Goal: Information Seeking & Learning: Check status

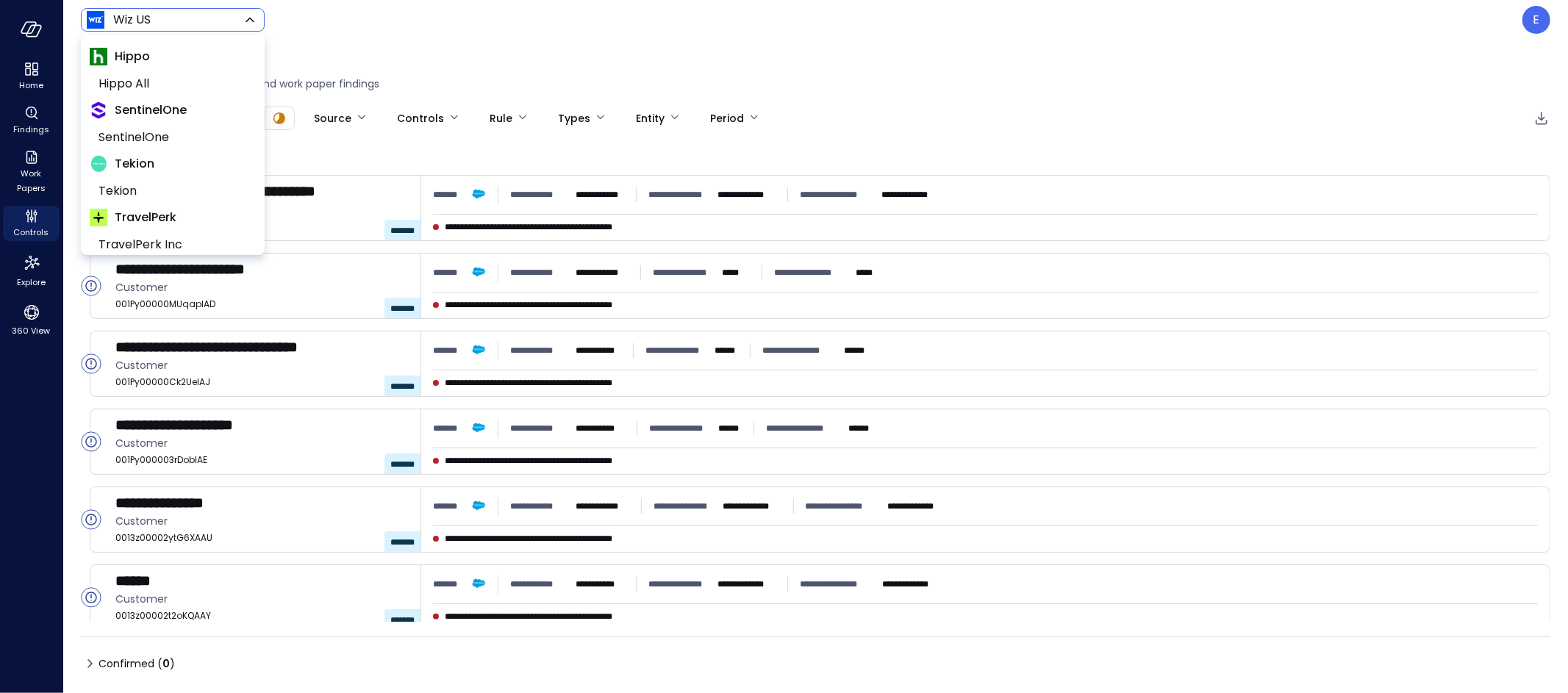
click at [240, 22] on body "**********" at bounding box center [784, 346] width 1568 height 693
click at [1381, 102] on div at bounding box center [784, 346] width 1568 height 693
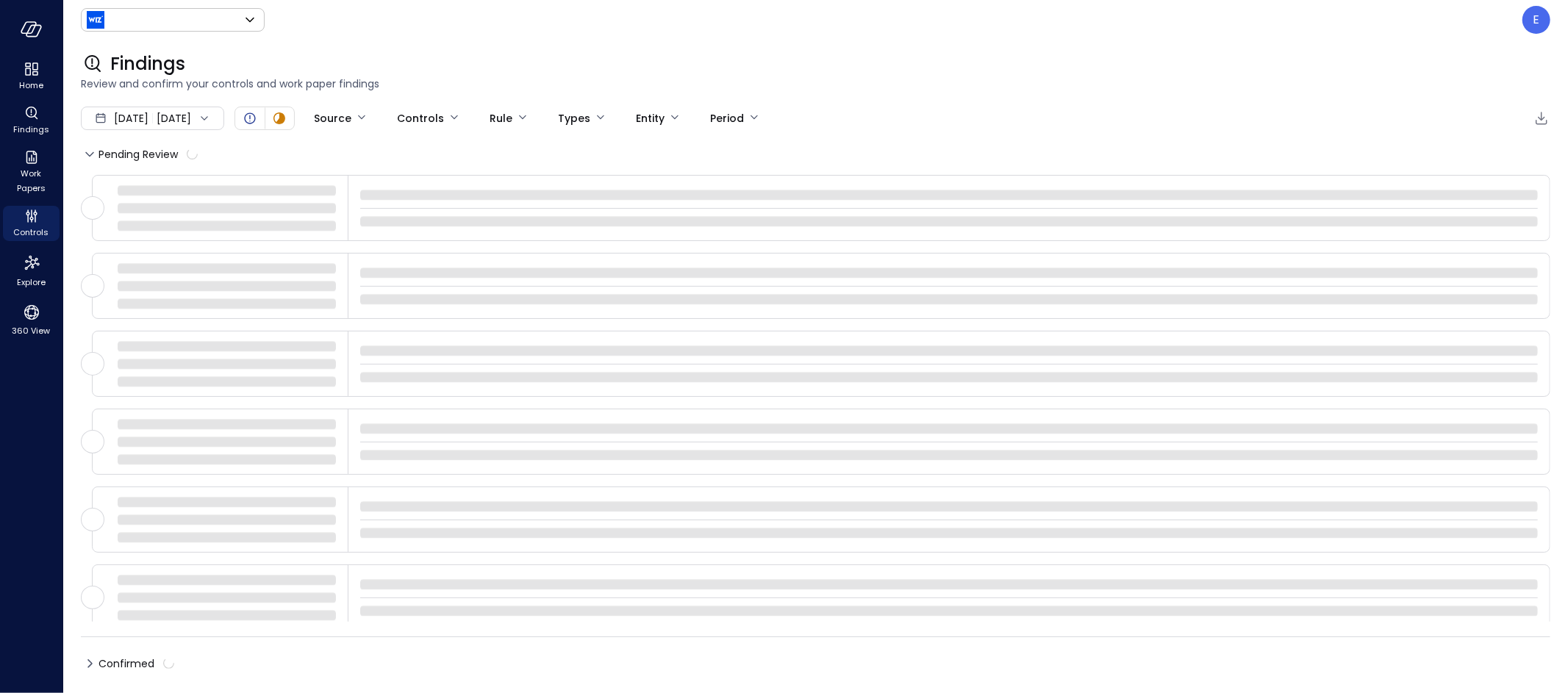
type input "******"
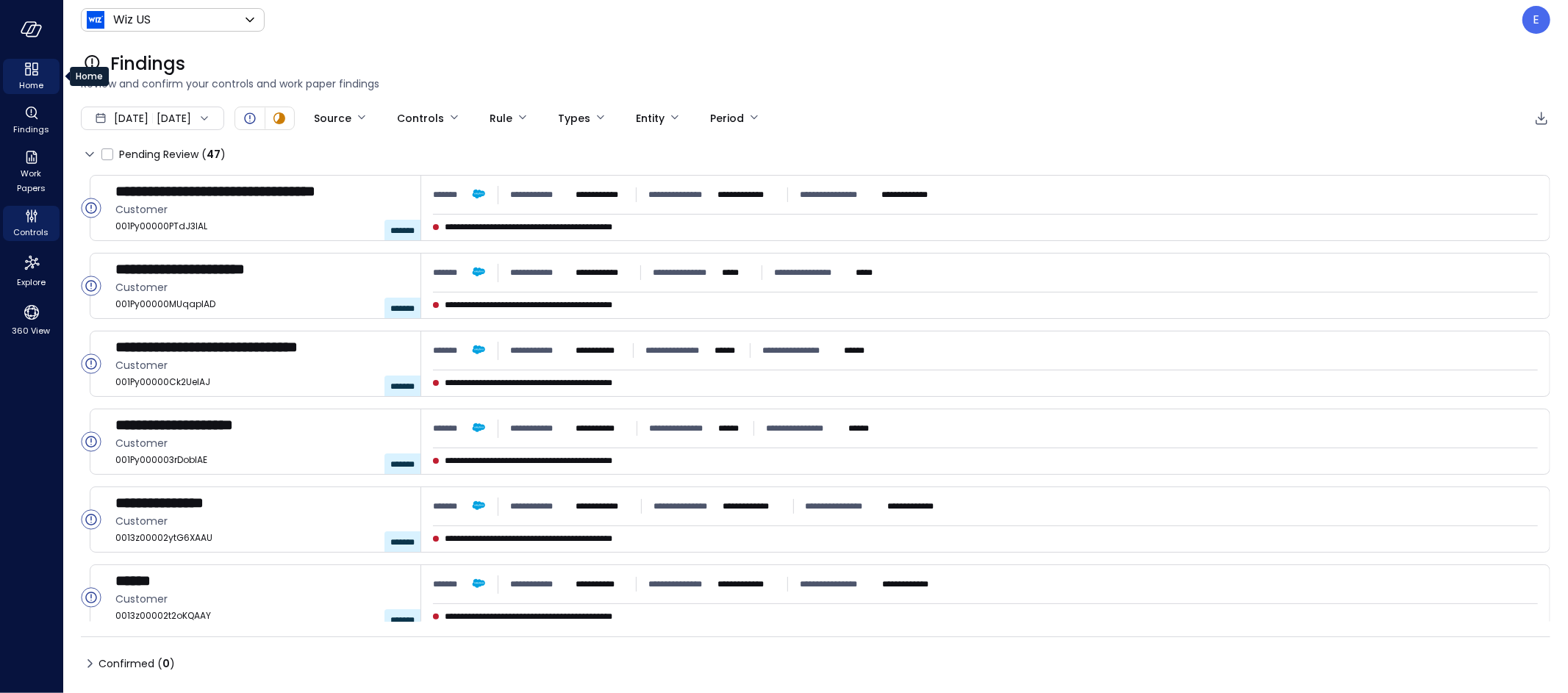
click at [35, 76] on icon "Home" at bounding box center [32, 69] width 17 height 17
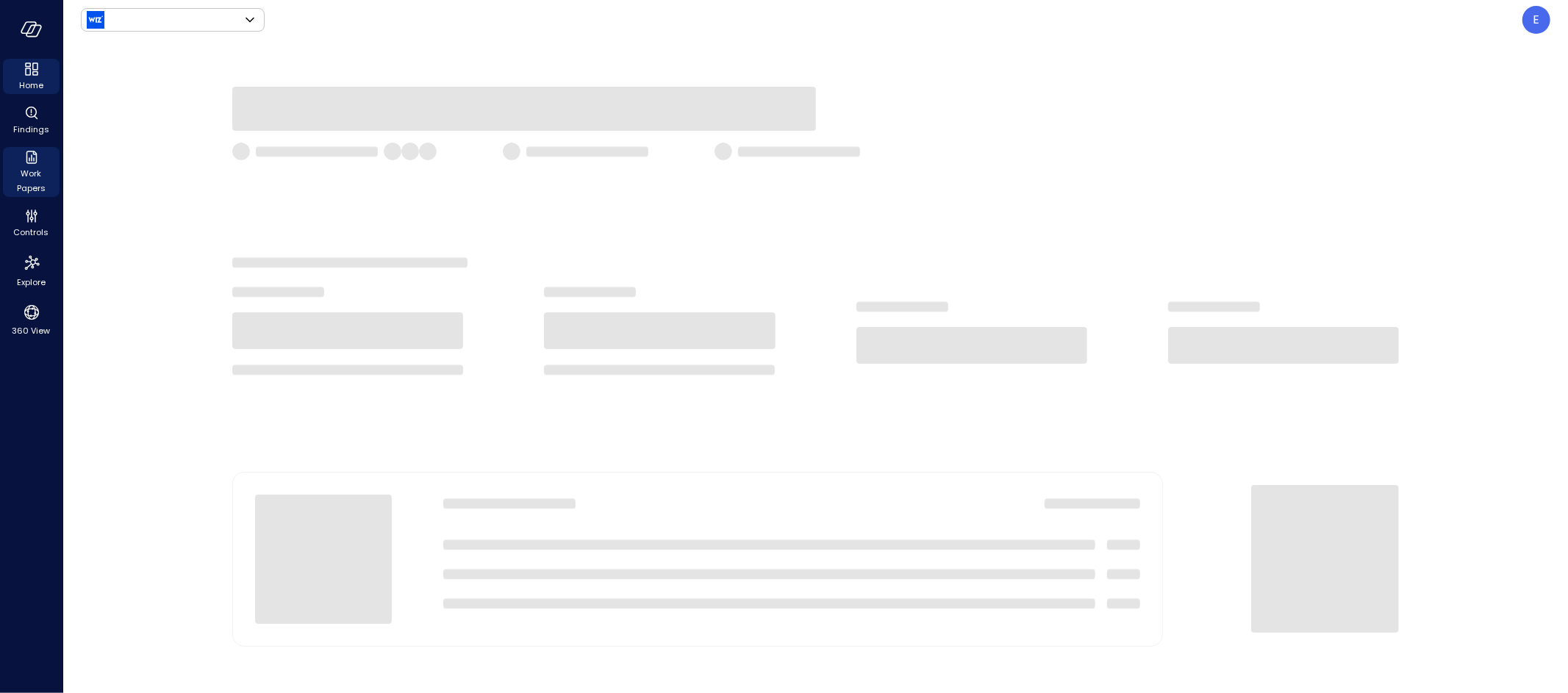
type input "******"
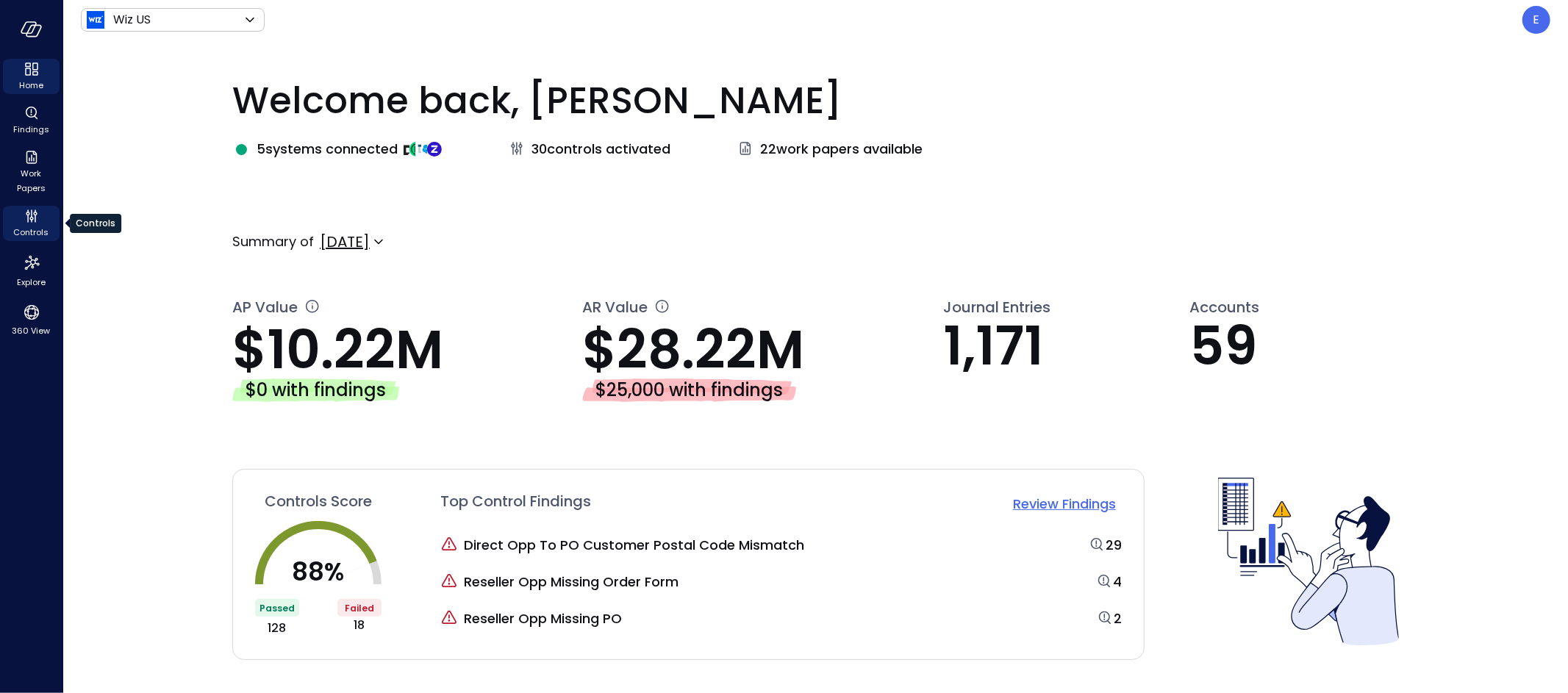
click at [30, 225] on span "Controls" at bounding box center [32, 232] width 35 height 14
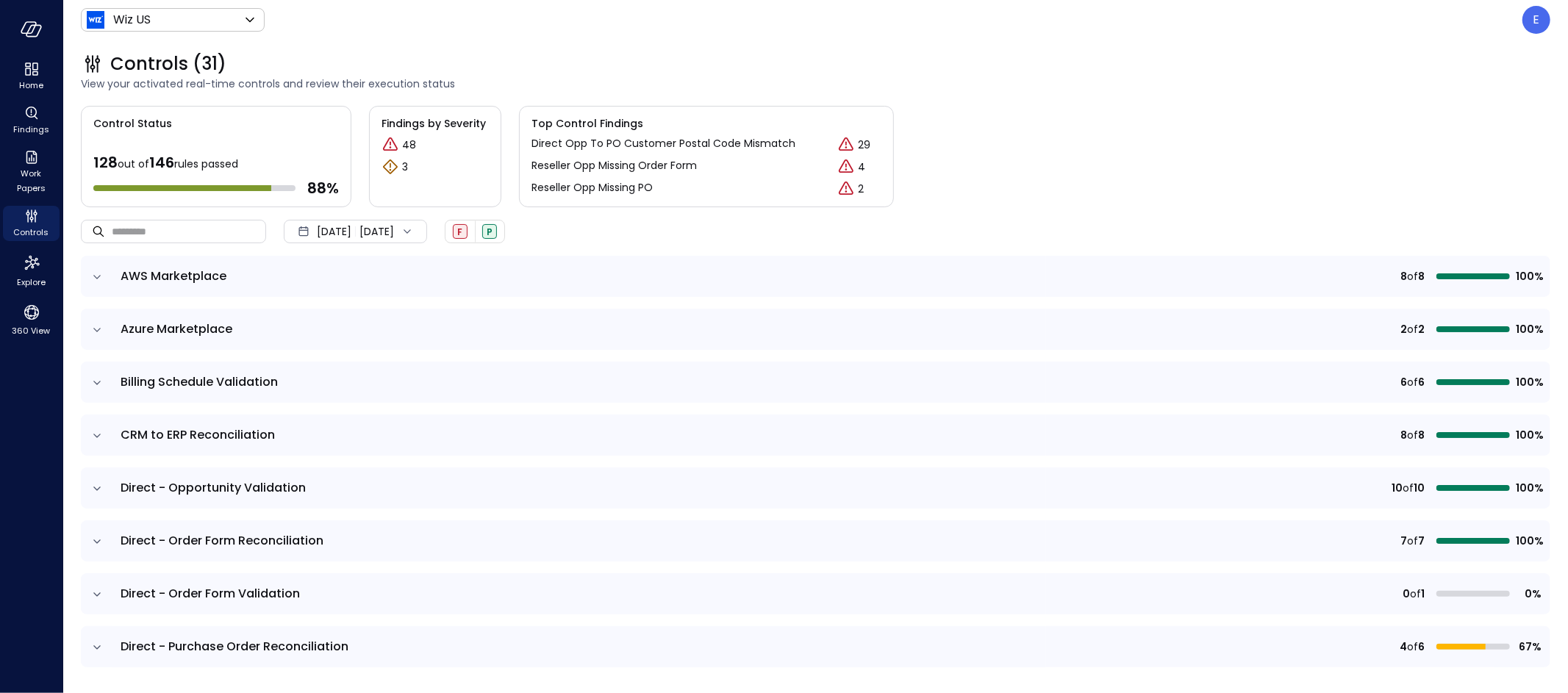
click at [96, 277] on icon "expand row" at bounding box center [97, 277] width 8 height 4
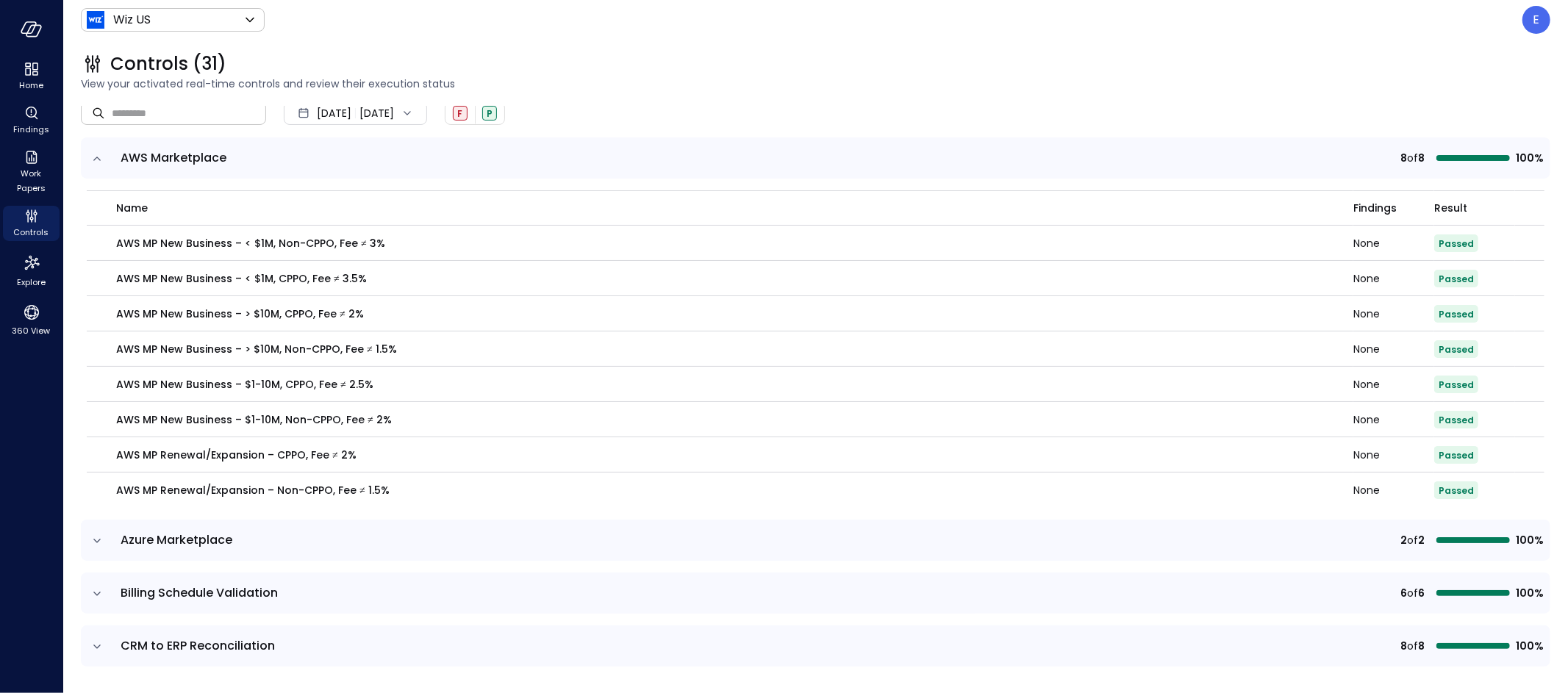
scroll to position [118, 0]
click at [98, 162] on icon "expand row" at bounding box center [97, 159] width 14 height 14
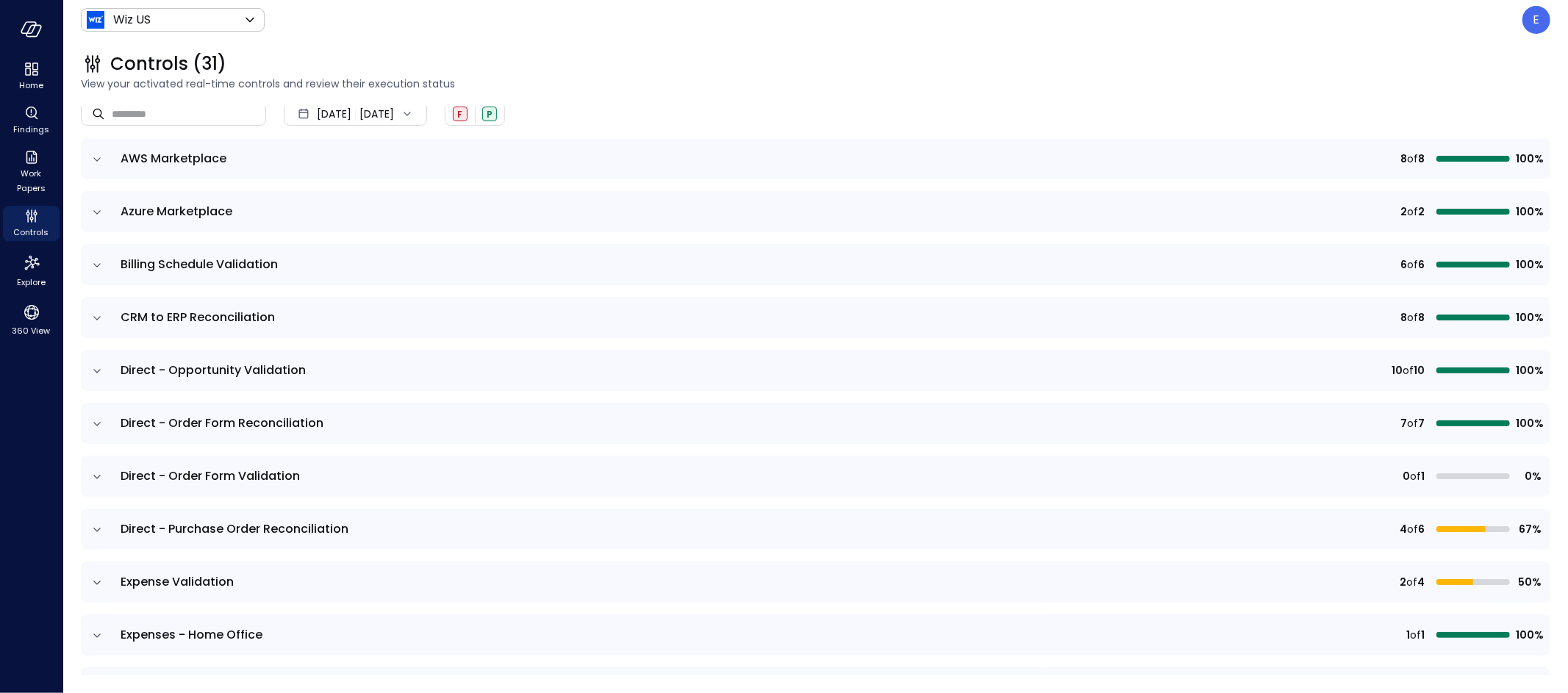
drag, startPoint x: 99, startPoint y: 159, endPoint x: 114, endPoint y: 175, distance: 21.9
click at [99, 159] on icon "expand row" at bounding box center [97, 159] width 14 height 14
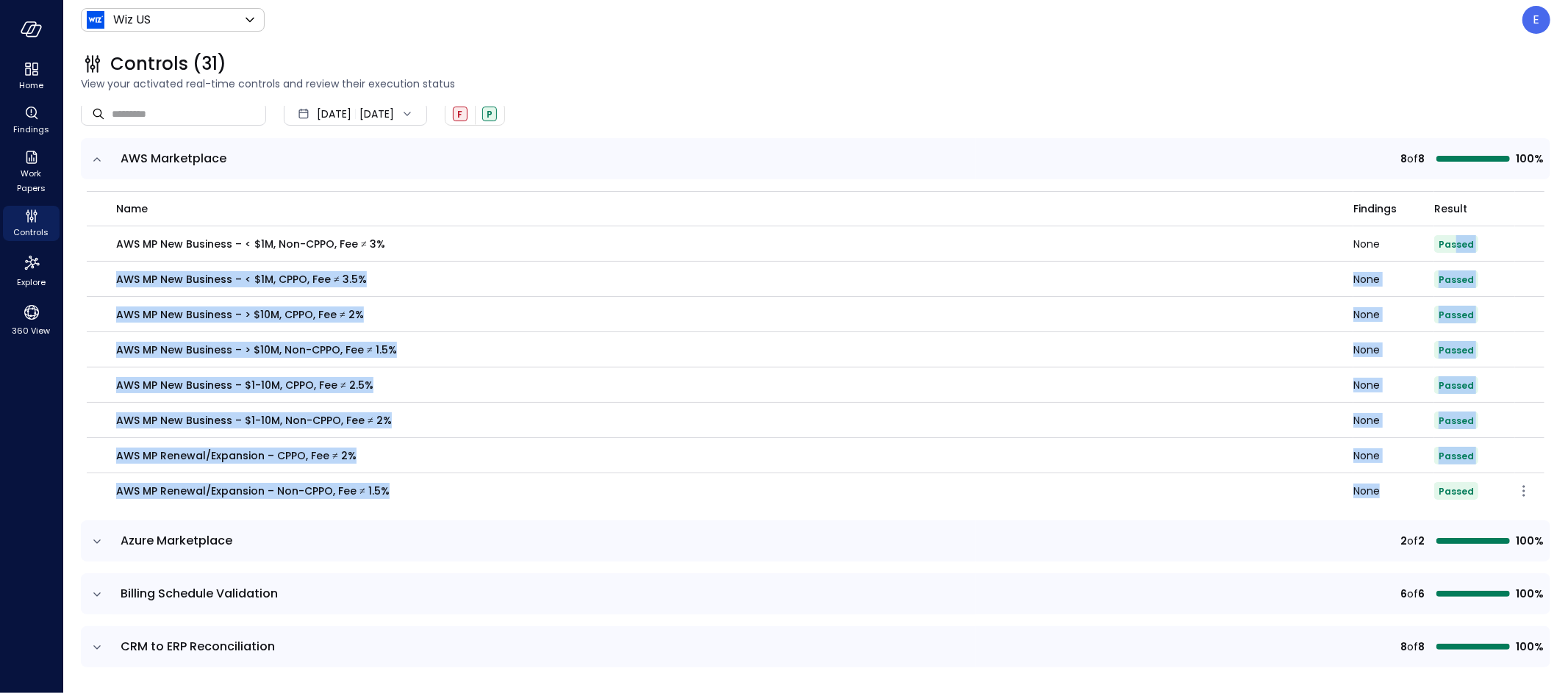
drag, startPoint x: 1456, startPoint y: 250, endPoint x: 1457, endPoint y: 480, distance: 230.0
click at [1458, 480] on tbody "AWS MP New Business – < $1M, Non-CPPO, Fee ≠ 3% None Passed AWS MP New Business…" at bounding box center [815, 367] width 1458 height 282
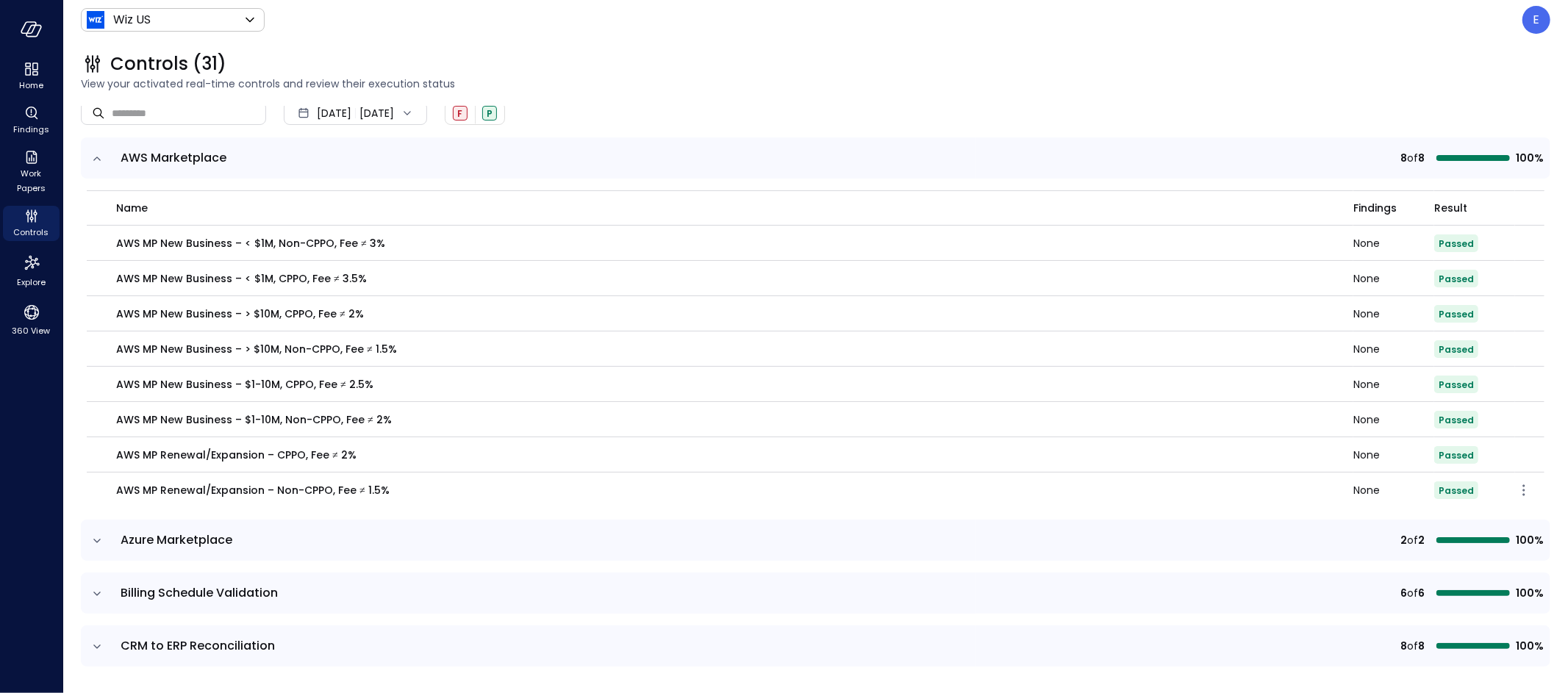
click at [1453, 494] on span "Passed" at bounding box center [1456, 490] width 35 height 12
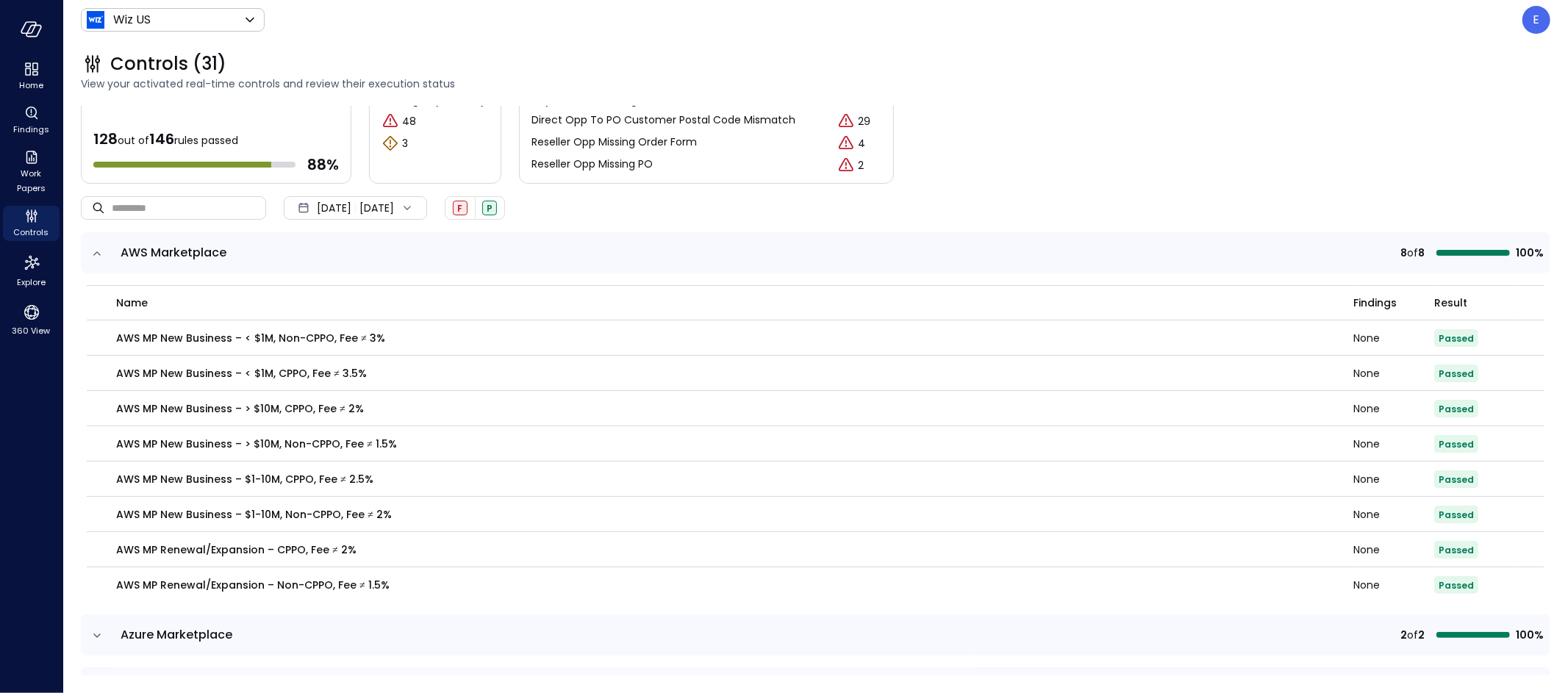
scroll to position [0, 0]
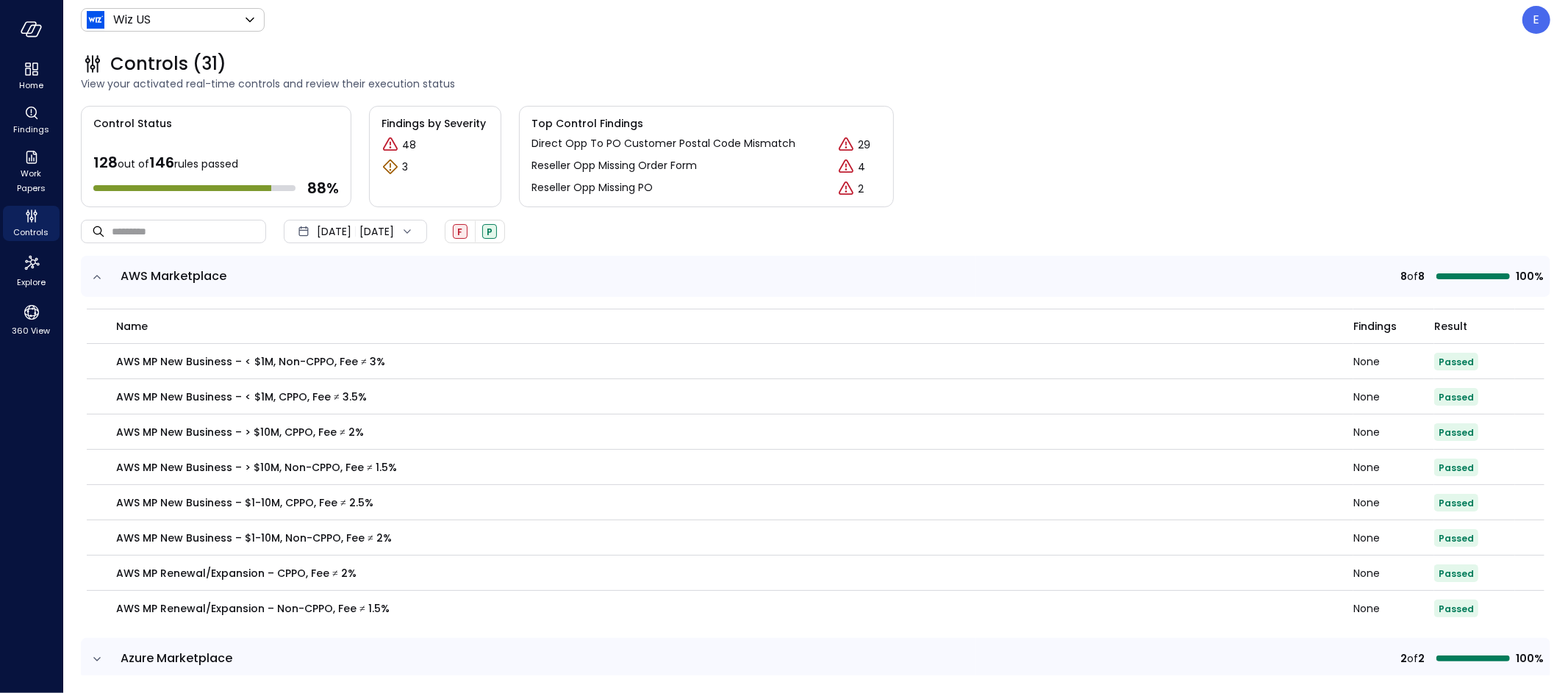
click at [414, 231] on icon at bounding box center [407, 231] width 14 height 14
click at [386, 316] on li "Current Year [DATE]" at bounding box center [364, 320] width 117 height 24
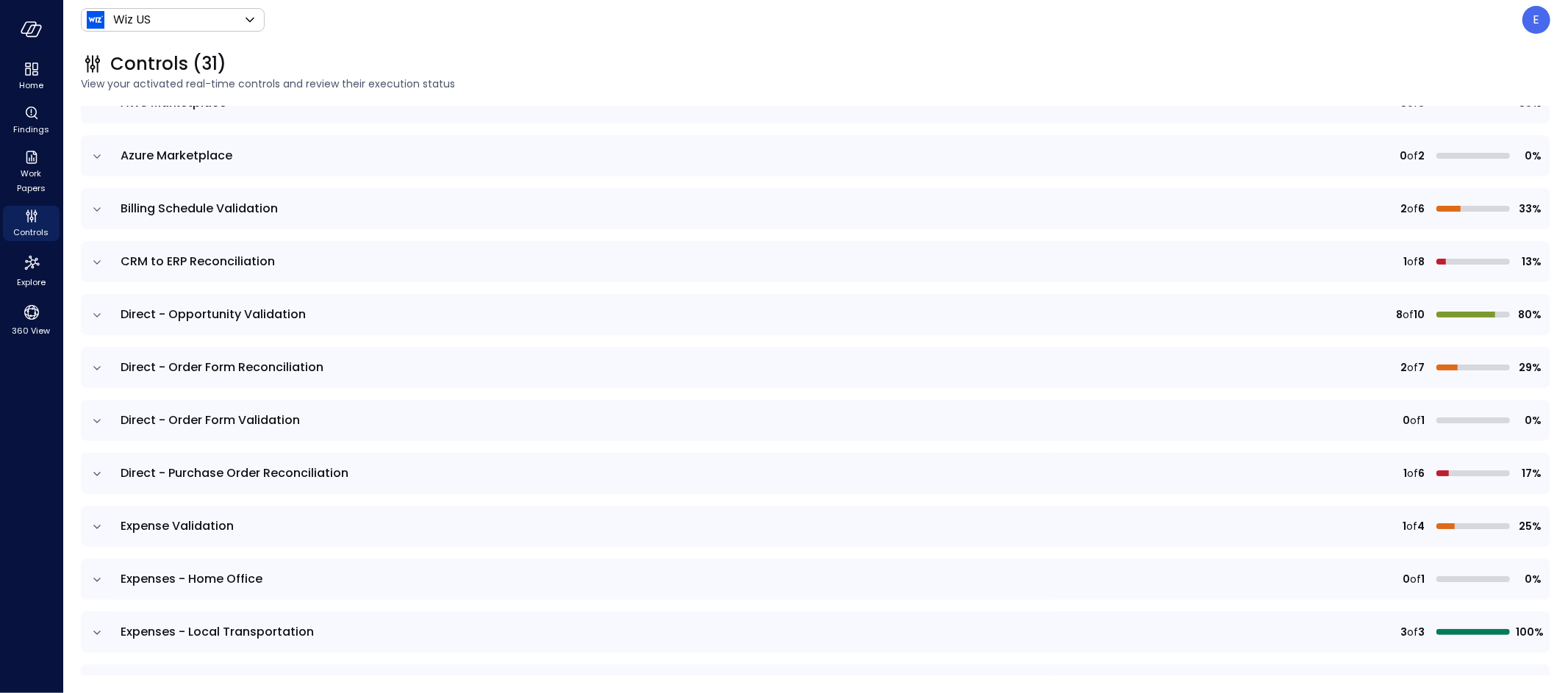
scroll to position [177, 0]
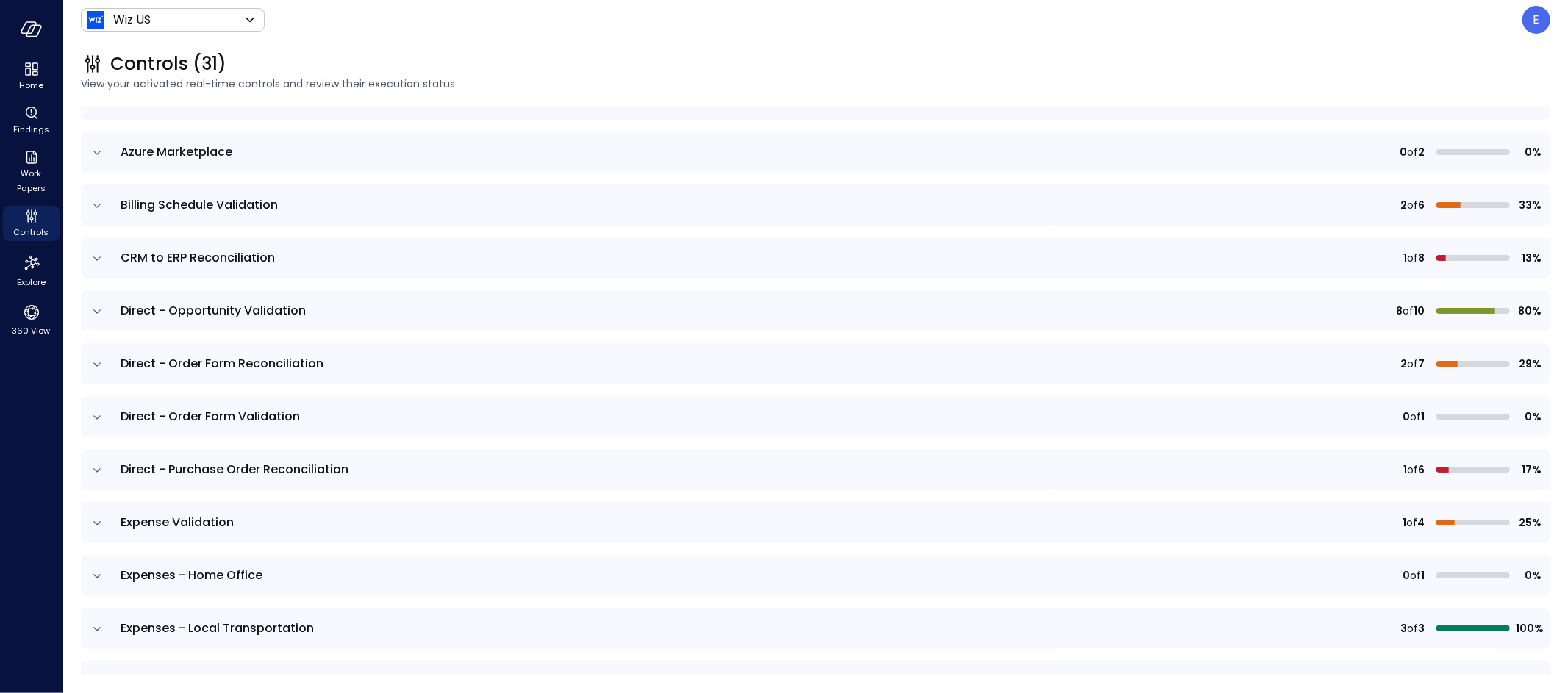
click at [94, 414] on icon "expand row" at bounding box center [97, 417] width 14 height 14
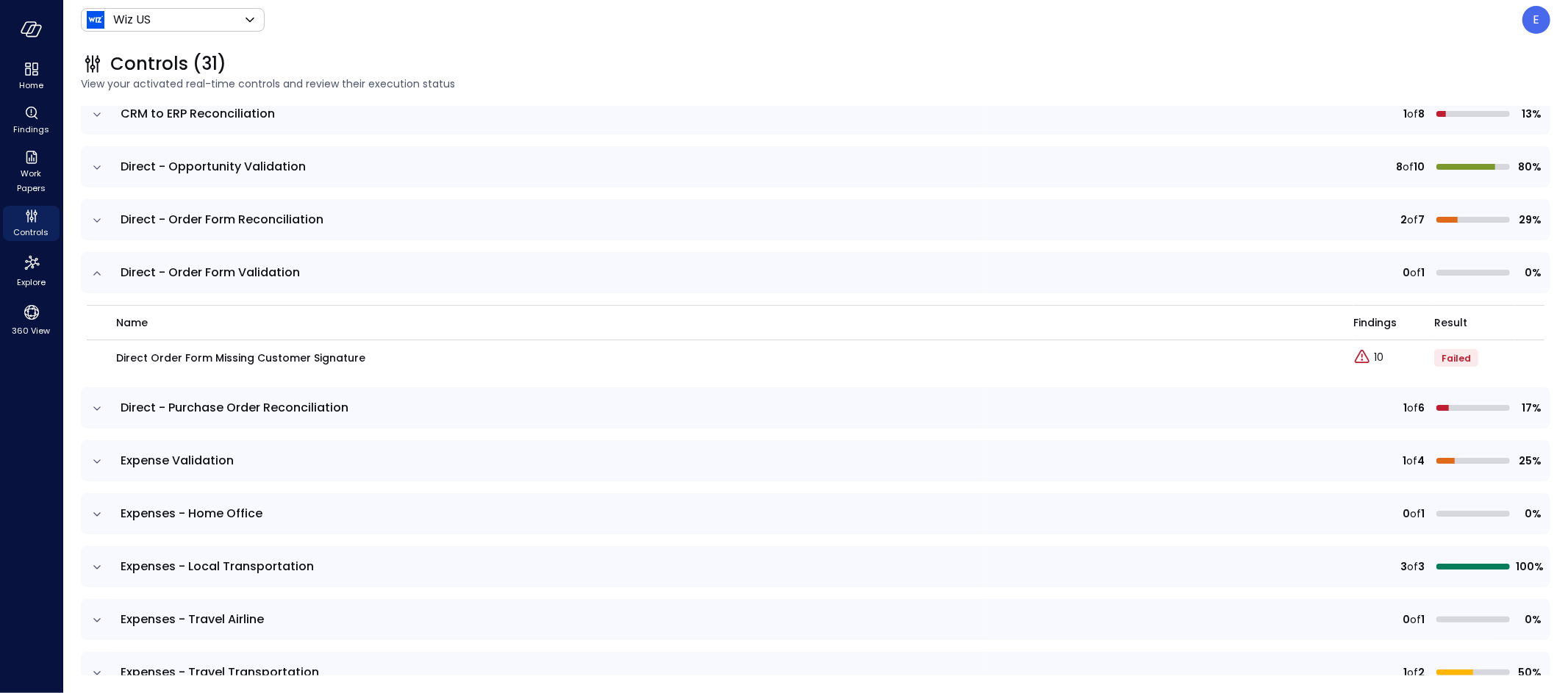
scroll to position [322, 0]
click at [1370, 354] on link "10" at bounding box center [1368, 357] width 30 height 17
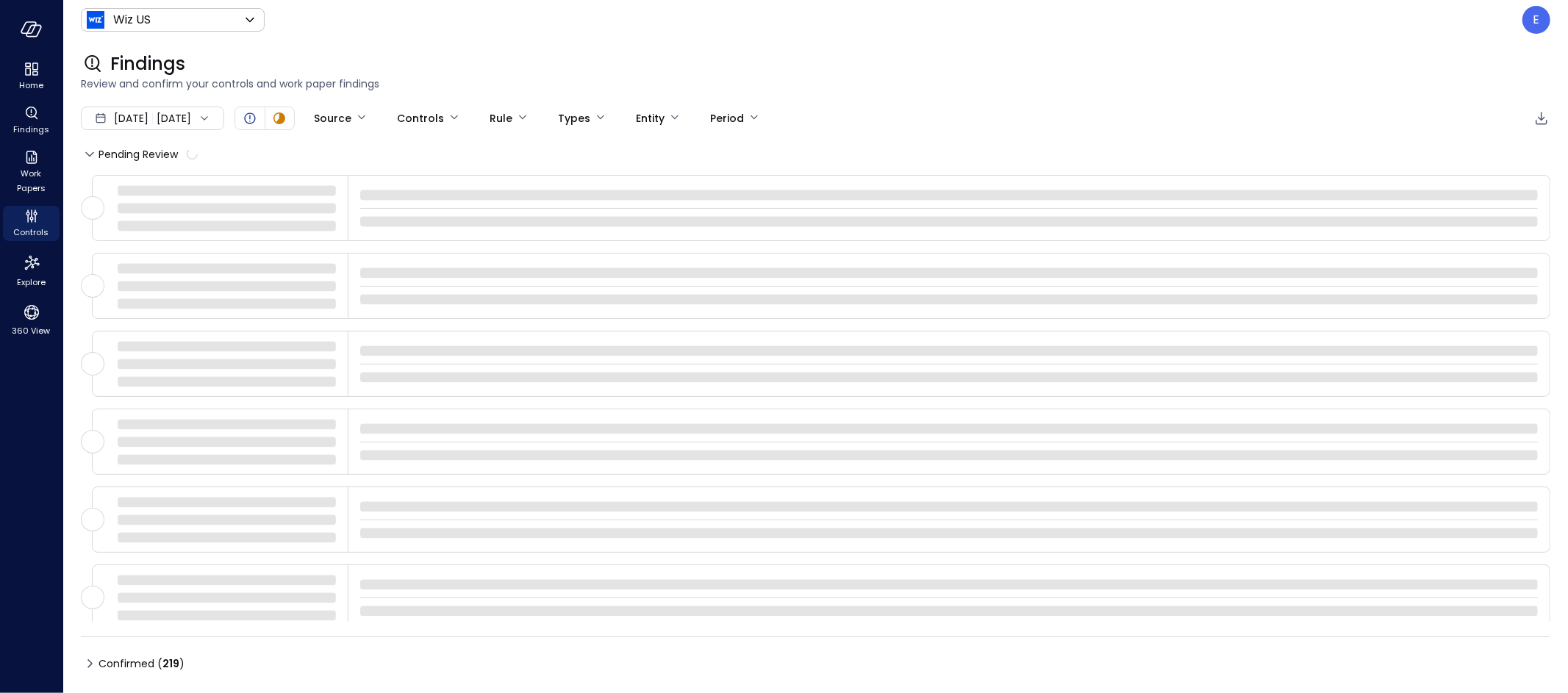
type input "****"
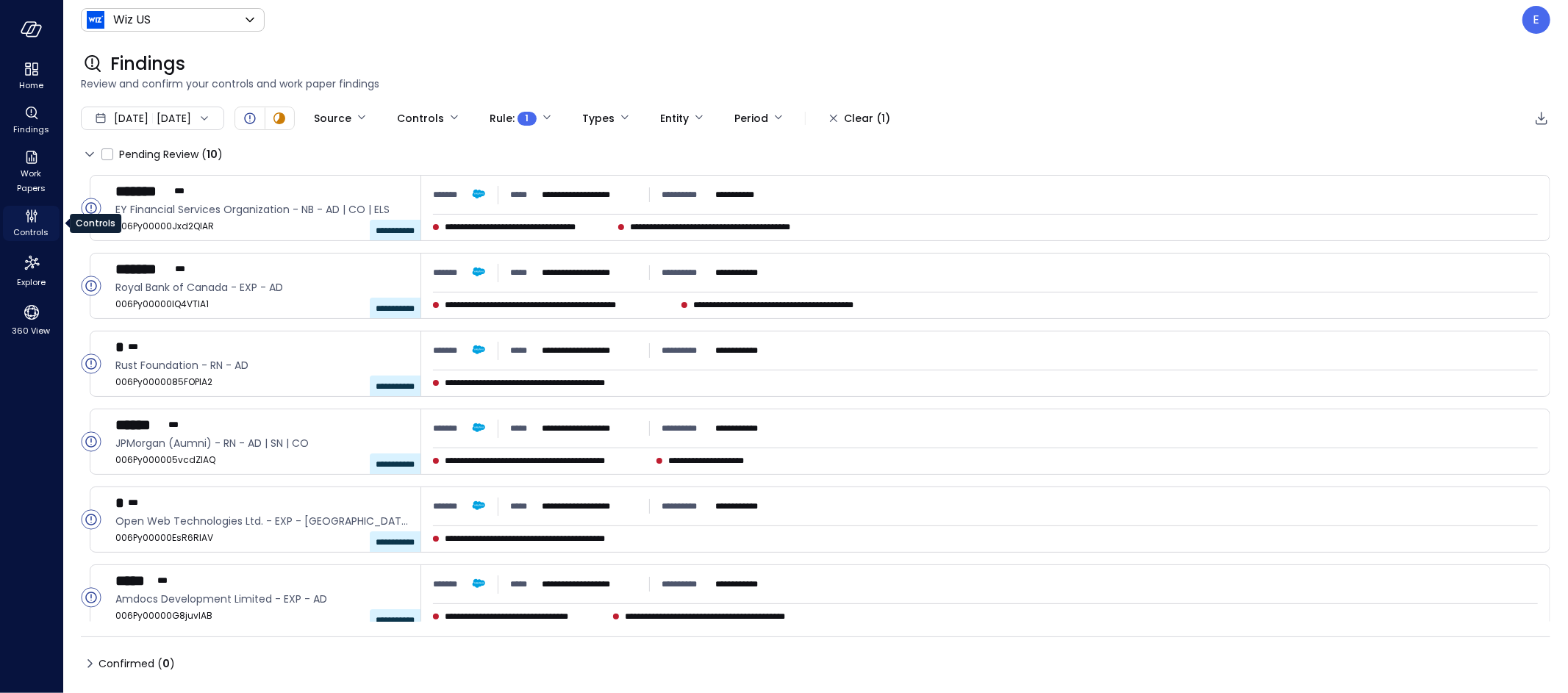
click at [19, 213] on div "Controls" at bounding box center [31, 223] width 57 height 35
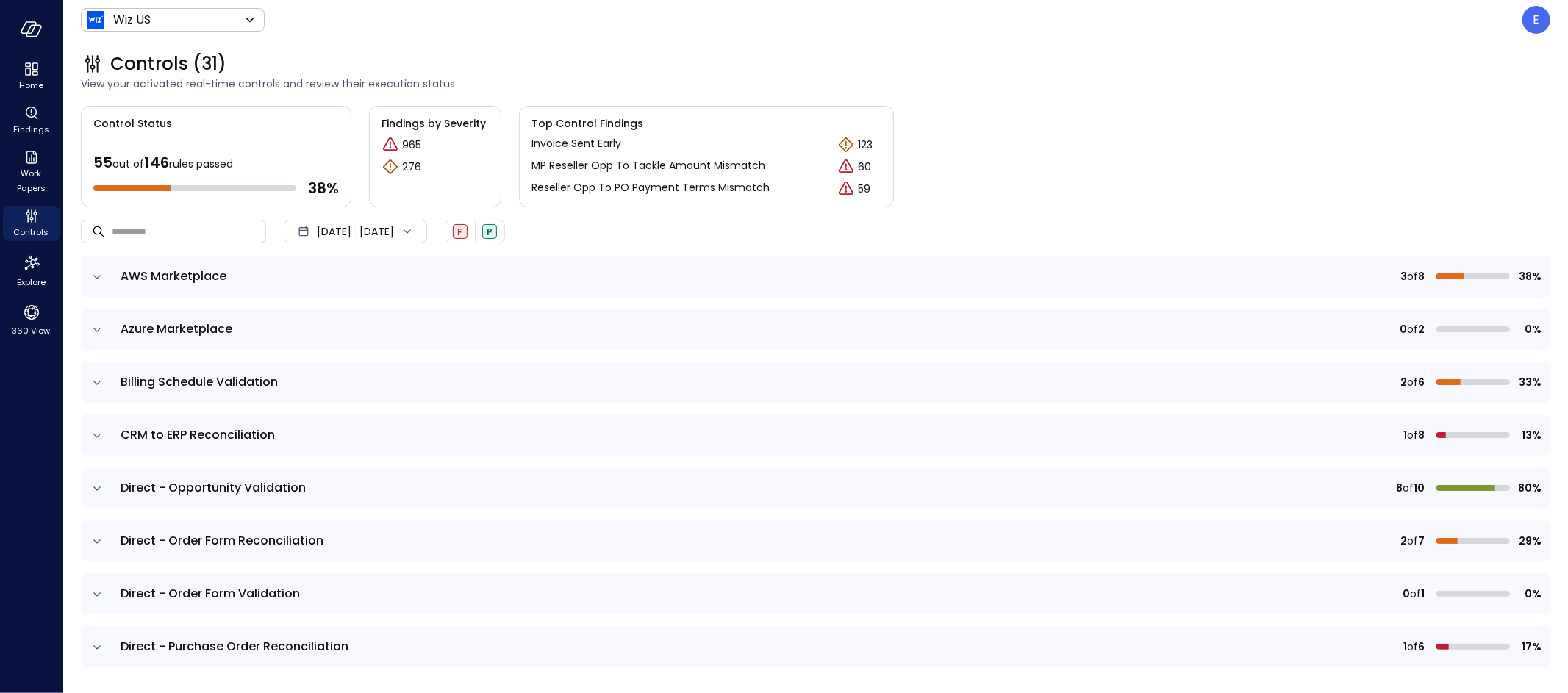
click at [94, 381] on icon "expand row" at bounding box center [97, 382] width 14 height 14
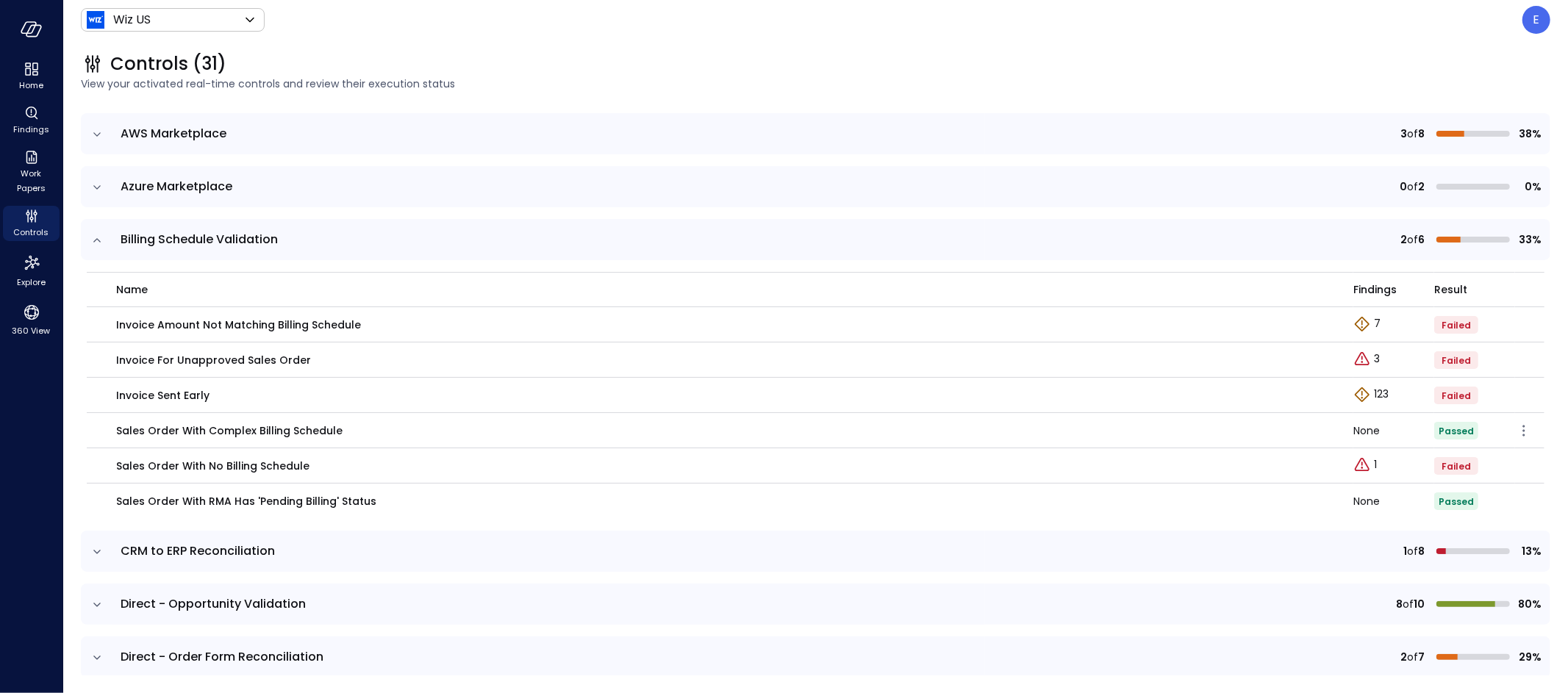
scroll to position [145, 0]
click at [1365, 320] on icon "Explore findings" at bounding box center [1362, 322] width 17 height 17
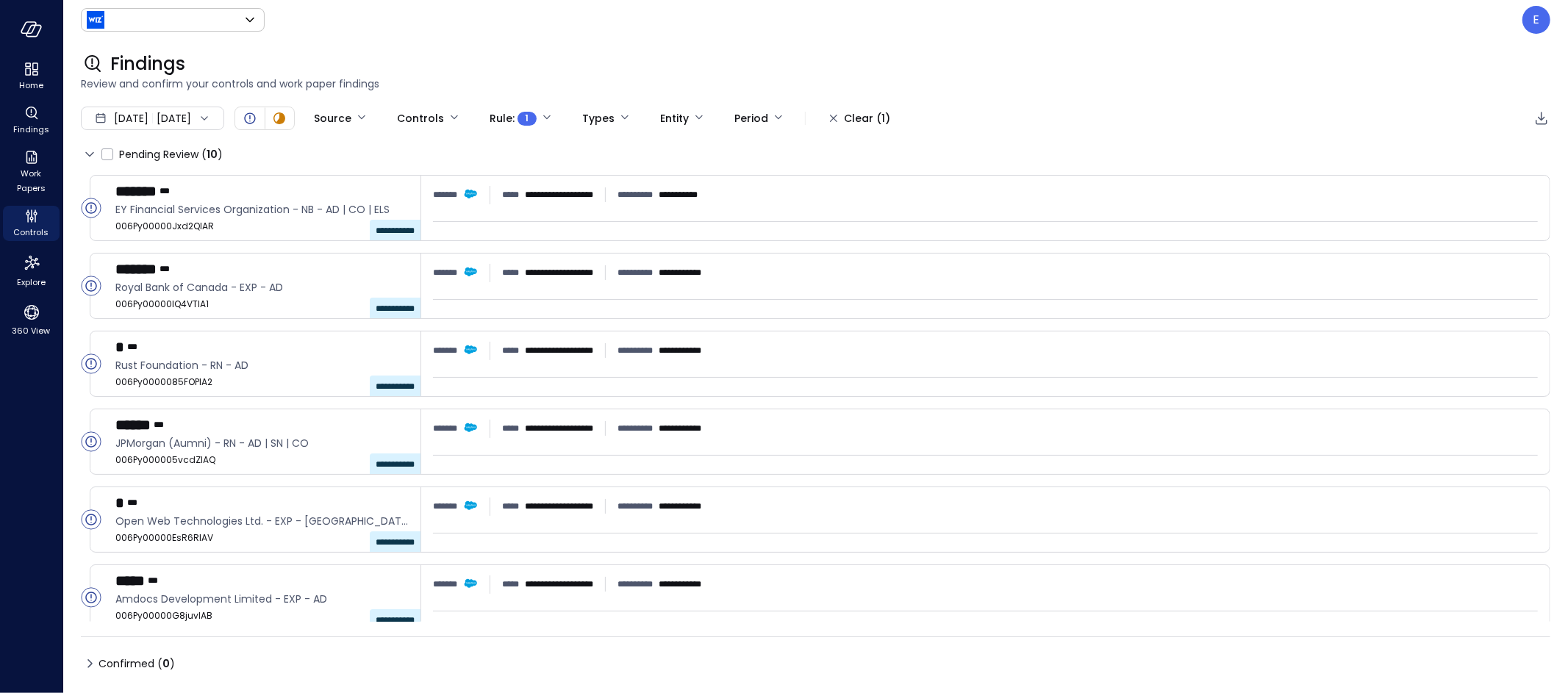
type input "******"
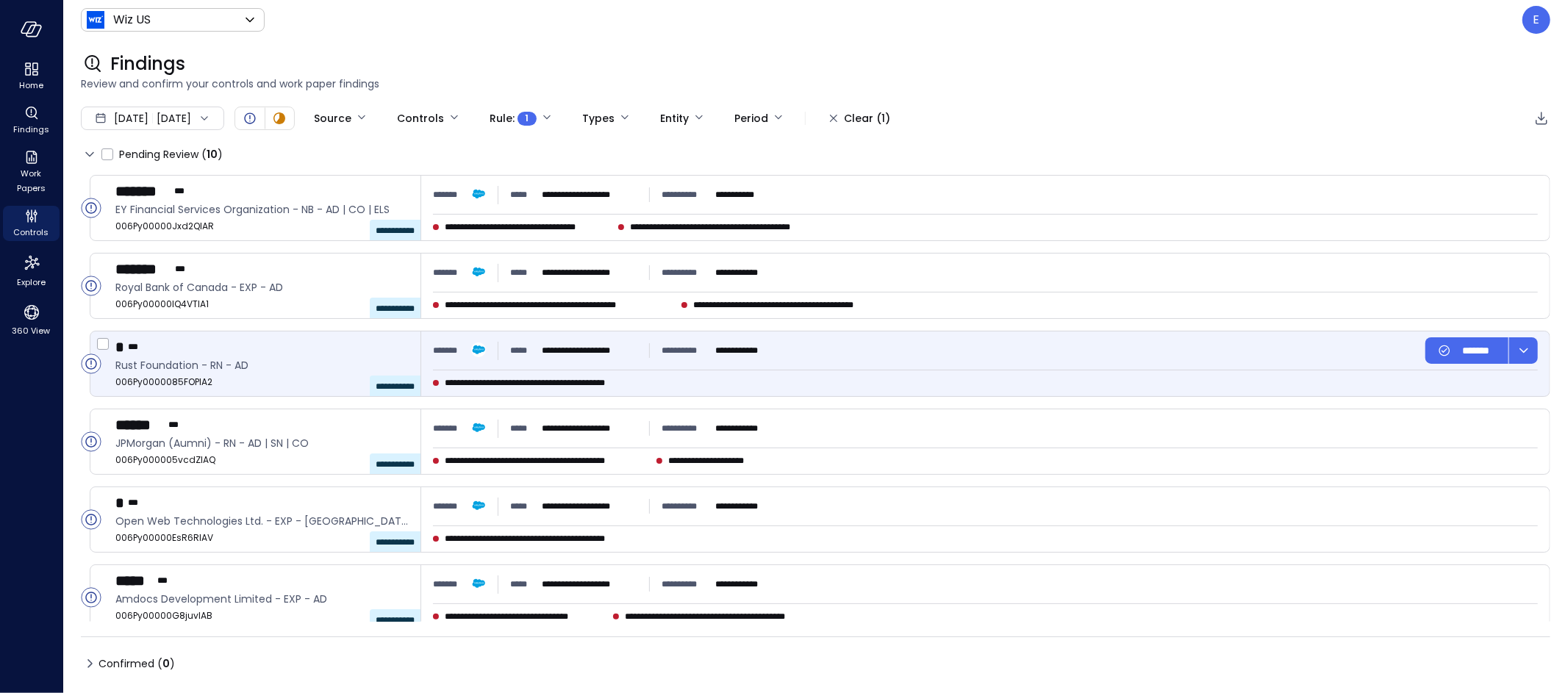
type input "****"
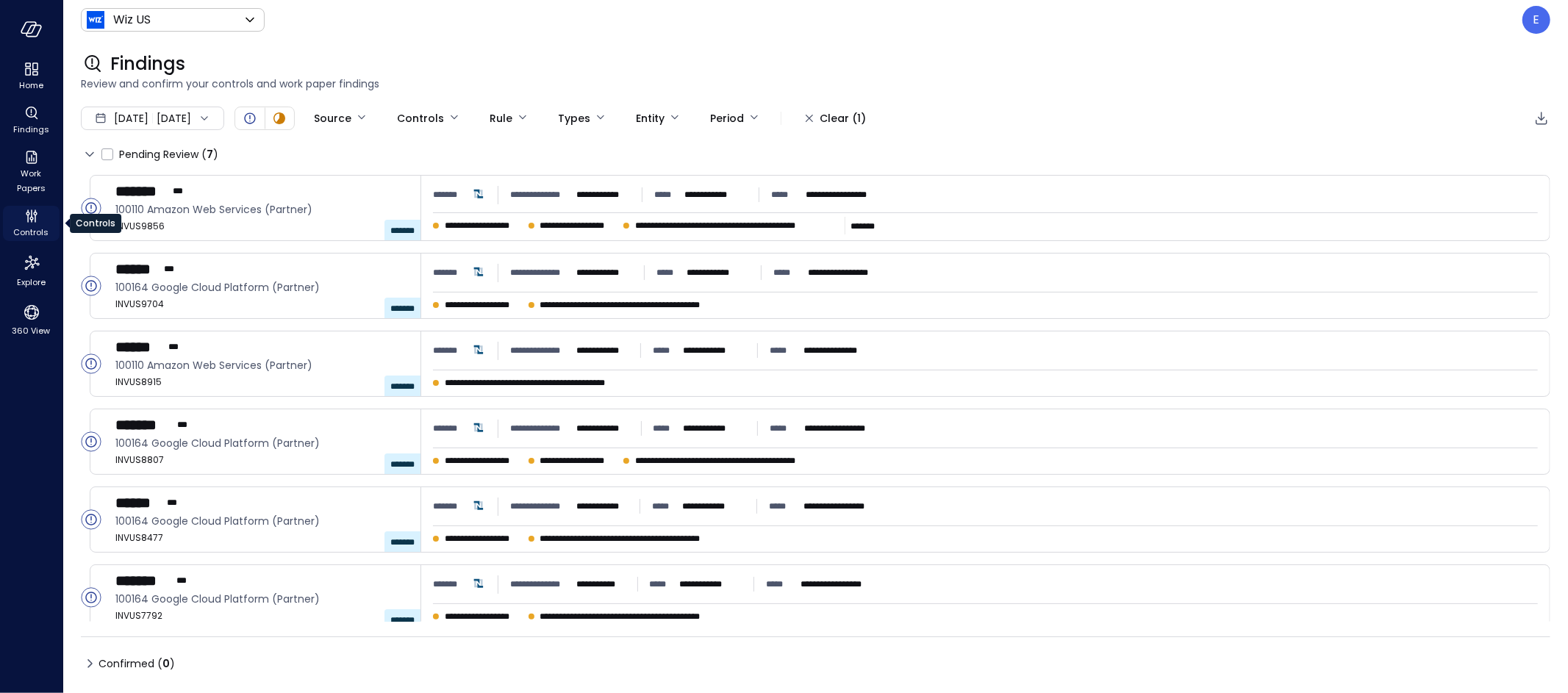
click at [35, 217] on icon "Controls" at bounding box center [35, 219] width 2 height 8
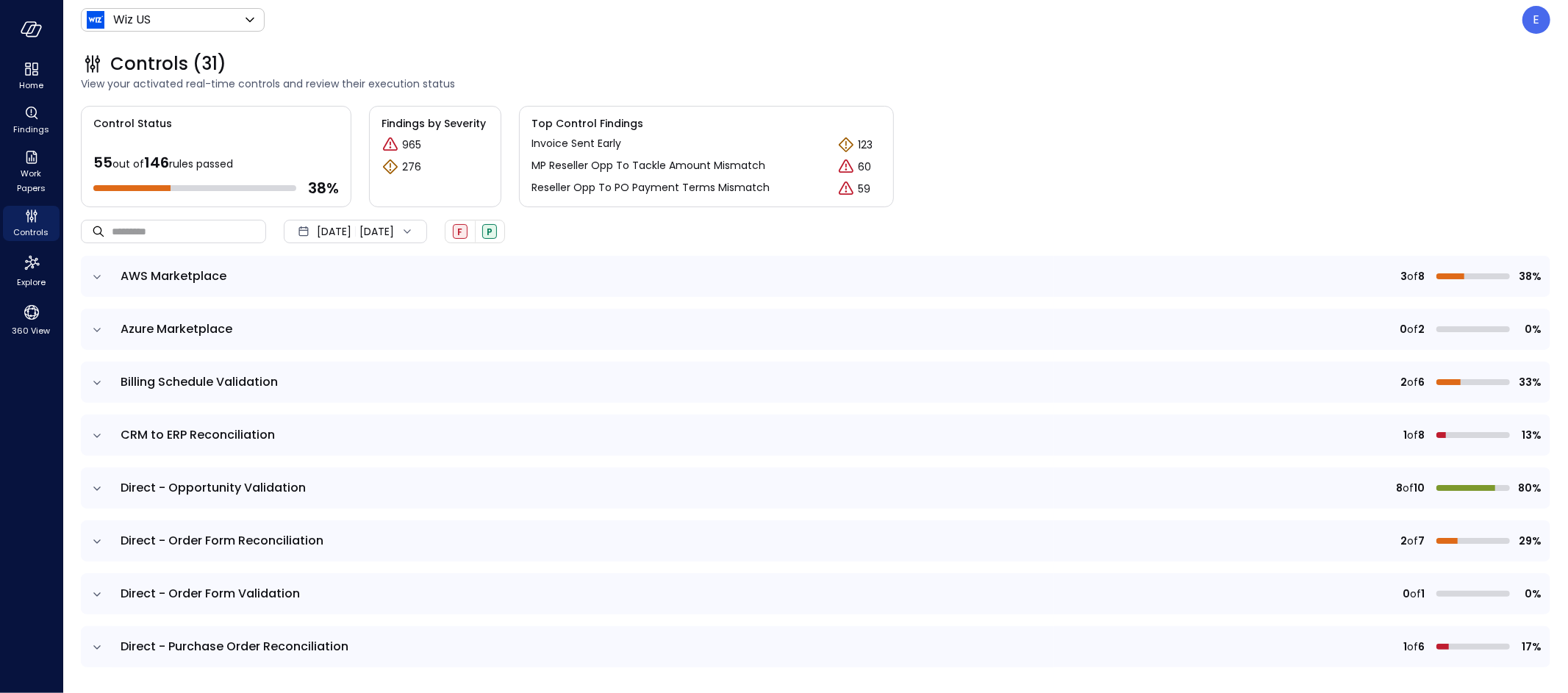
click at [94, 434] on icon "expand row" at bounding box center [97, 435] width 8 height 4
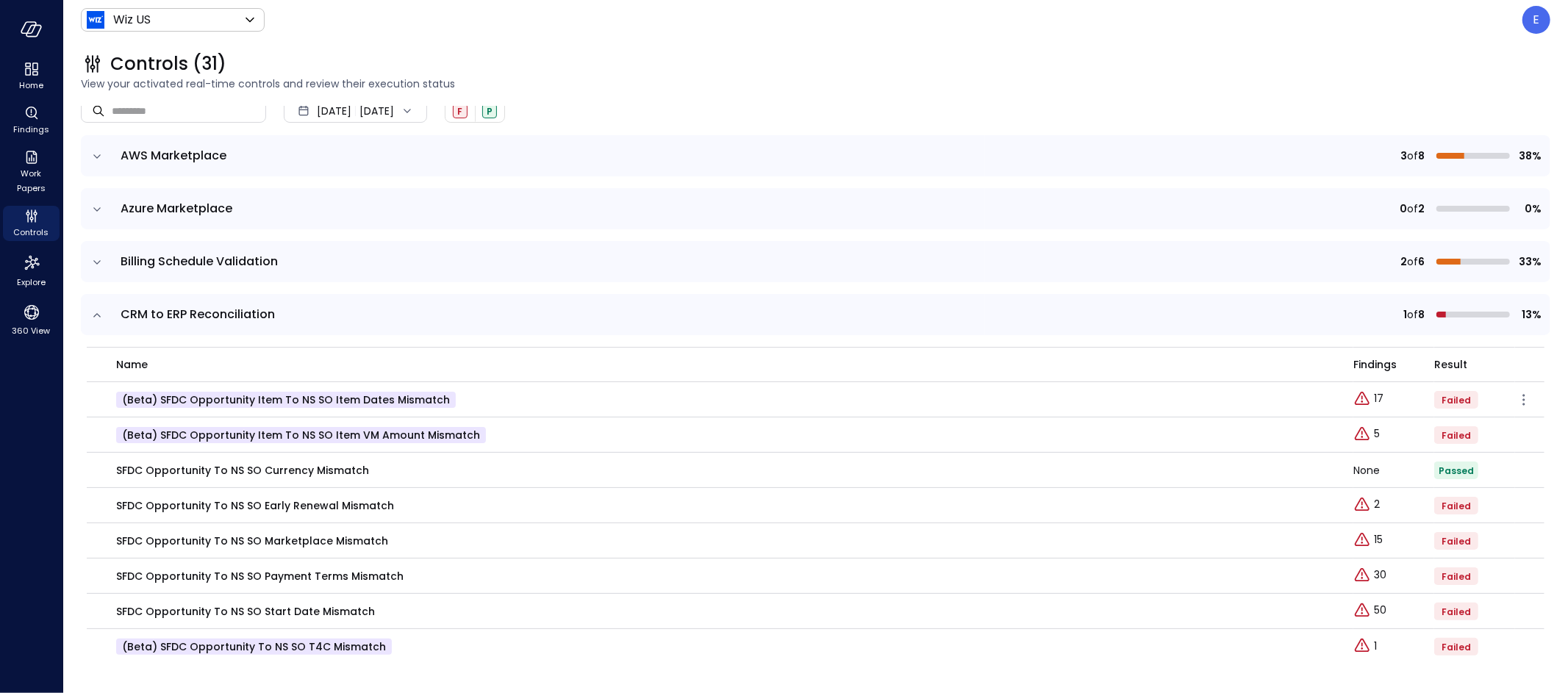
scroll to position [121, 0]
click at [137, 471] on p "SFDC Opportunity to NS SO Currency Mismatch" at bounding box center [243, 469] width 253 height 16
click at [1526, 468] on icon "button" at bounding box center [1524, 470] width 17 height 17
click at [1483, 491] on p "Edit control" at bounding box center [1471, 490] width 59 height 14
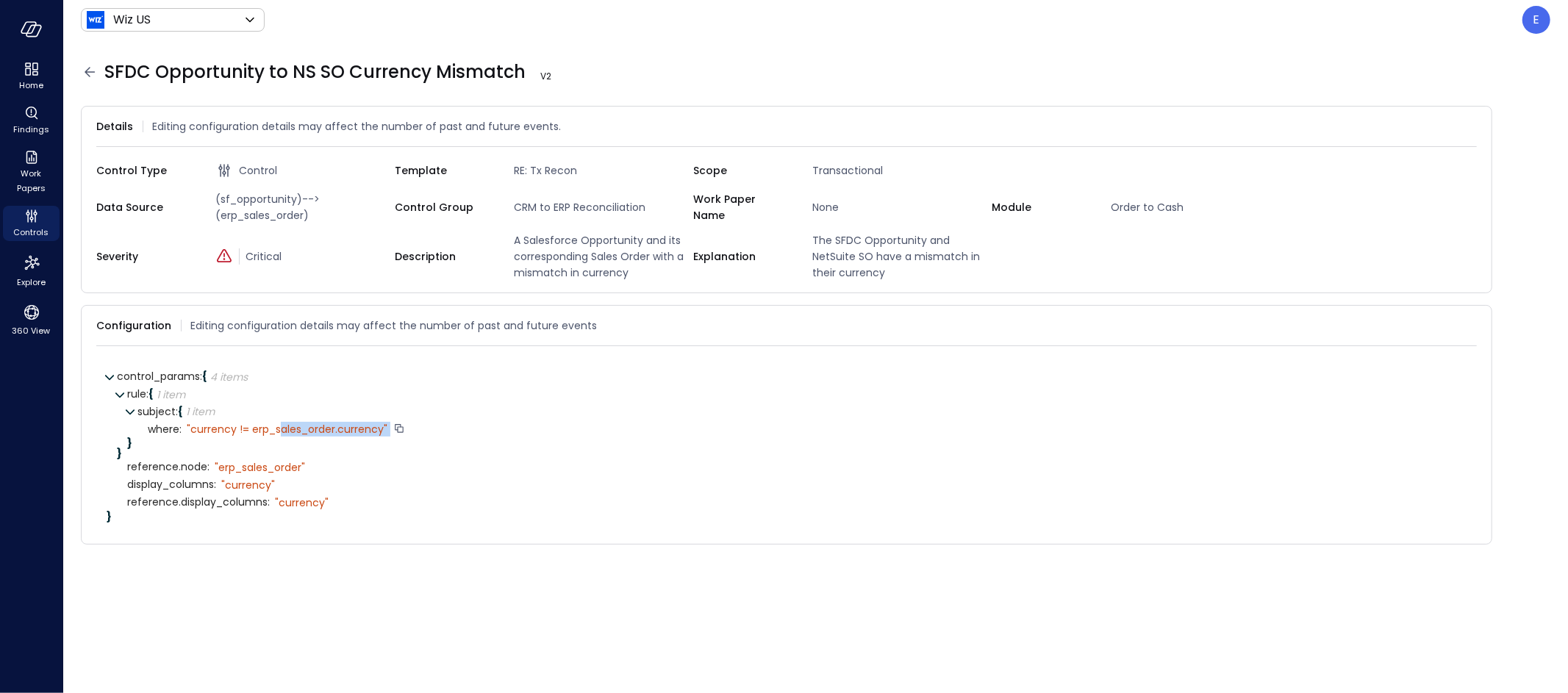
drag, startPoint x: 283, startPoint y: 430, endPoint x: 391, endPoint y: 430, distance: 108.0
click at [392, 431] on div "" currency != erp_sales_order.currency"" at bounding box center [293, 429] width 224 height 13
click at [268, 199] on span "(sf_opportunity)-->(erp_sales_order)" at bounding box center [301, 207] width 185 height 33
drag, startPoint x: 268, startPoint y: 199, endPoint x: 268, endPoint y: 211, distance: 12.0
click at [268, 199] on span "(sf_opportunity)-->(erp_sales_order)" at bounding box center [301, 207] width 185 height 33
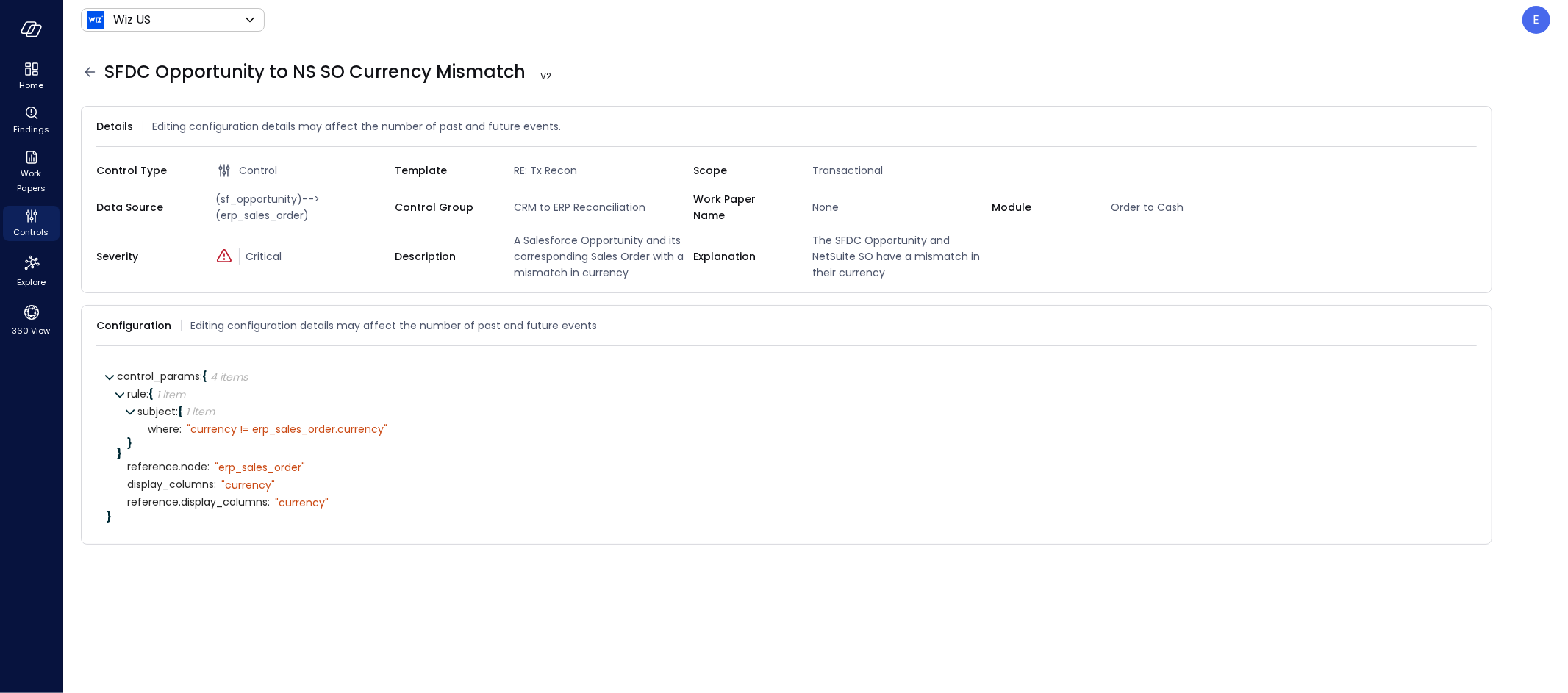
click at [260, 216] on span "(sf_opportunity)-->(erp_sales_order)" at bounding box center [301, 207] width 185 height 33
drag, startPoint x: 121, startPoint y: 207, endPoint x: 95, endPoint y: 209, distance: 26.1
click at [120, 207] on span "Data Source" at bounding box center [144, 207] width 96 height 16
drag, startPoint x: 99, startPoint y: 204, endPoint x: 322, endPoint y: 223, distance: 223.8
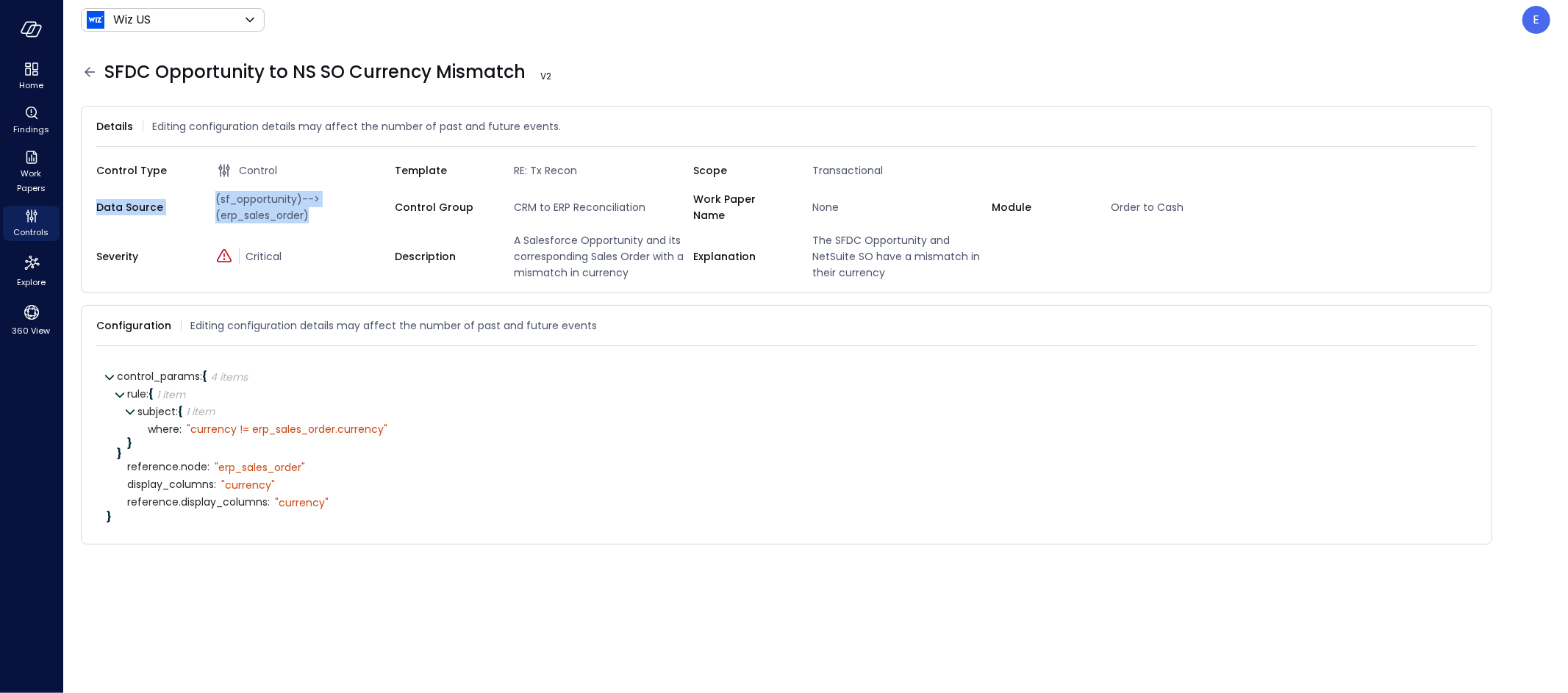
click at [322, 223] on div "Control Type Control Template RE: Tx Recon Scope Transactional Data Source (sf_…" at bounding box center [785, 219] width 1380 height 122
drag, startPoint x: 190, startPoint y: 428, endPoint x: 440, endPoint y: 429, distance: 250.0
click at [440, 429] on div "where : " currency != erp_sales_order.currency"" at bounding box center [807, 428] width 1319 height 17
click at [88, 68] on icon at bounding box center [89, 72] width 11 height 10
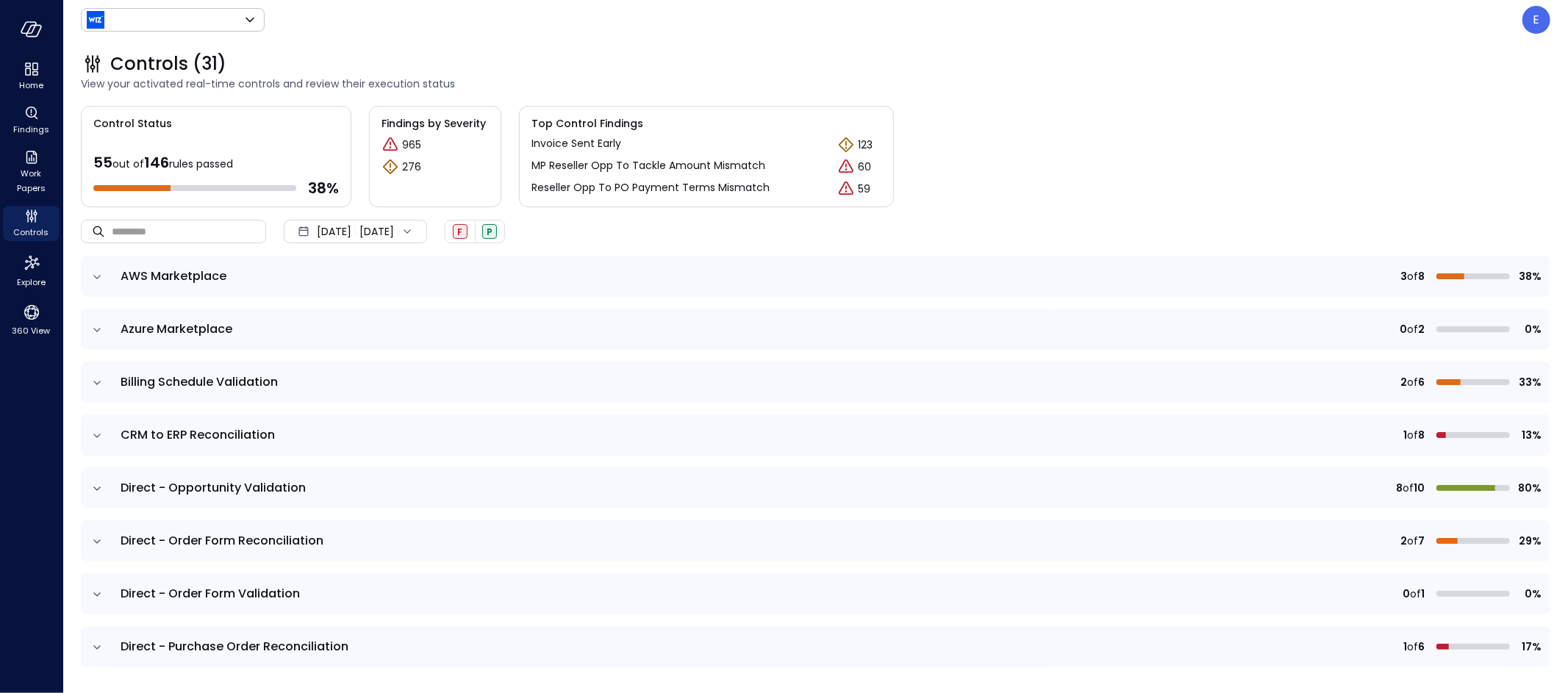
type input "******"
click at [1531, 20] on div "E" at bounding box center [1535, 19] width 28 height 28
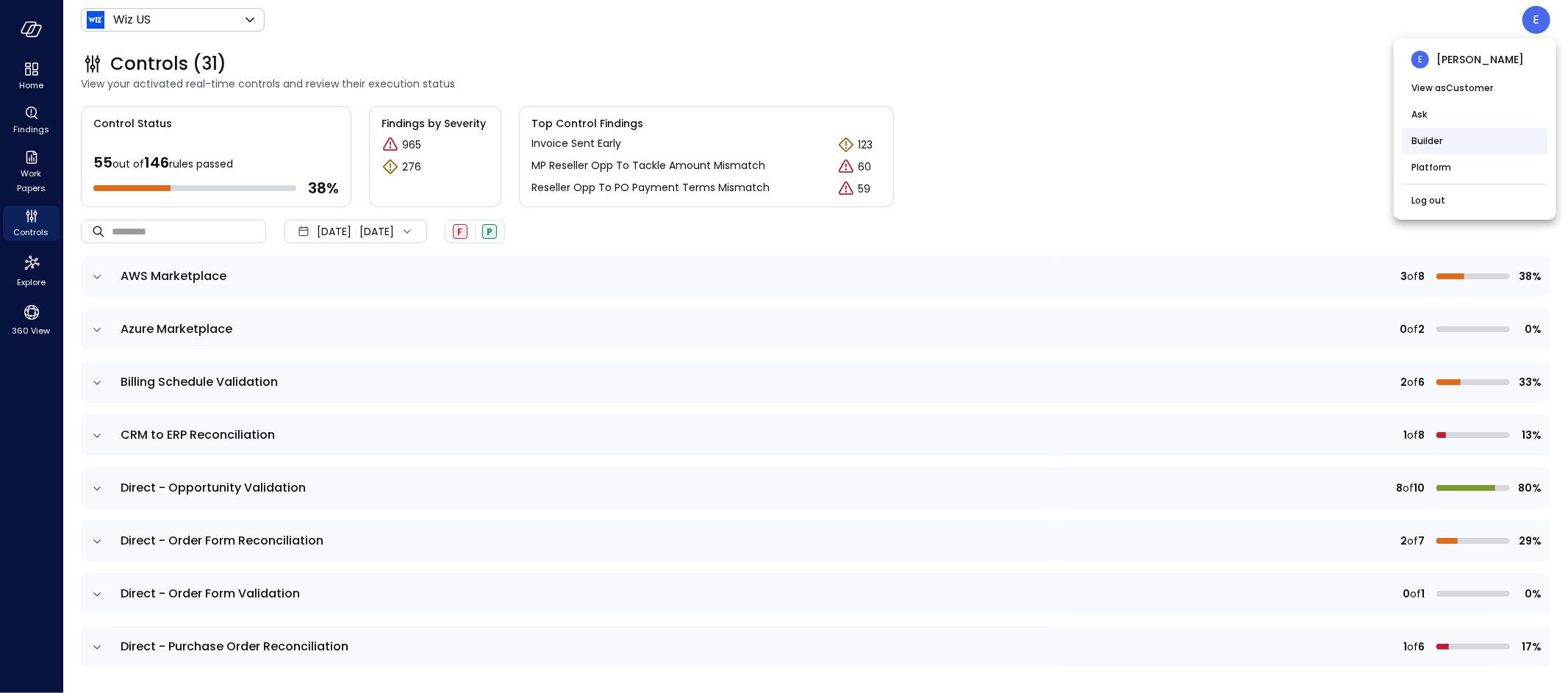
click at [1424, 139] on li "Builder" at bounding box center [1474, 141] width 145 height 27
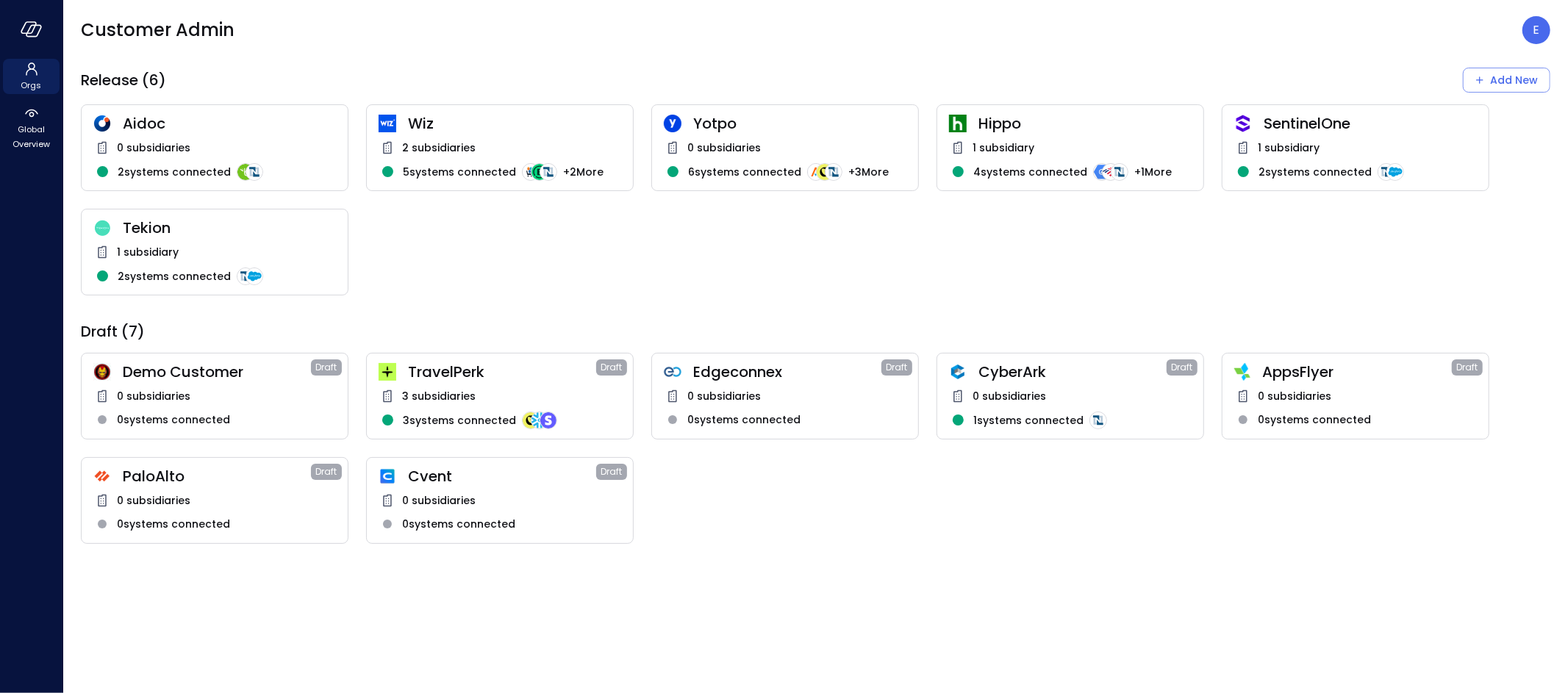
click at [197, 247] on div "1 subsidiary" at bounding box center [214, 252] width 243 height 17
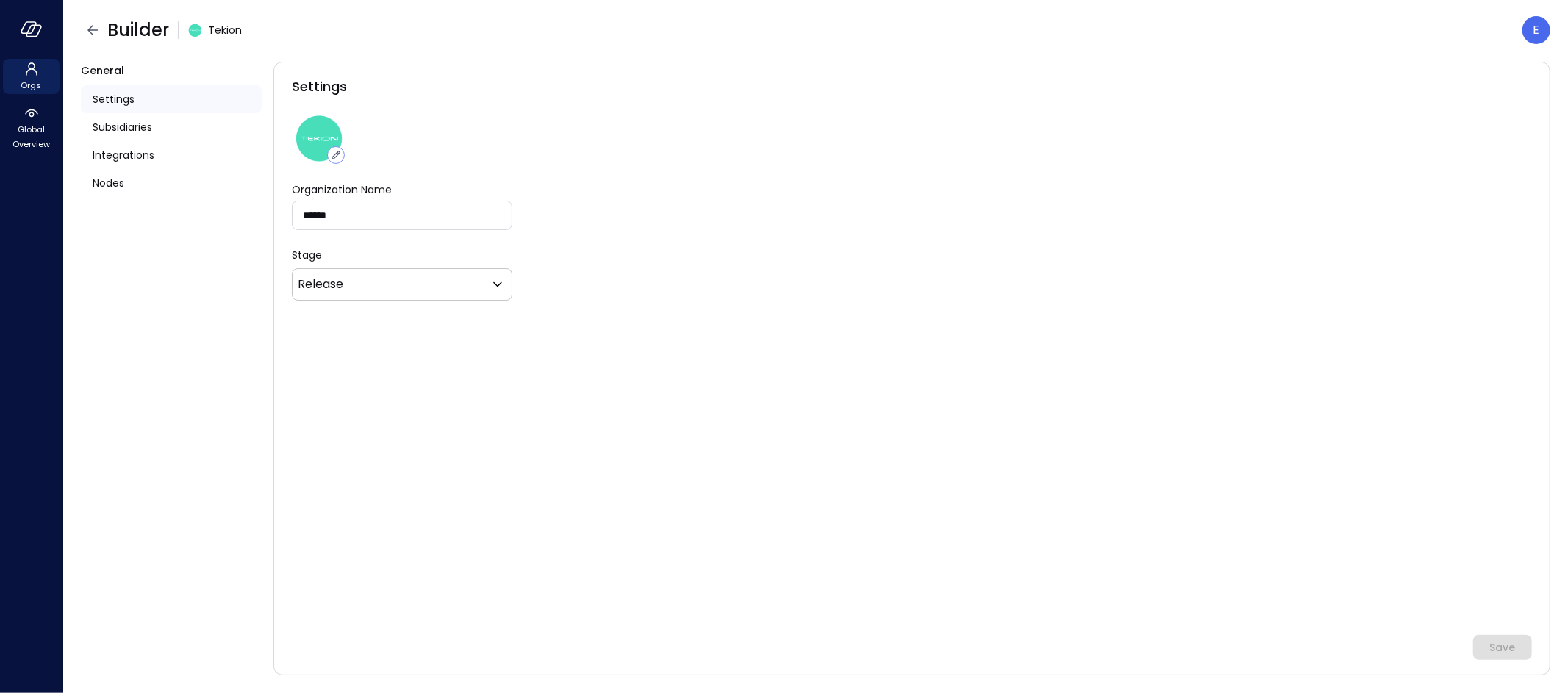
click at [113, 97] on span "Settings" at bounding box center [114, 99] width 42 height 16
click at [125, 129] on span "Subsidiaries" at bounding box center [123, 127] width 59 height 16
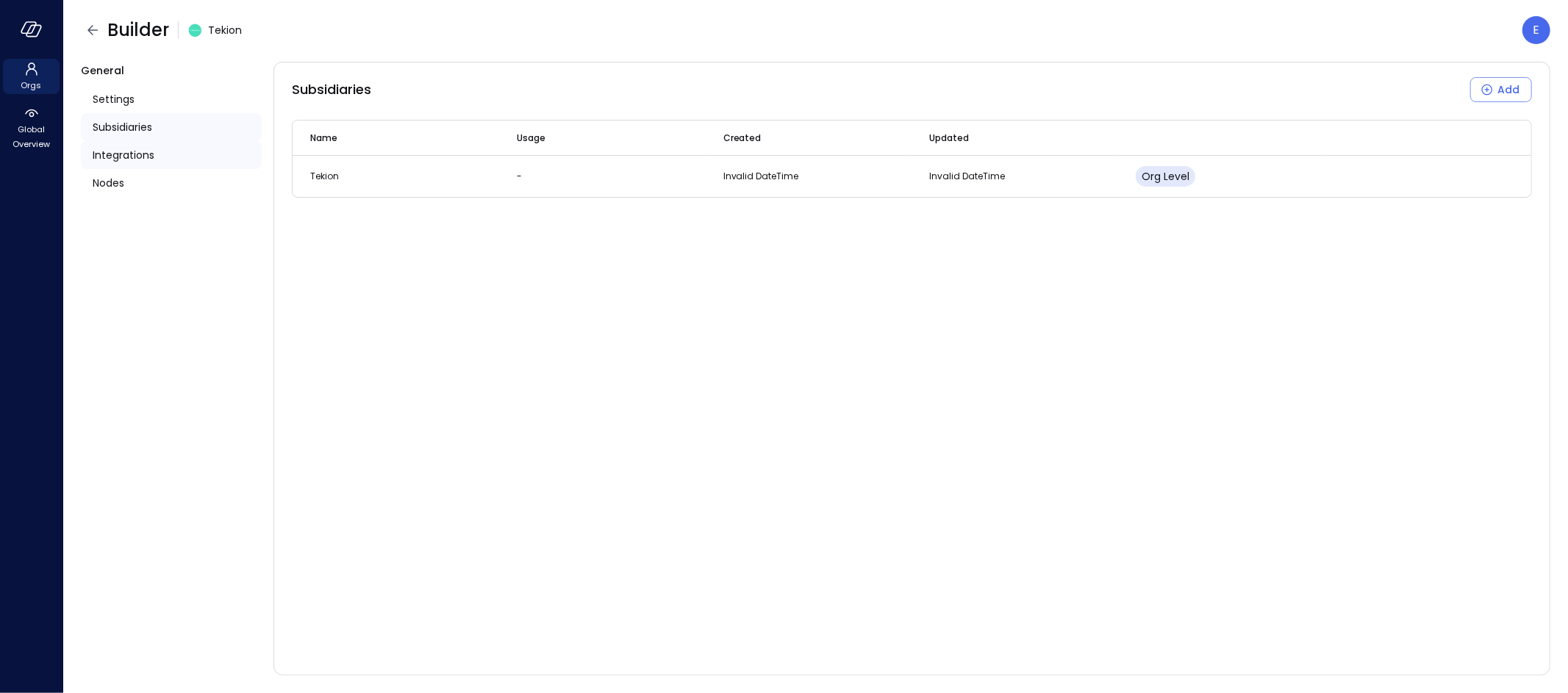
click at [137, 154] on span "Integrations" at bounding box center [124, 154] width 61 height 16
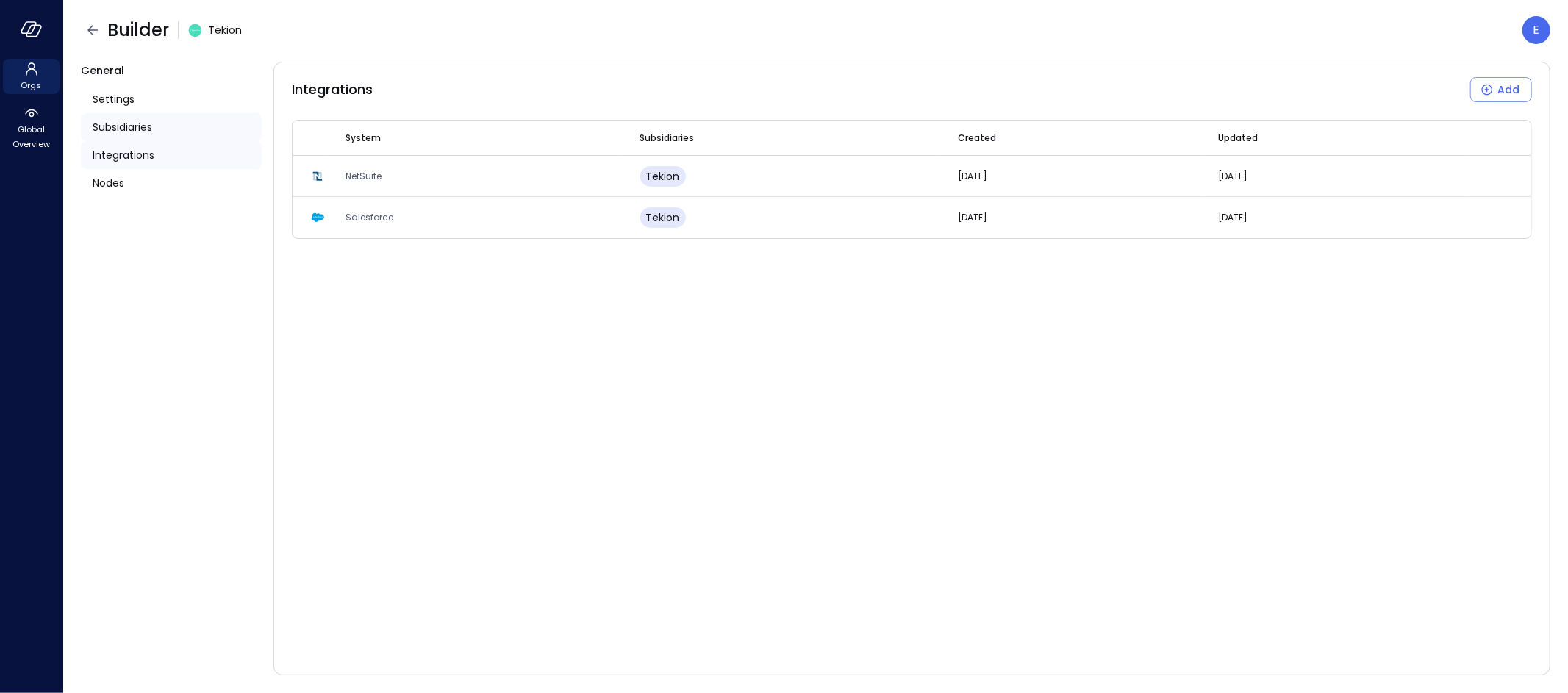
click at [130, 130] on span "Subsidiaries" at bounding box center [123, 127] width 59 height 16
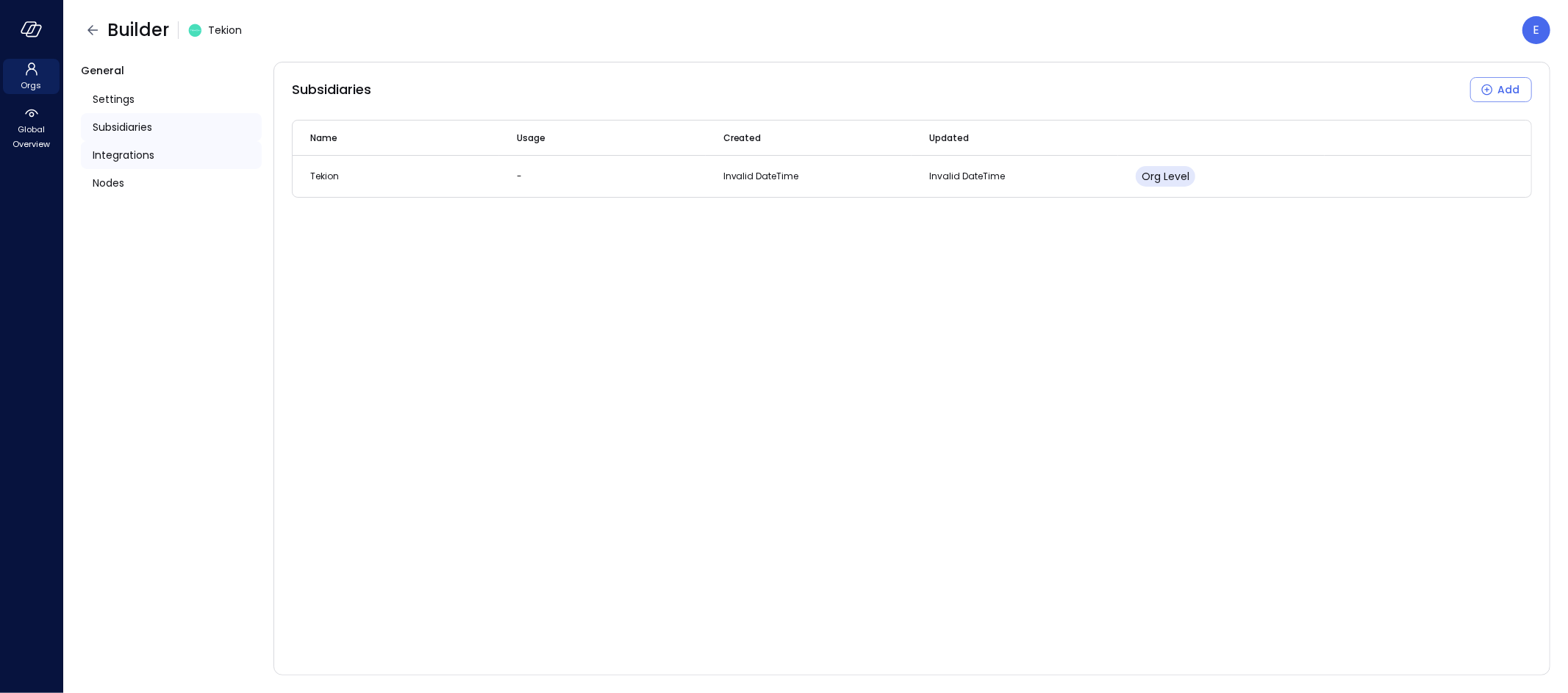
click at [144, 152] on span "Integrations" at bounding box center [124, 154] width 61 height 16
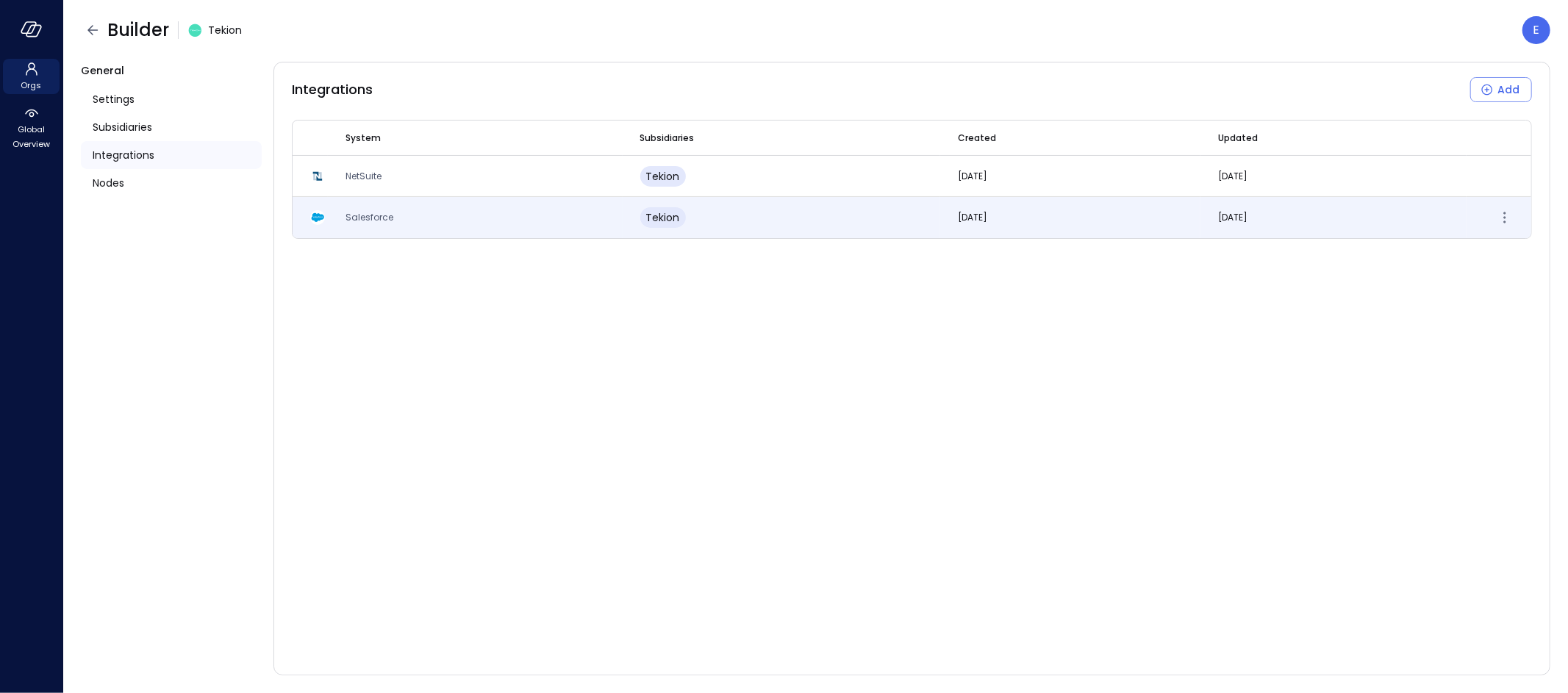
click at [370, 215] on span "Salesforce" at bounding box center [369, 217] width 48 height 12
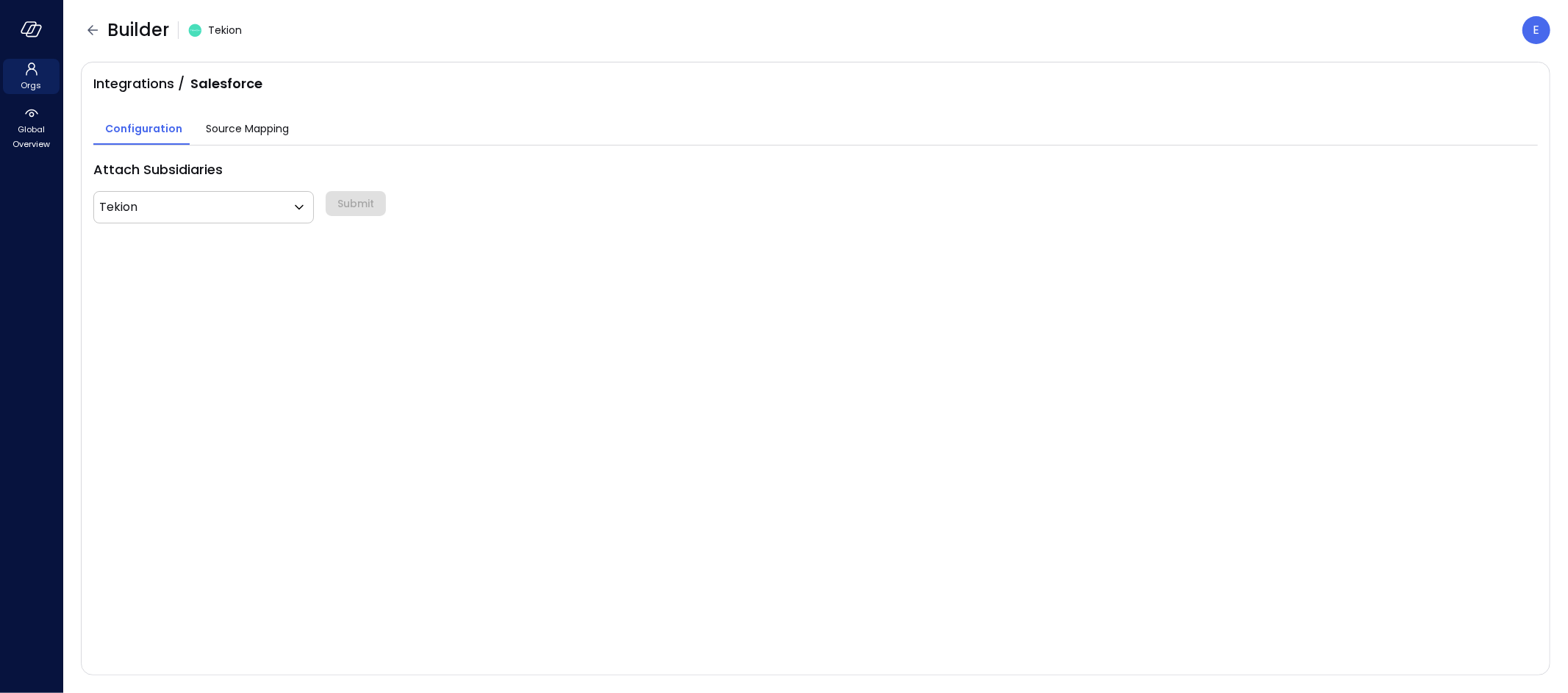
click at [247, 131] on span "Source Mapping" at bounding box center [247, 128] width 83 height 16
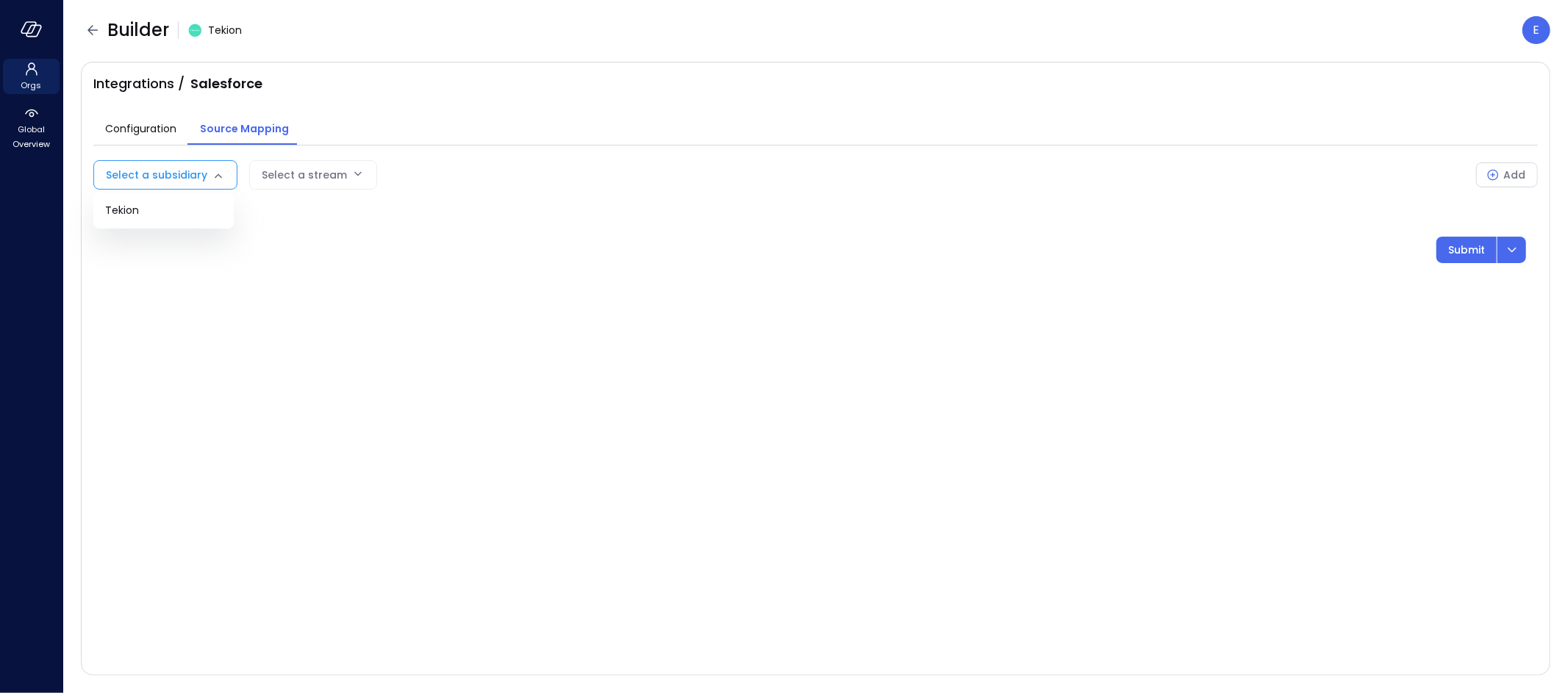
click at [181, 176] on body "Orgs Global Overview Builder Tekion E Integrations / Salesforce Configuration S…" at bounding box center [784, 346] width 1568 height 693
click at [152, 203] on span "Tekion" at bounding box center [164, 211] width 117 height 15
type input "***"
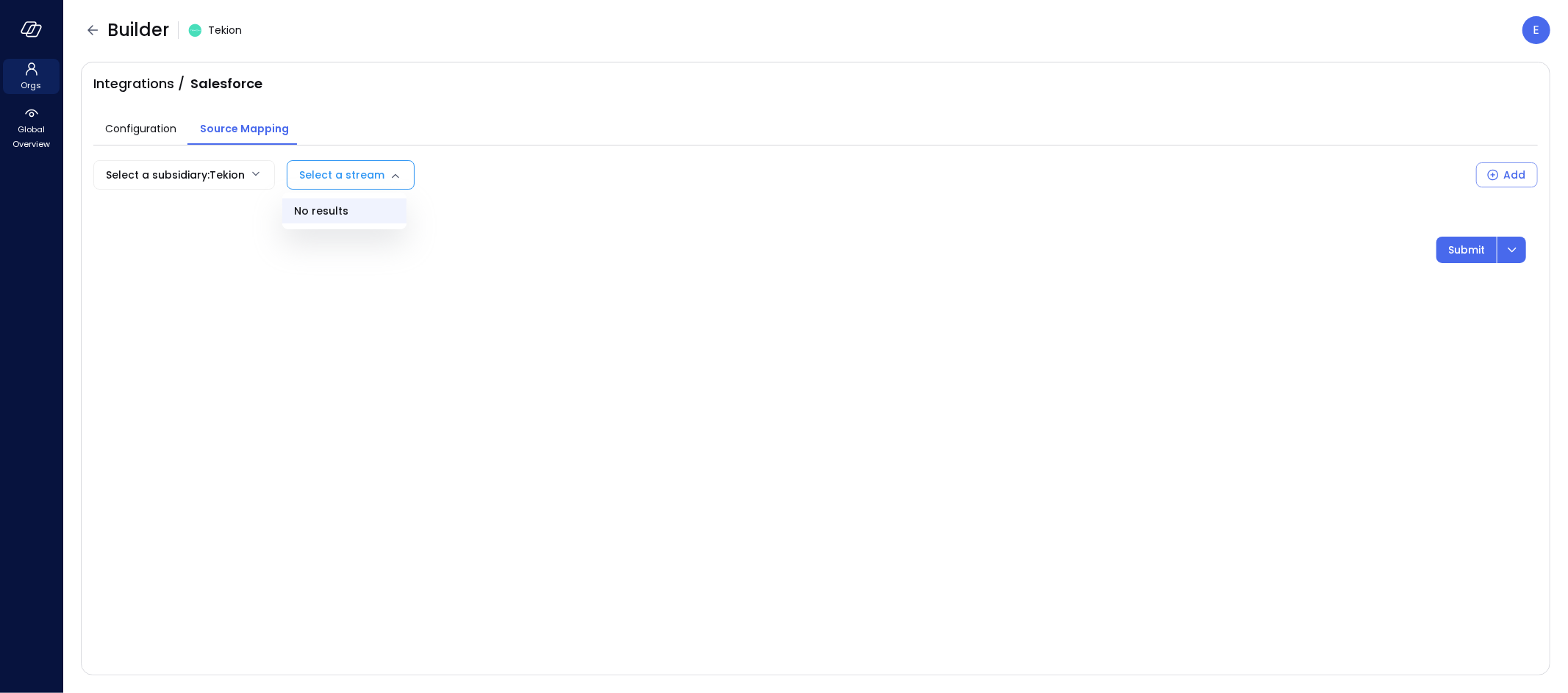
click at [377, 174] on body "Orgs Global Overview Builder Tekion E Integrations / Salesforce Configuration S…" at bounding box center [784, 346] width 1568 height 693
click at [96, 35] on div at bounding box center [784, 346] width 1568 height 693
click at [96, 30] on icon "button" at bounding box center [92, 30] width 11 height 10
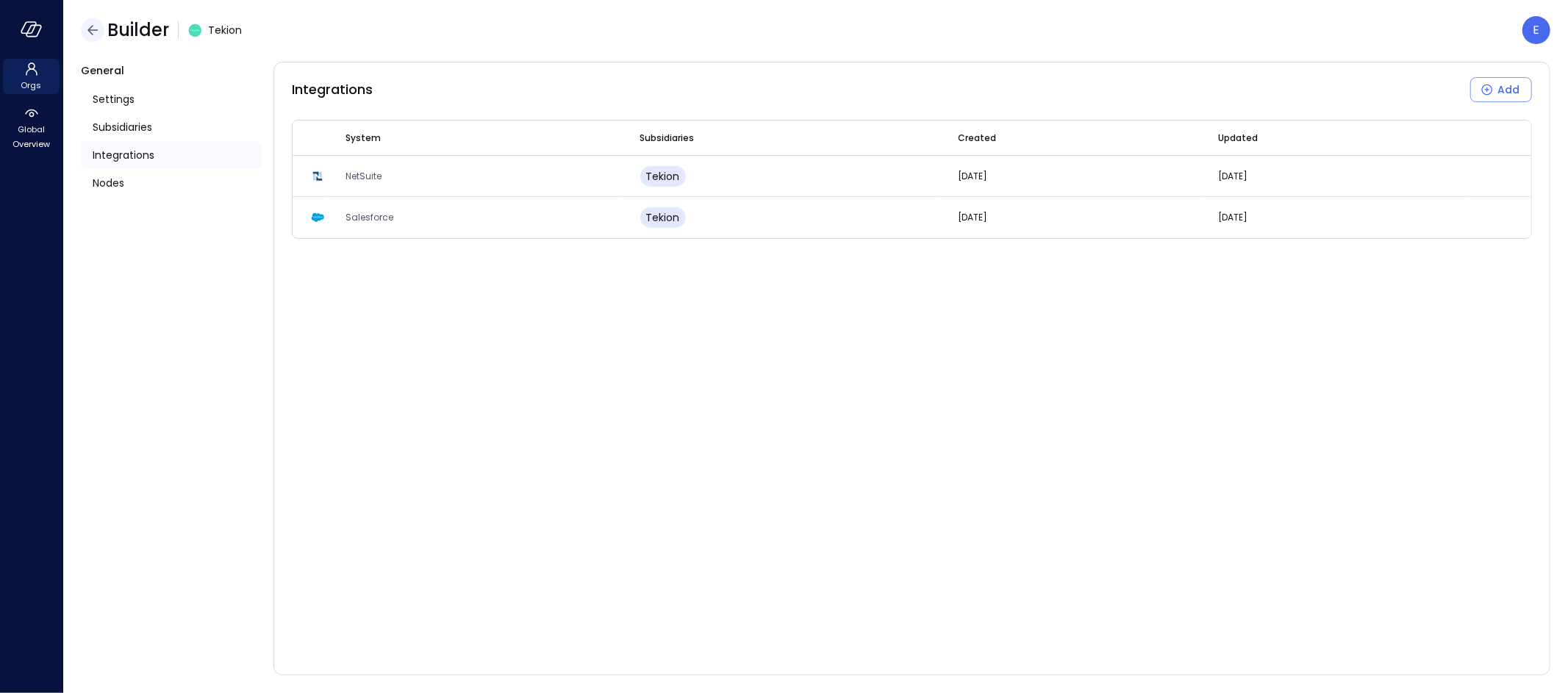
click at [91, 27] on icon "button" at bounding box center [92, 30] width 11 height 10
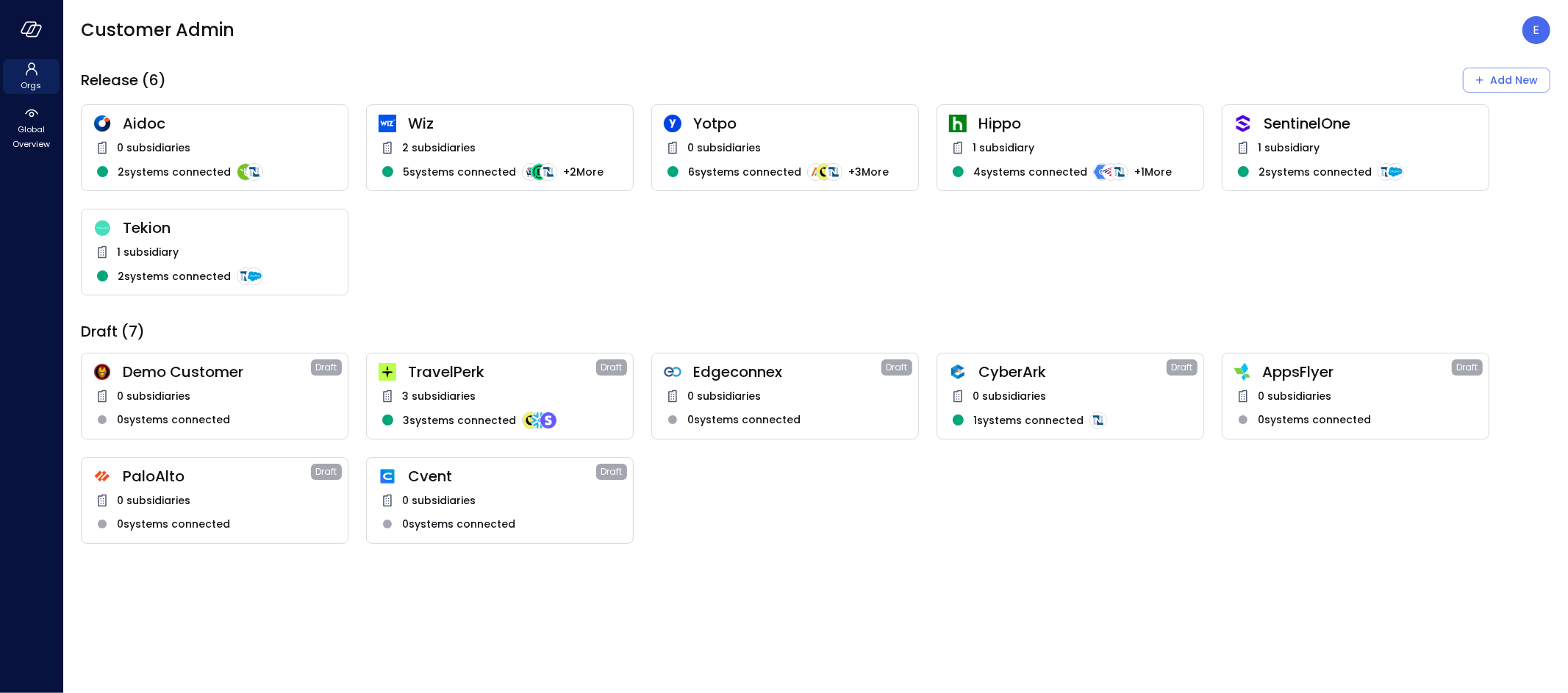
click at [481, 130] on span "Wiz" at bounding box center [514, 124] width 213 height 19
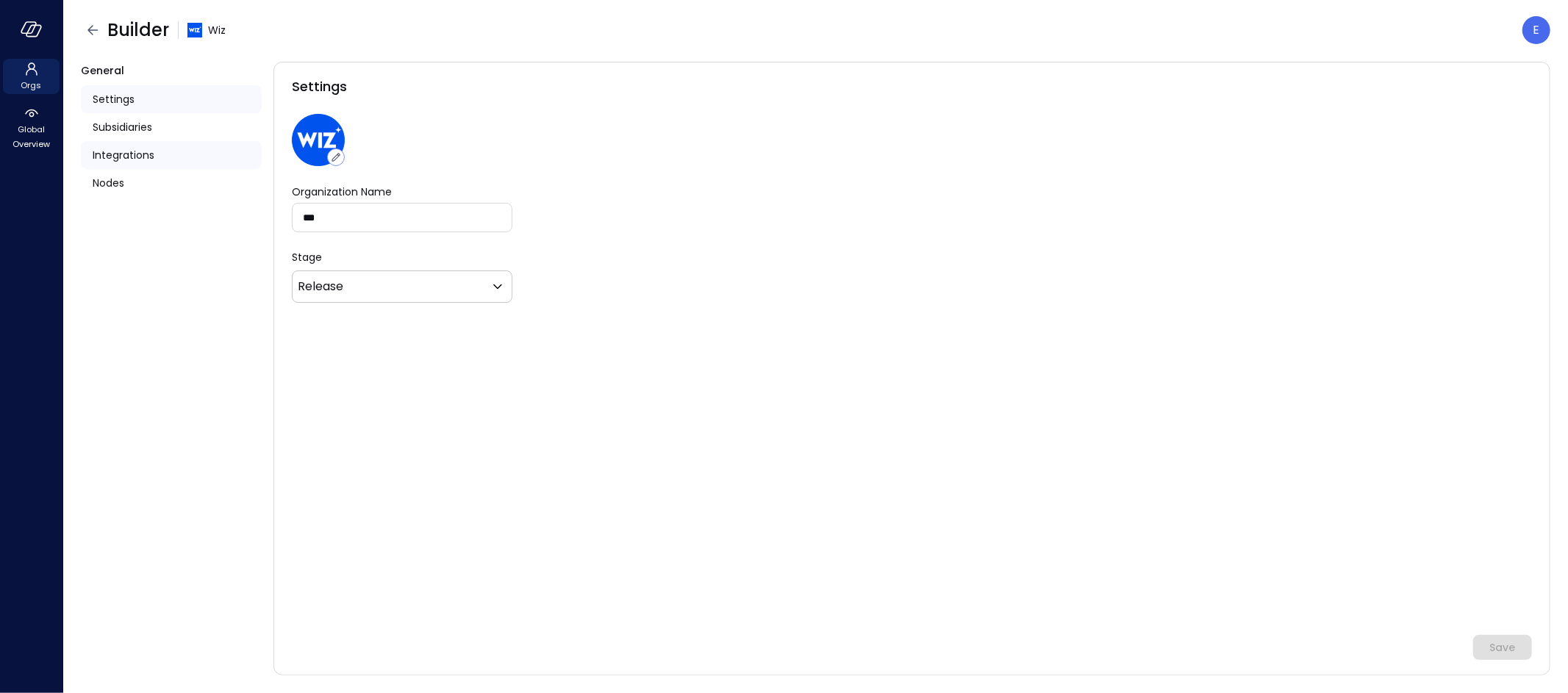
click at [125, 154] on span "Integrations" at bounding box center [124, 154] width 61 height 16
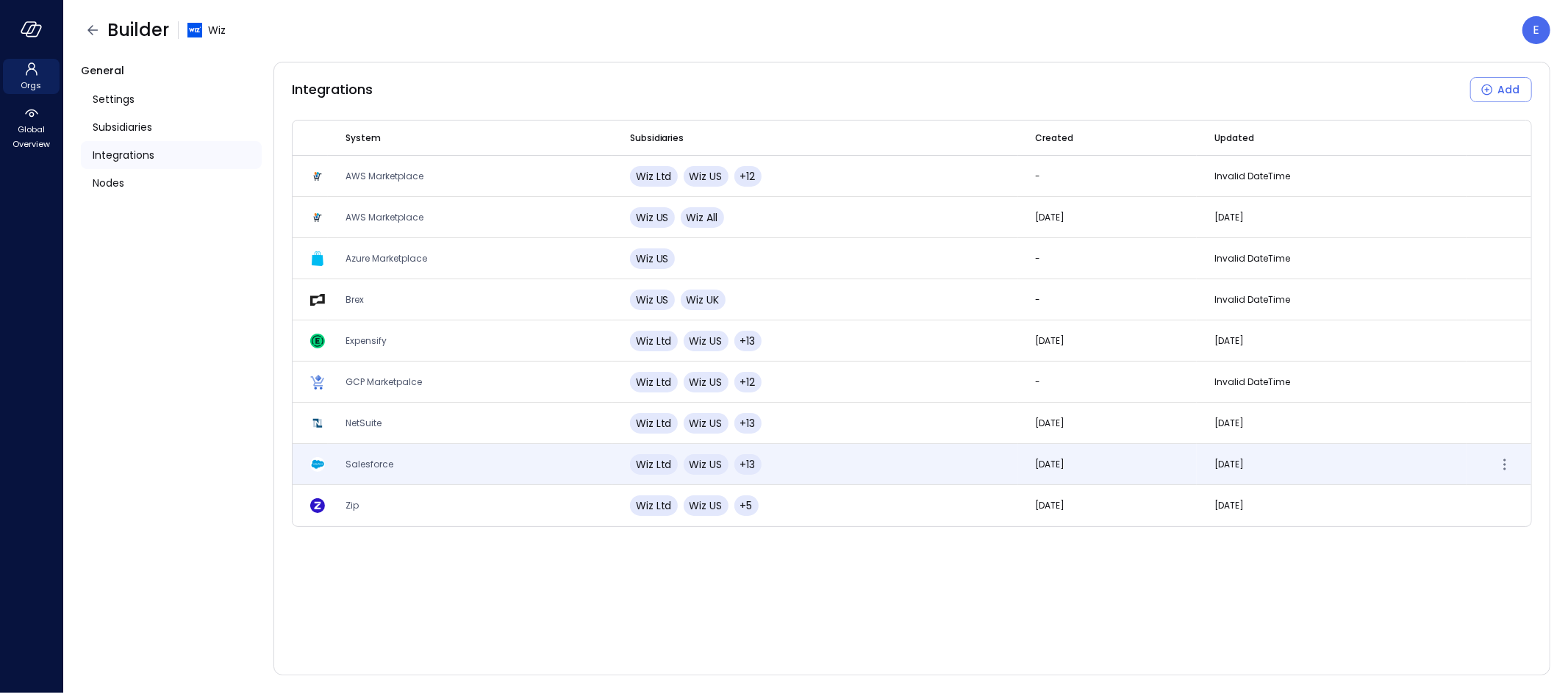
click at [368, 458] on span "Salesforce" at bounding box center [369, 464] width 48 height 12
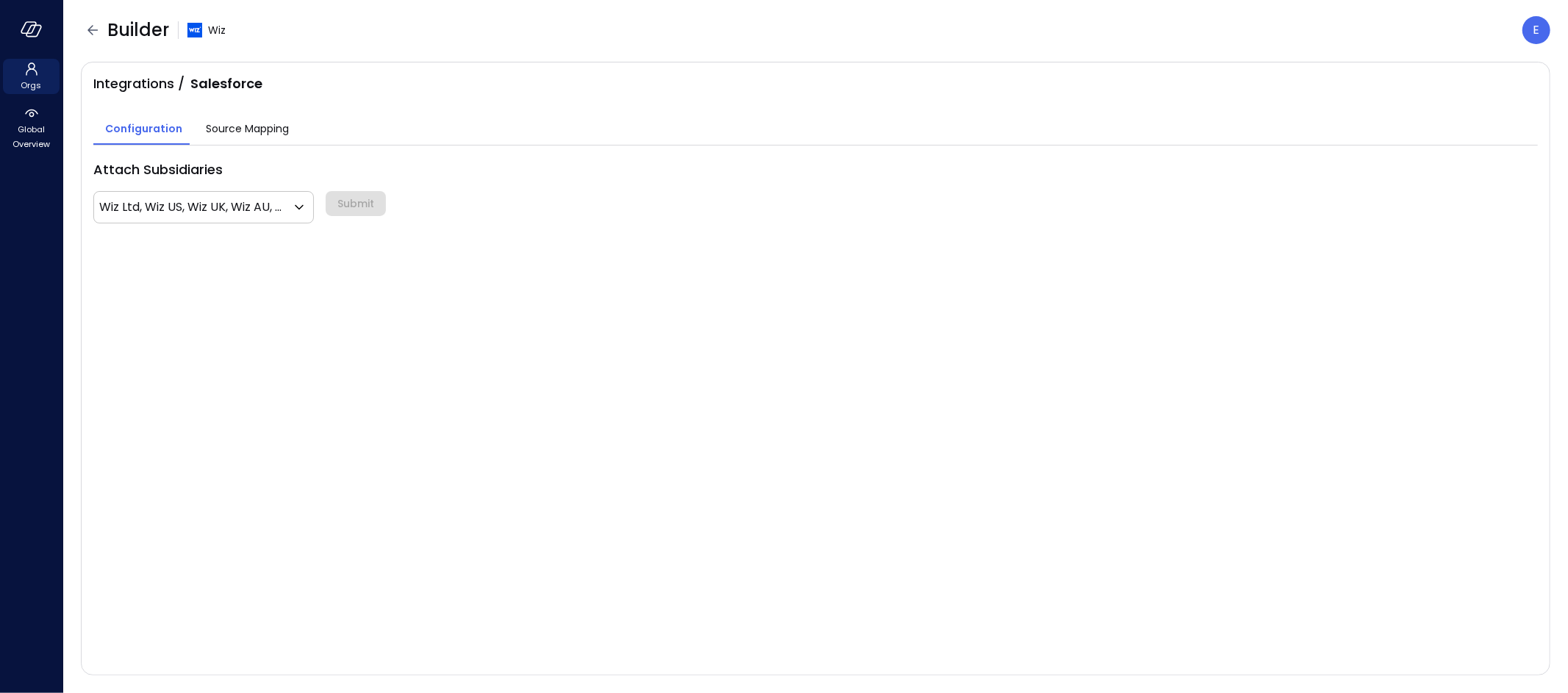
click at [238, 125] on span "Source Mapping" at bounding box center [247, 128] width 83 height 16
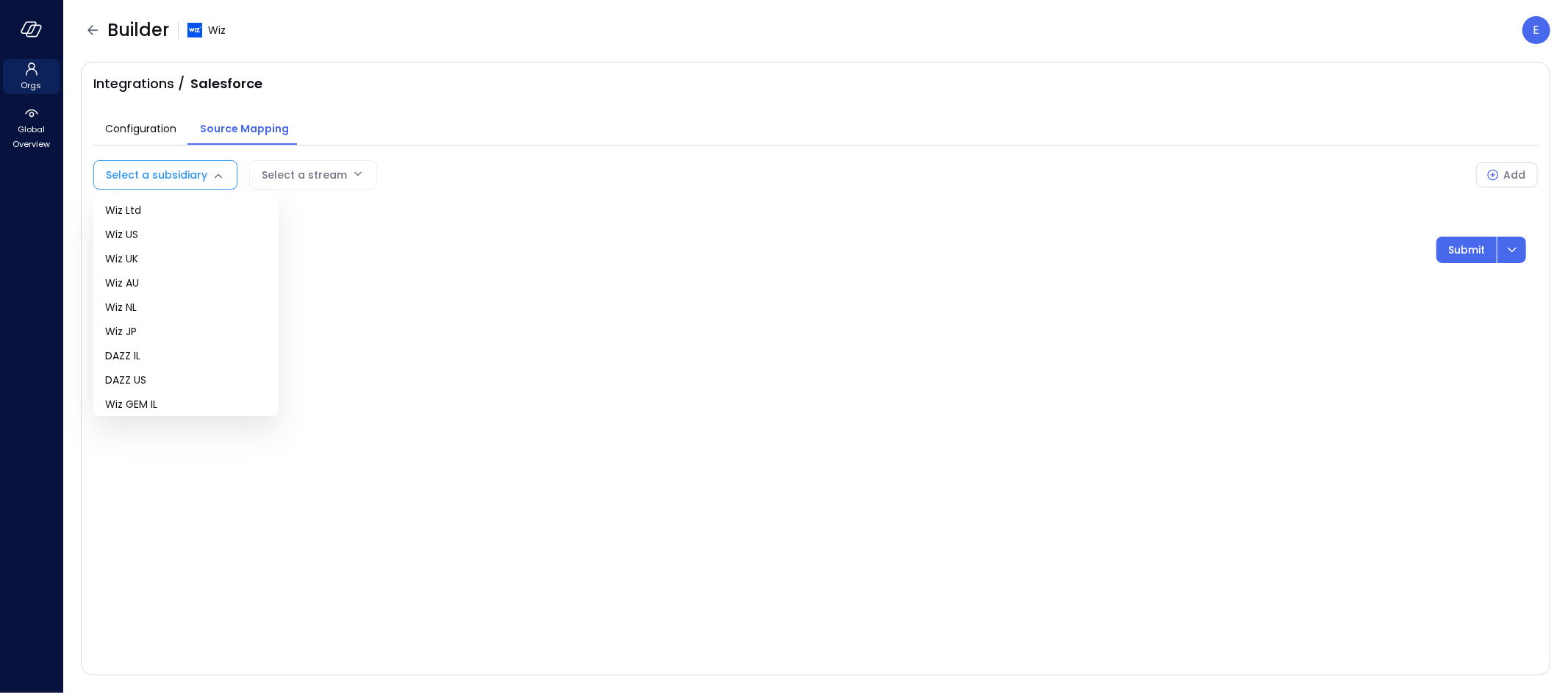
click at [183, 172] on body "Orgs Global Overview Builder Wiz E Integrations / Salesforce Configuration Sour…" at bounding box center [784, 346] width 1568 height 693
click at [138, 231] on span "Wiz US" at bounding box center [186, 235] width 162 height 15
type input "**"
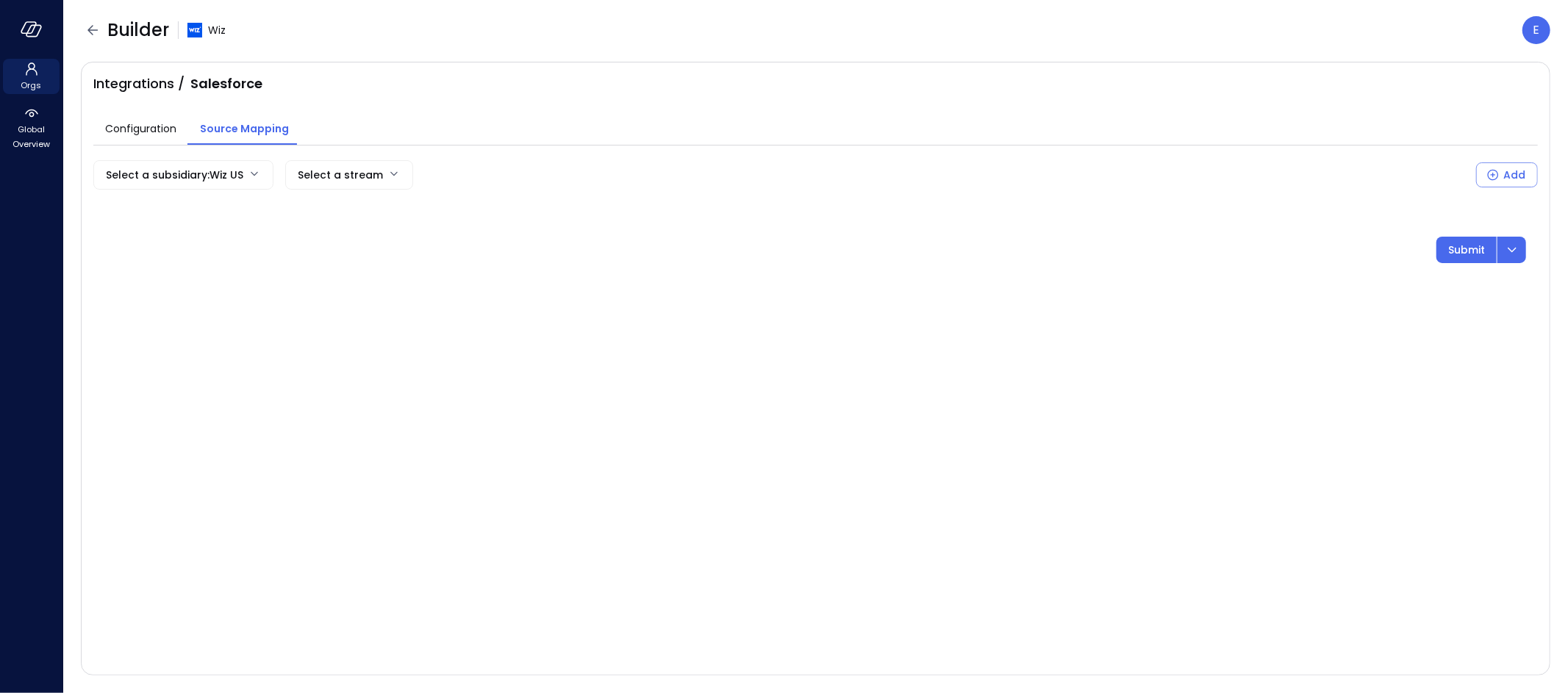
click at [342, 169] on body "Orgs Global Overview Builder Wiz E Integrations / Salesforce Configuration Sour…" at bounding box center [784, 346] width 1568 height 693
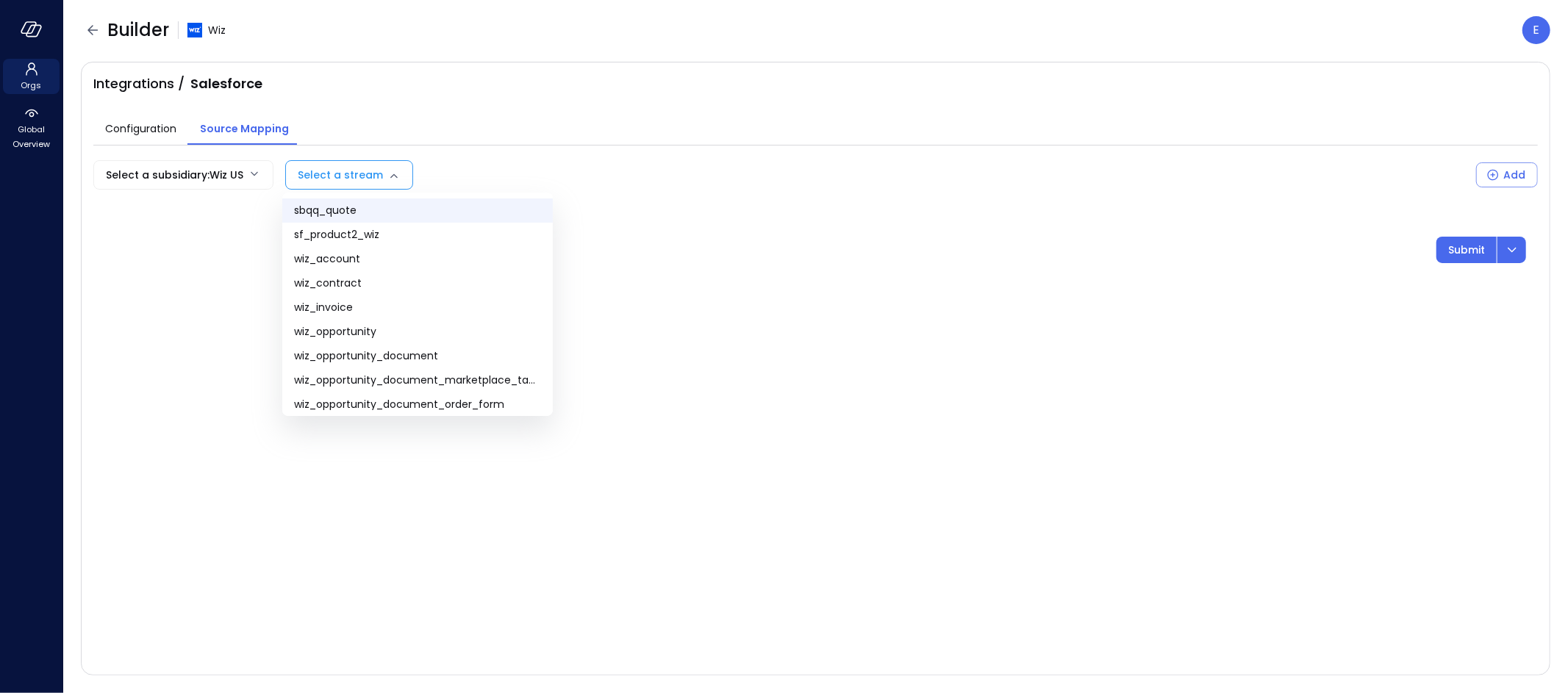
click at [341, 212] on span "sbqq_quote" at bounding box center [418, 211] width 247 height 15
type input "**********"
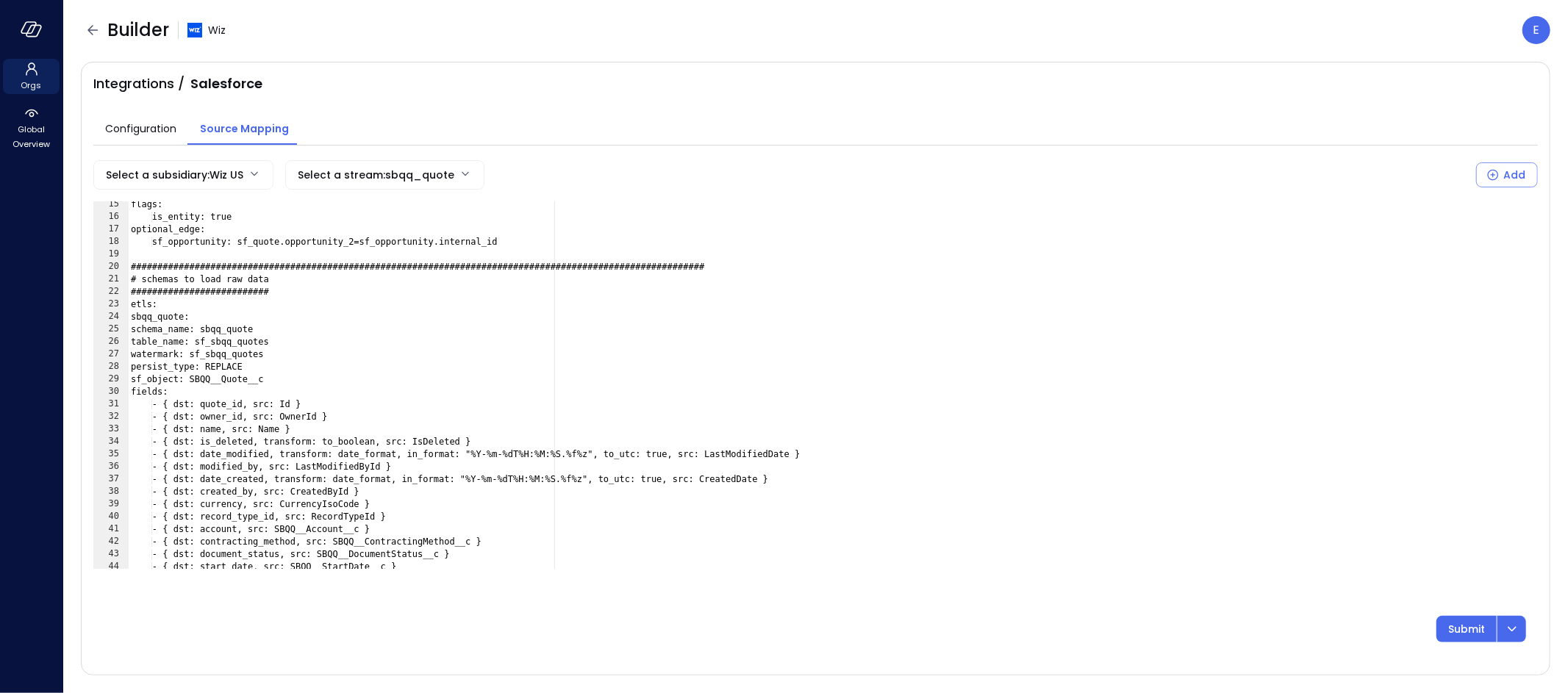
scroll to position [179, 0]
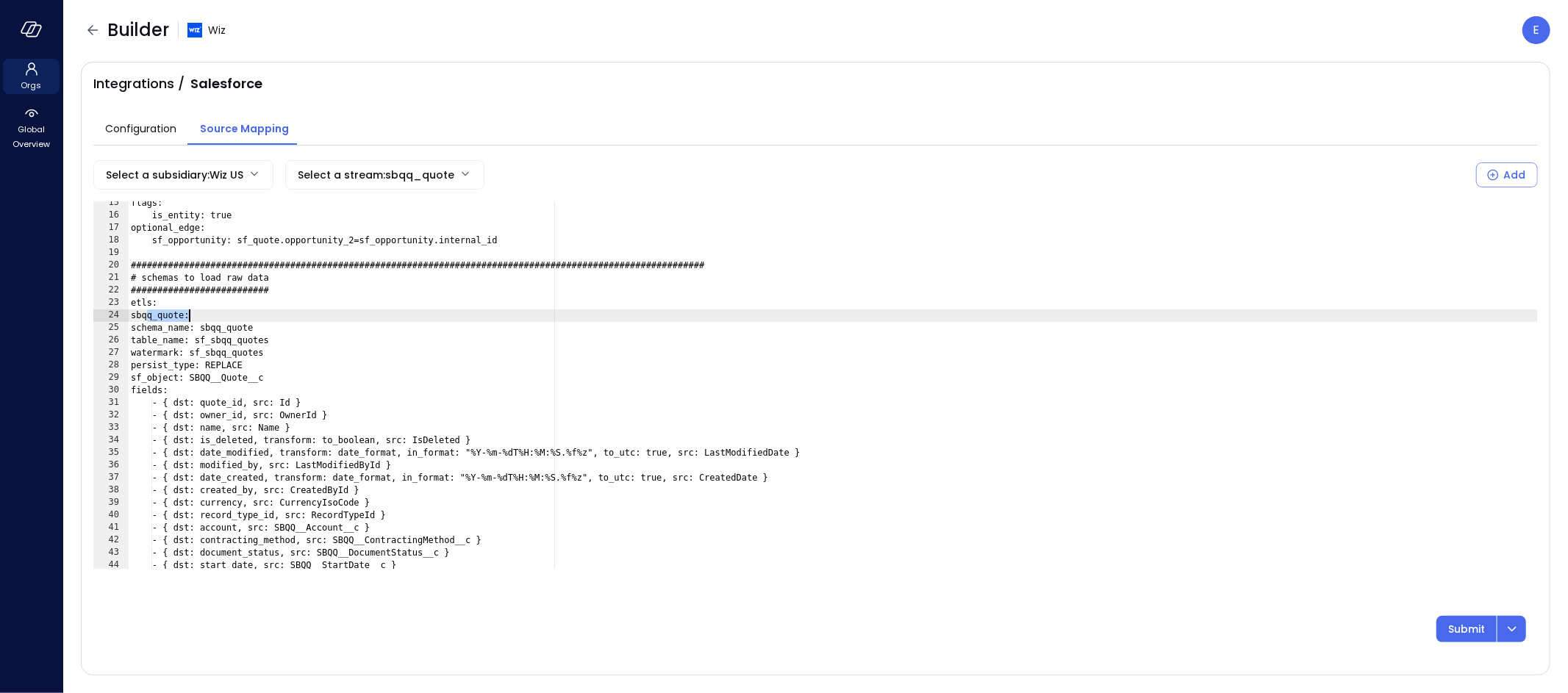
drag, startPoint x: 144, startPoint y: 317, endPoint x: 194, endPoint y: 334, distance: 52.8
click at [192, 316] on div "flags: is_entity: true optional_edge: sf_opportunity: sf_quote.opportunity_2=sf…" at bounding box center [832, 392] width 1410 height 392
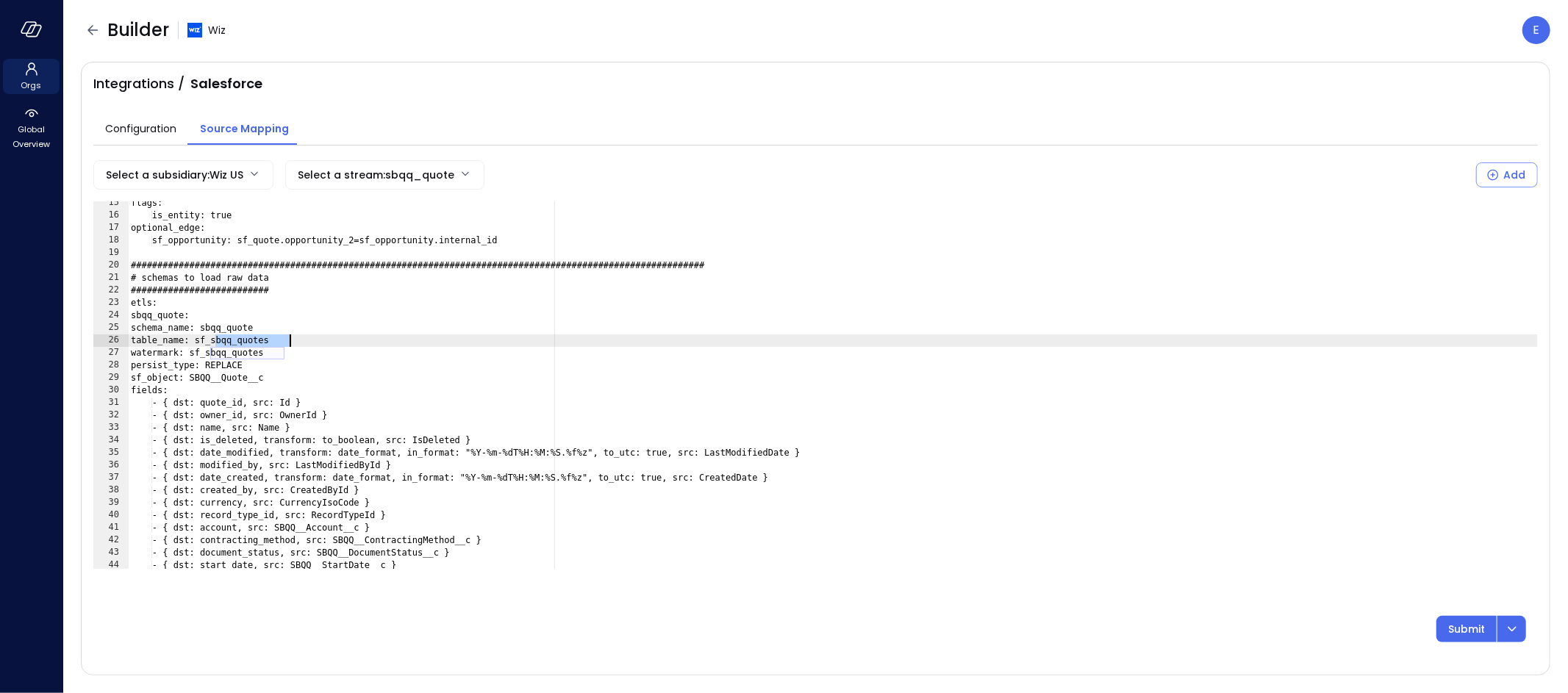
drag, startPoint x: 215, startPoint y: 341, endPoint x: 291, endPoint y: 338, distance: 76.1
click at [291, 338] on div "flags: is_entity: true optional_edge: sf_opportunity: sf_quote.opportunity_2=sf…" at bounding box center [832, 392] width 1410 height 392
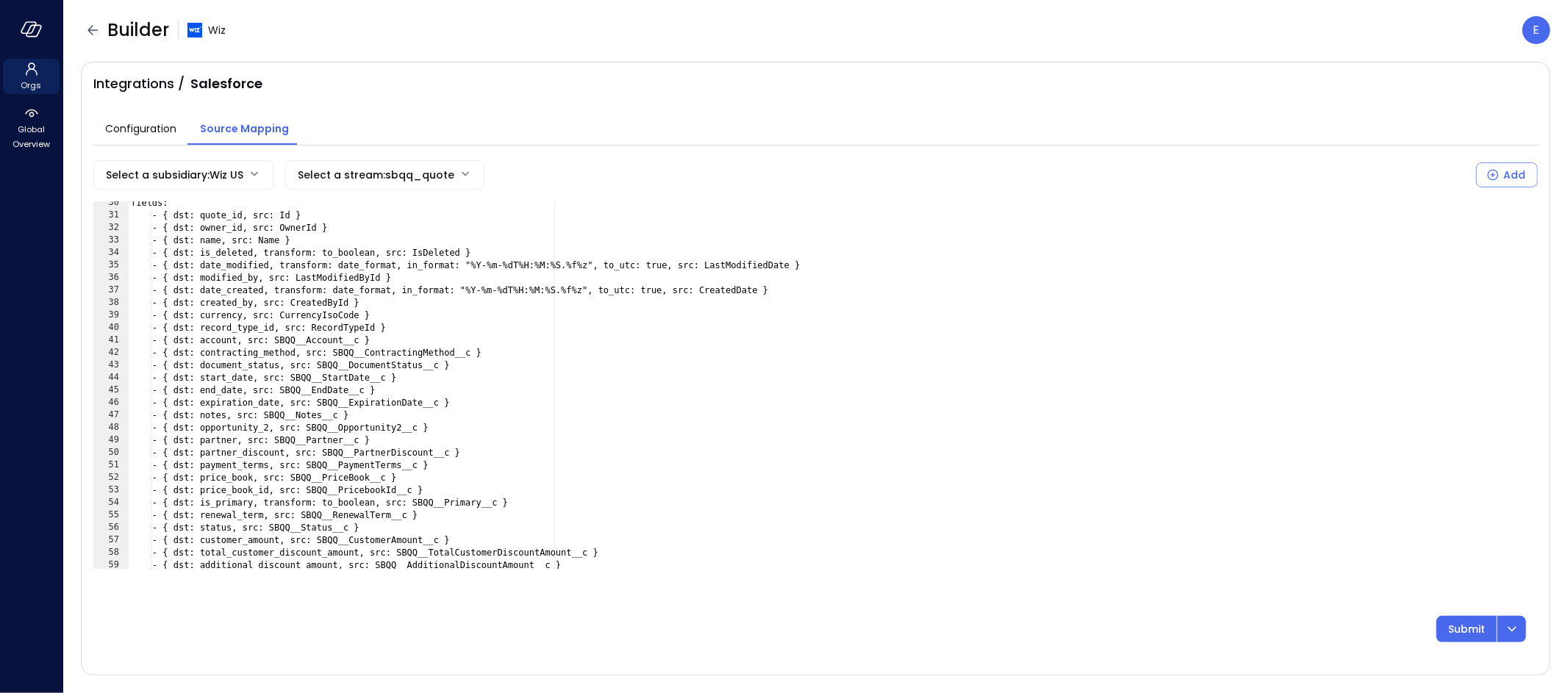
scroll to position [370, 0]
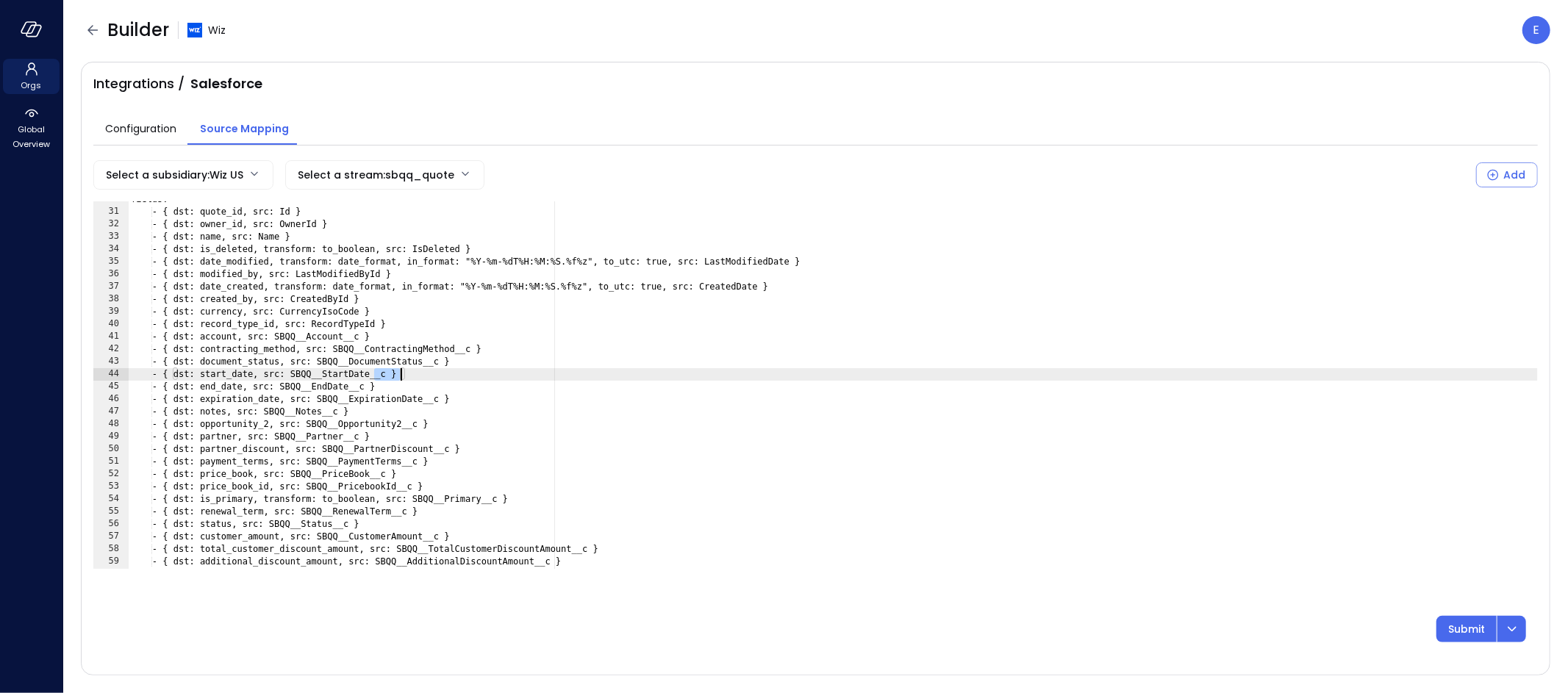
drag, startPoint x: 377, startPoint y: 377, endPoint x: 395, endPoint y: 379, distance: 18.1
click at [398, 374] on div "fields: - { dst: quote_id, src: Id } - { dst: owner_id, src: OwnerId } - { dst:…" at bounding box center [832, 389] width 1410 height 392
click at [388, 381] on div "fields: - { dst: quote_id, src: Id } - { dst: owner_id, src: OwnerId } - { dst:…" at bounding box center [832, 389] width 1410 height 392
drag, startPoint x: 380, startPoint y: 377, endPoint x: 398, endPoint y: 374, distance: 18.2
click at [398, 374] on div "fields: - { dst: quote_id, src: Id } - { dst: owner_id, src: OwnerId } - { dst:…" at bounding box center [832, 389] width 1410 height 392
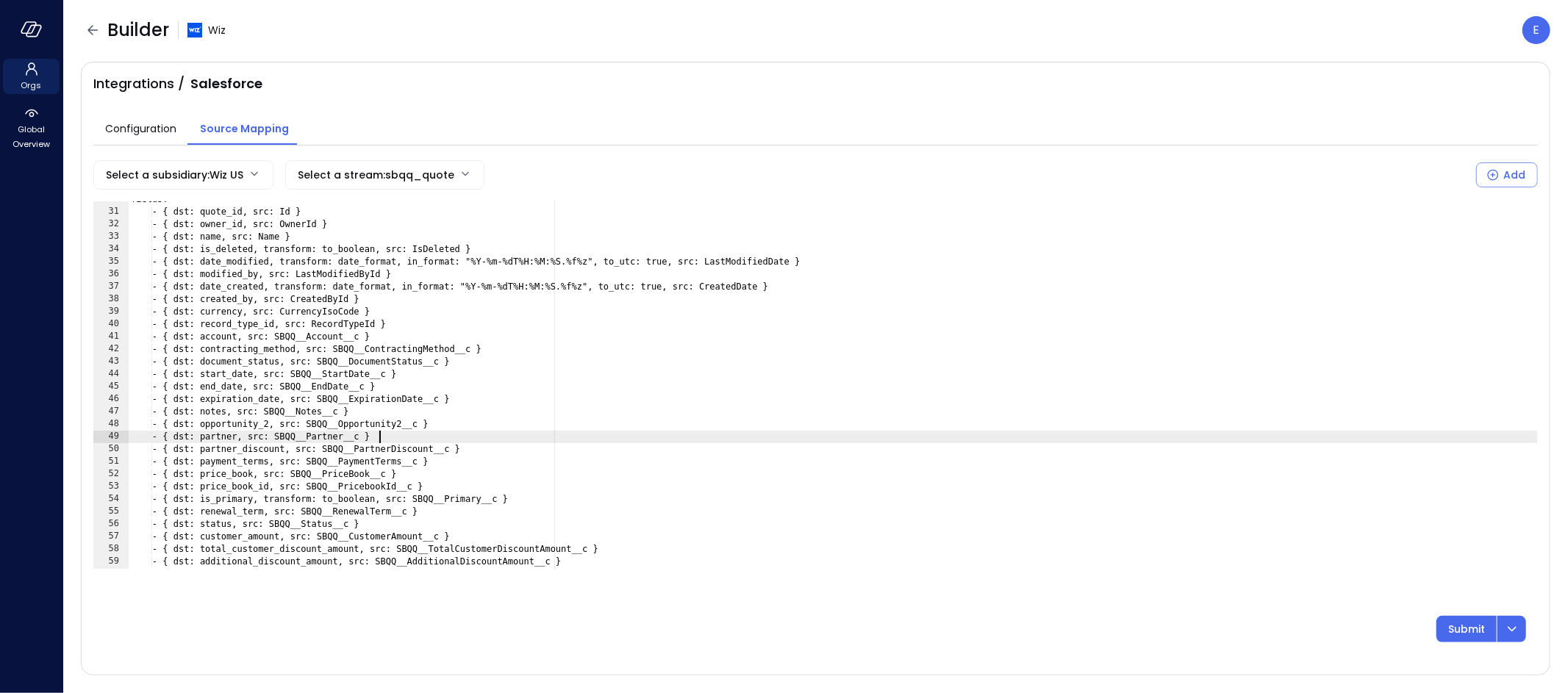
click at [399, 443] on div "fields: - { dst: quote_id, src: Id } - { dst: owner_id, src: OwnerId } - { dst:…" at bounding box center [832, 389] width 1410 height 392
type textarea "**********"
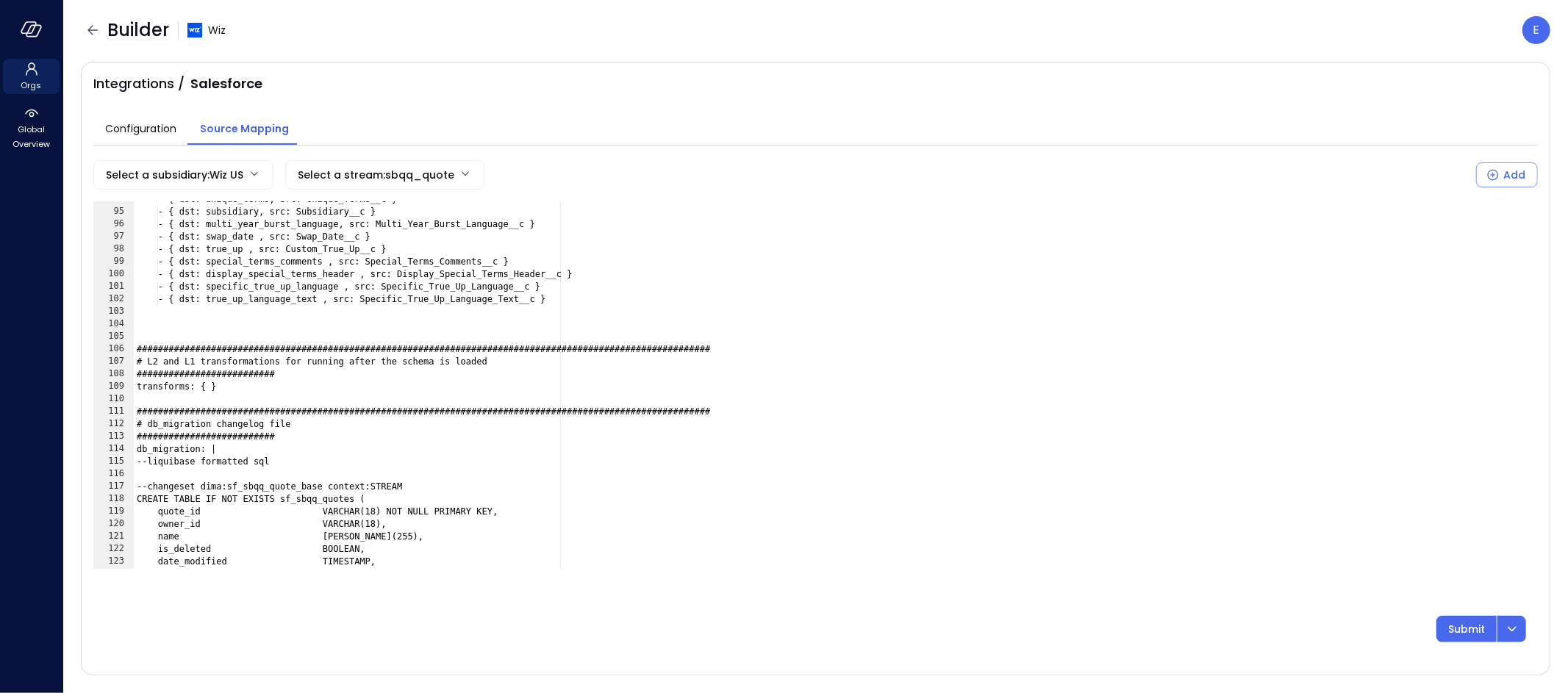
scroll to position [1168, 0]
click at [96, 33] on icon "button" at bounding box center [92, 30] width 17 height 17
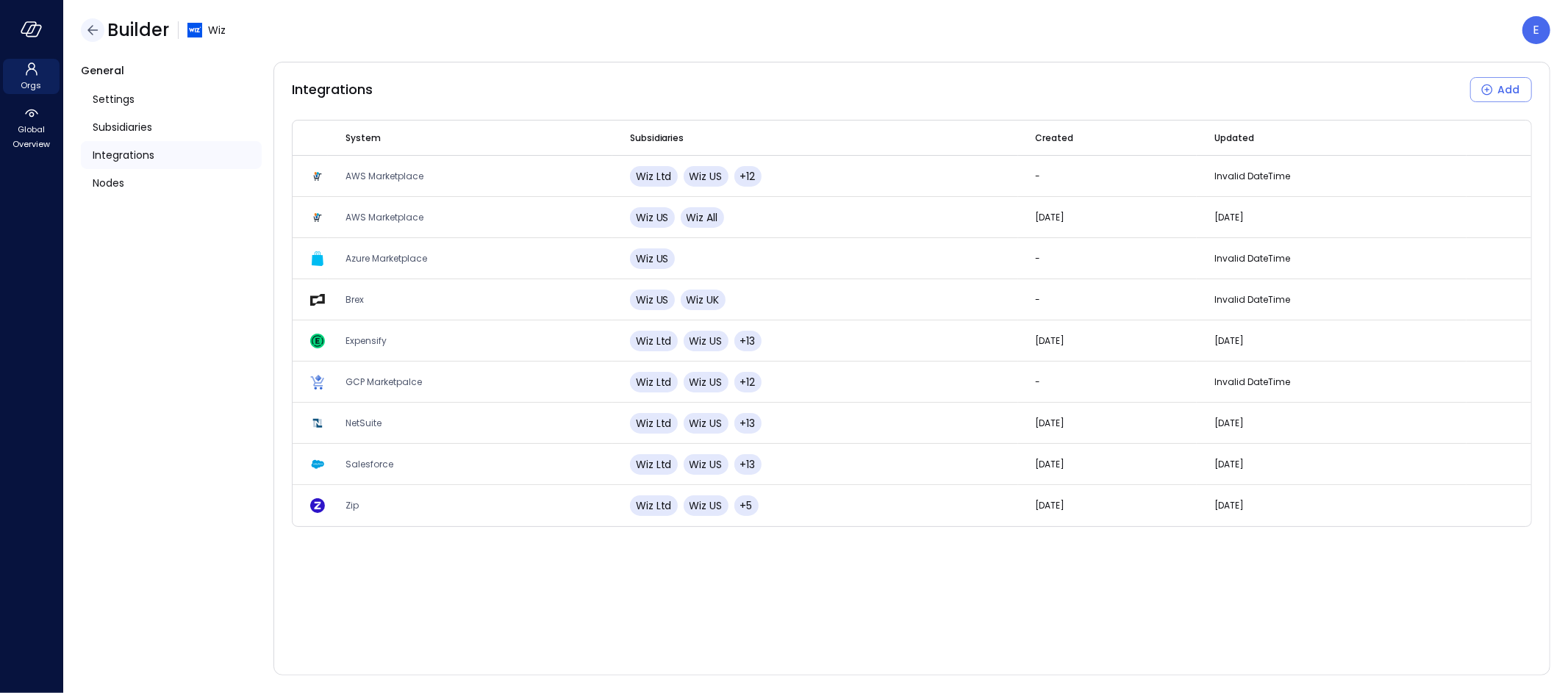
click at [86, 31] on icon "button" at bounding box center [92, 30] width 17 height 17
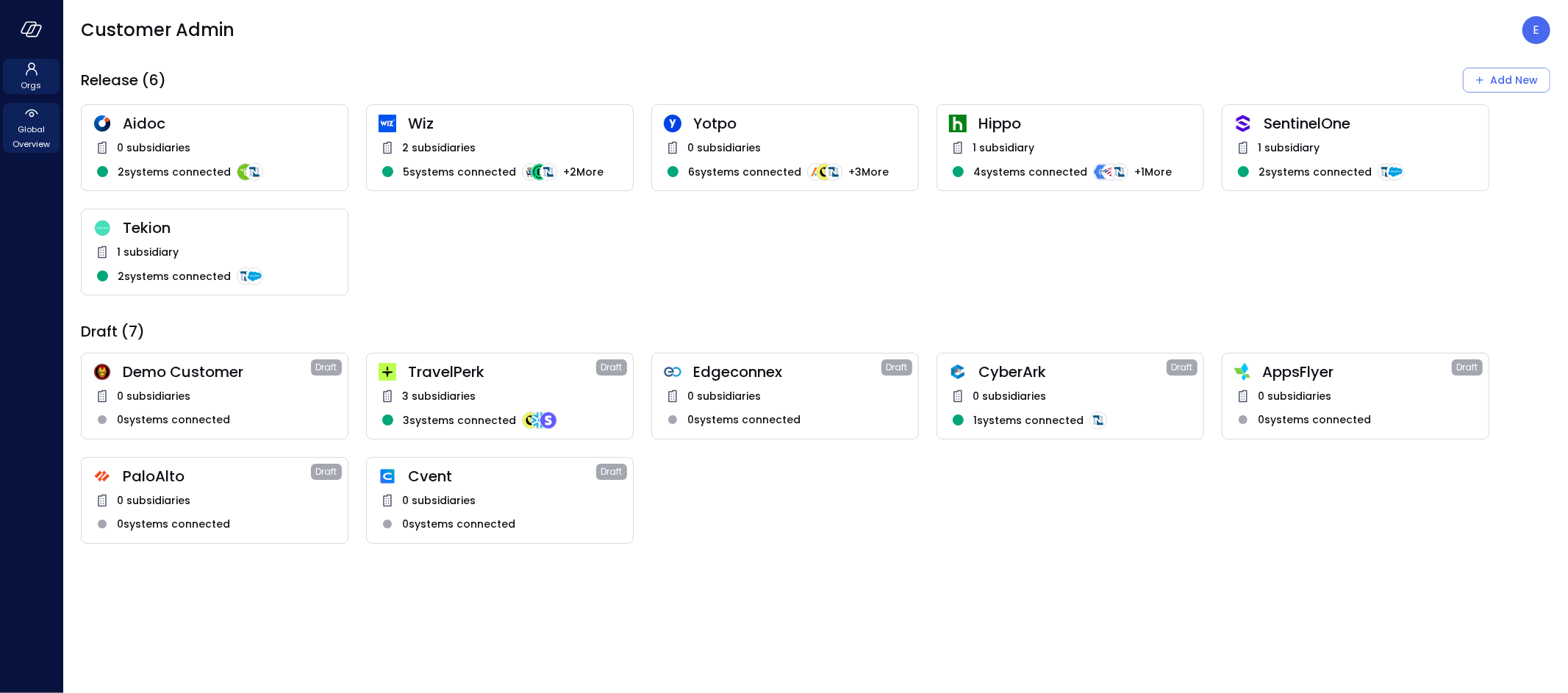
click at [27, 133] on span "Global Overview" at bounding box center [31, 136] width 45 height 30
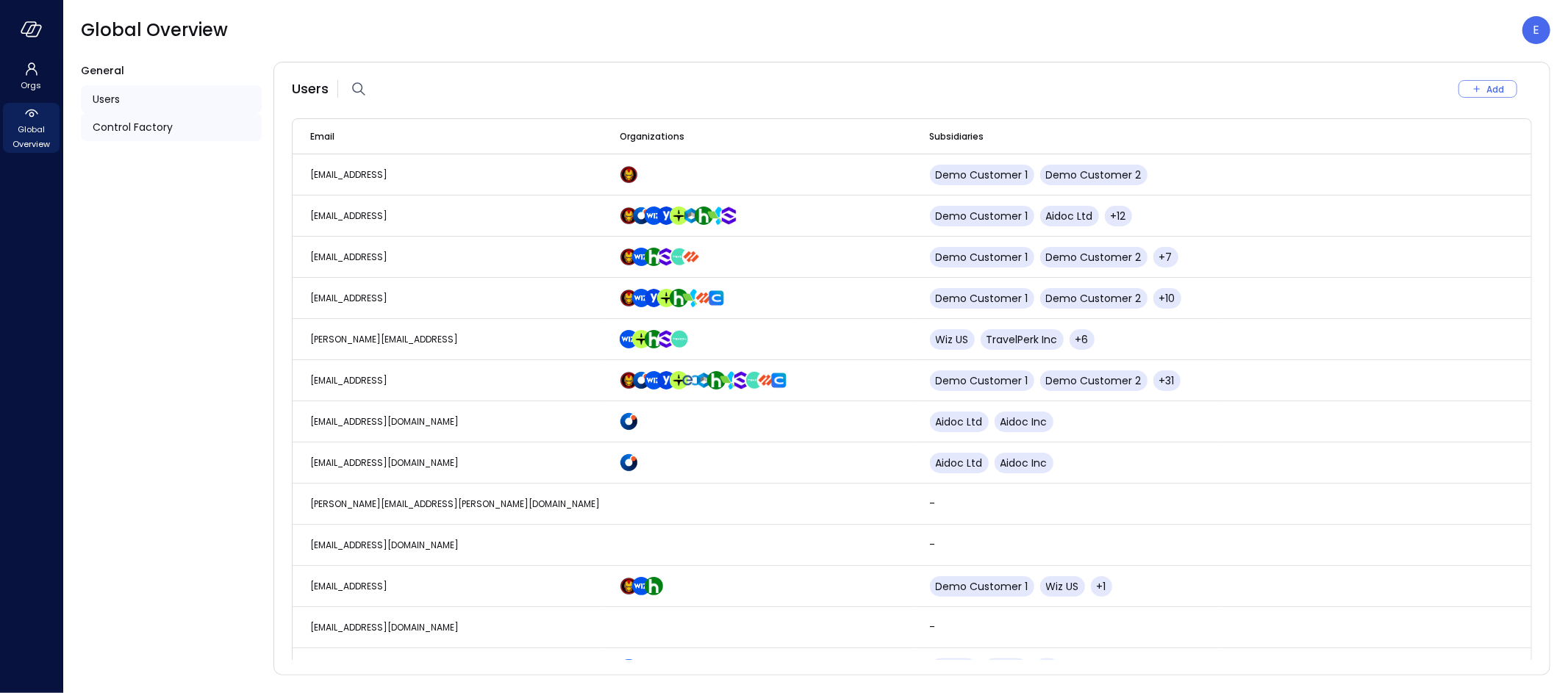
click at [118, 123] on span "Control Factory" at bounding box center [133, 127] width 81 height 16
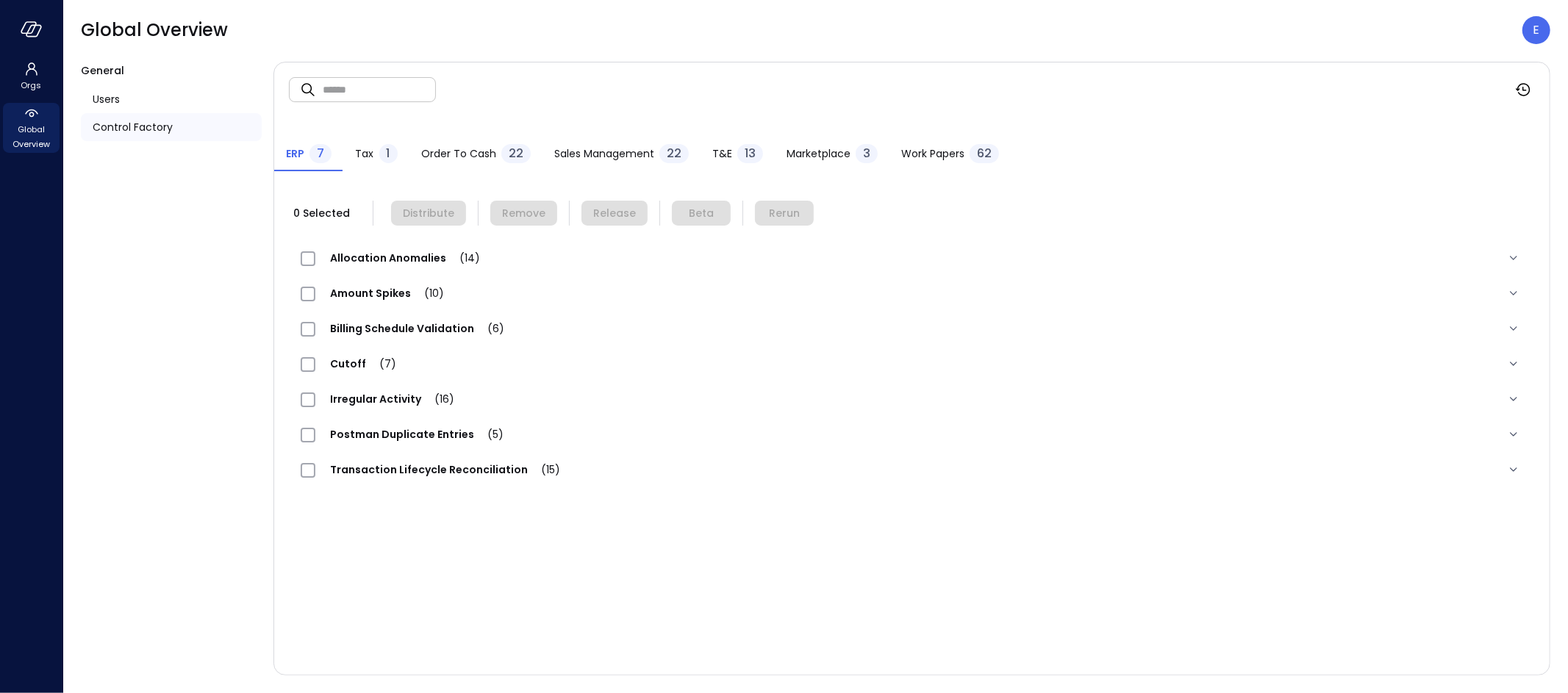
click at [935, 156] on span "Work Papers" at bounding box center [933, 153] width 63 height 16
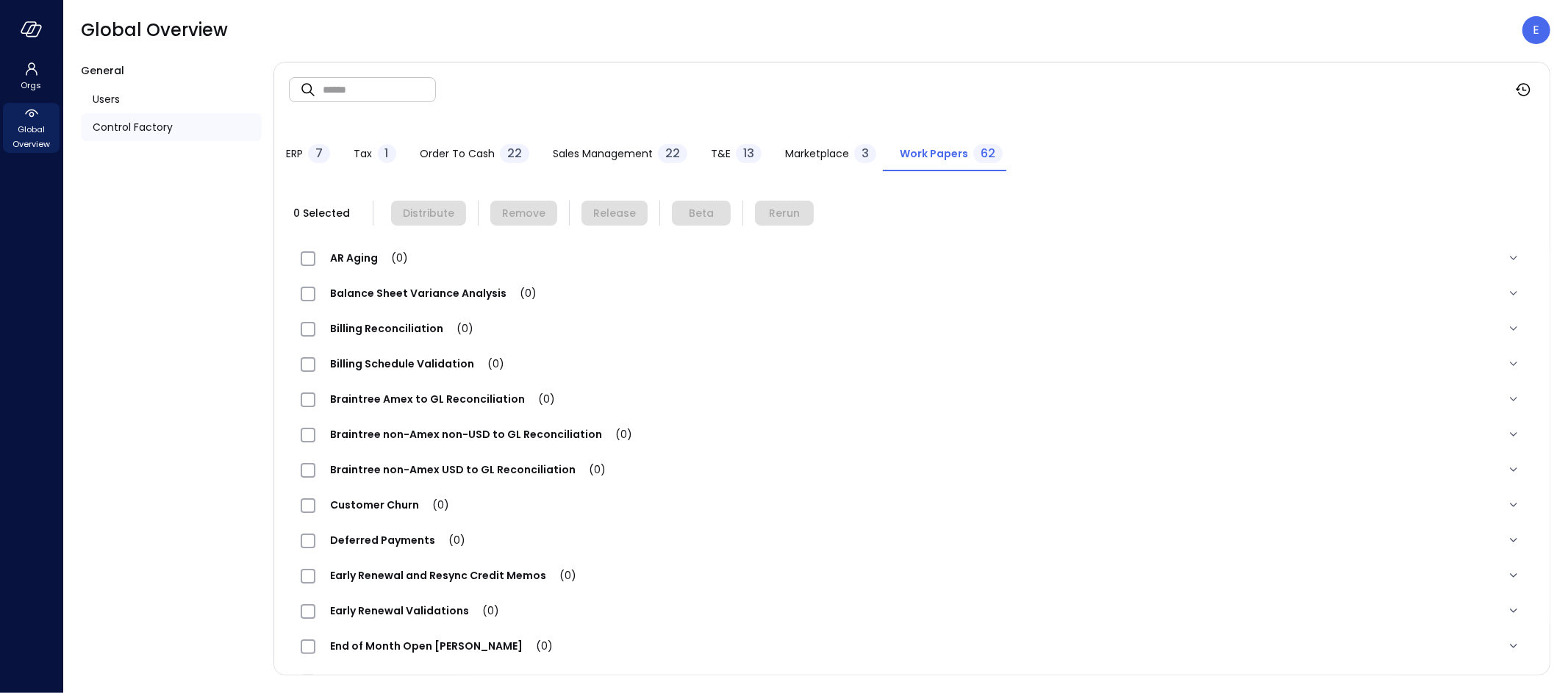
click at [446, 152] on span "Order to Cash" at bounding box center [457, 153] width 75 height 16
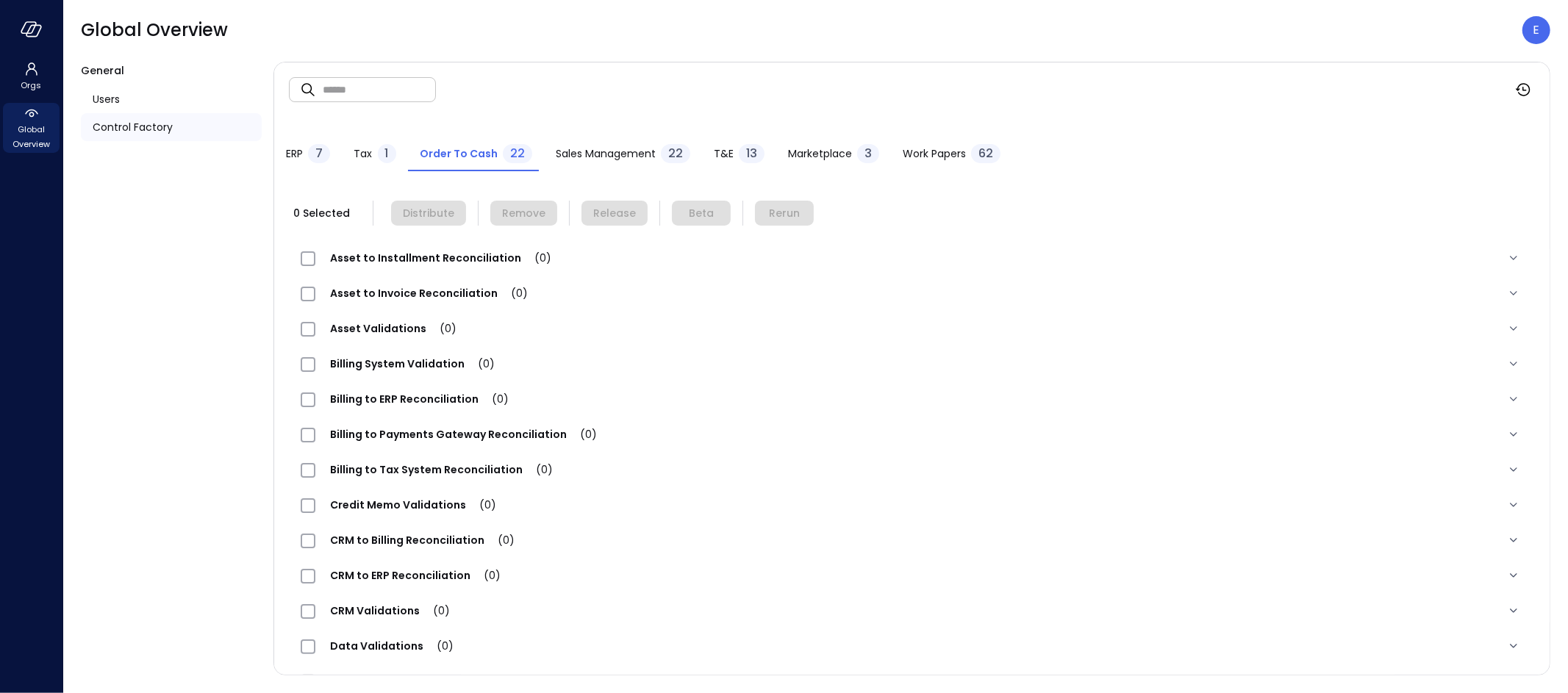
click at [581, 150] on span "Sales Management" at bounding box center [605, 153] width 100 height 16
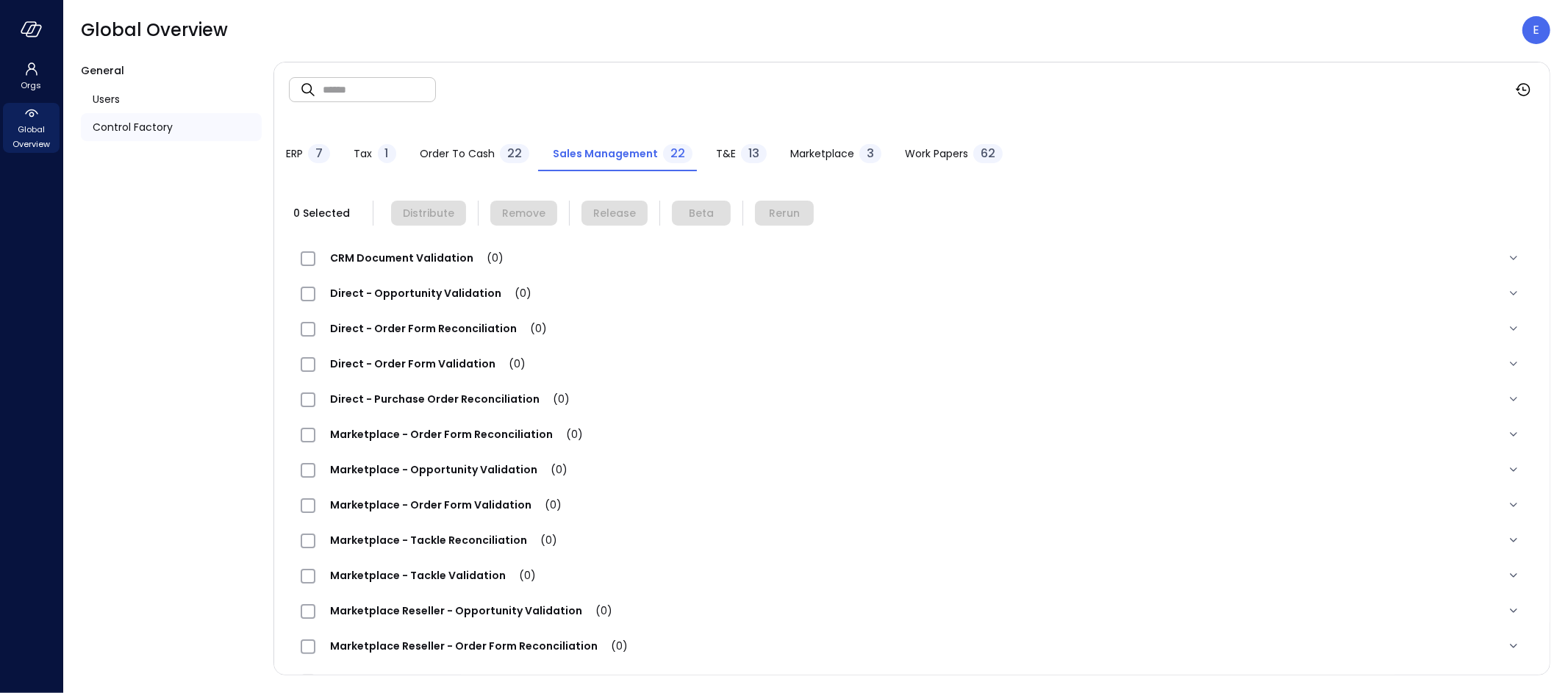
click at [726, 153] on span "T&E" at bounding box center [726, 153] width 20 height 16
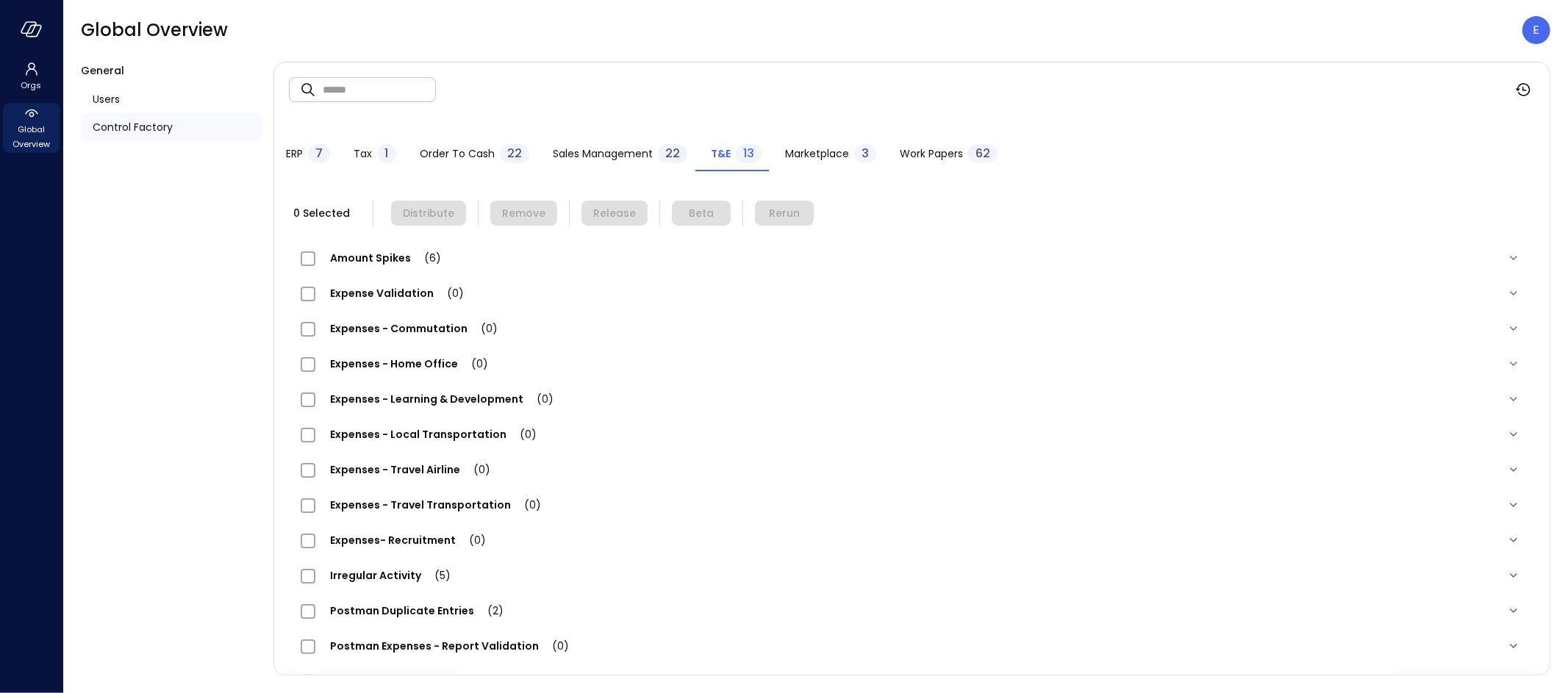
click at [807, 153] on span "Marketplace" at bounding box center [817, 153] width 64 height 16
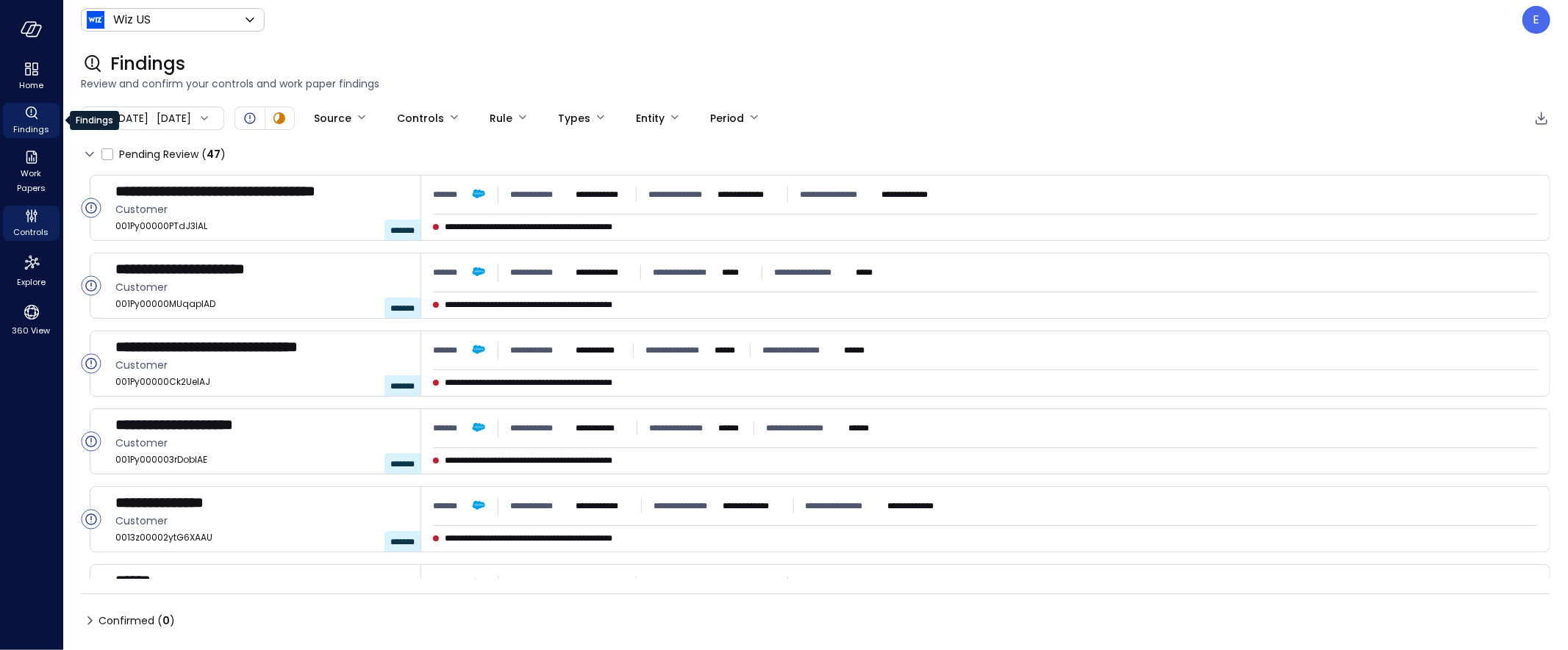
click at [30, 119] on icon "Findings" at bounding box center [32, 113] width 17 height 17
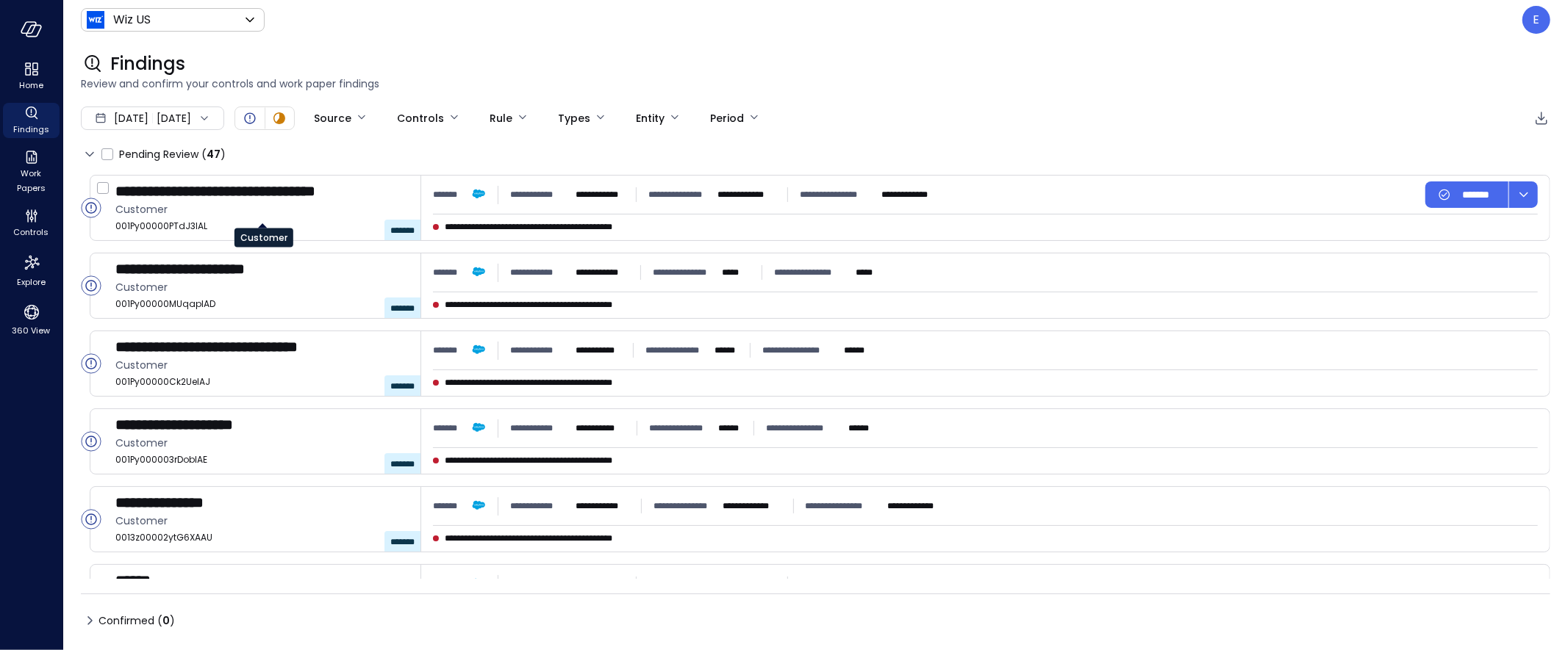
click at [258, 221] on span at bounding box center [262, 224] width 9 height 7
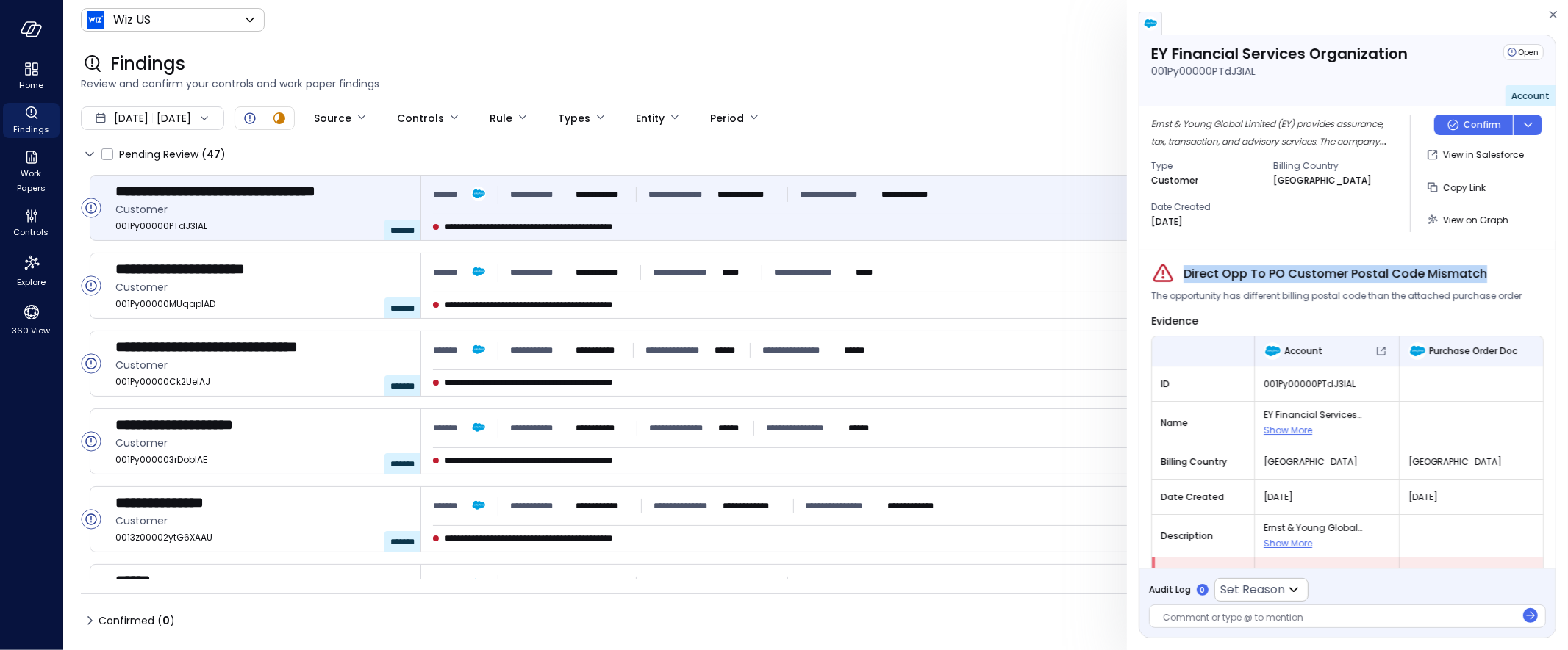
drag, startPoint x: 1185, startPoint y: 276, endPoint x: 1500, endPoint y: 274, distance: 315.0
click at [1500, 274] on div "Direct Opp To PO Customer Postal Code Mismatch" at bounding box center [1346, 274] width 392 height 24
click at [1497, 273] on div "Direct Opp To PO Customer Postal Code Mismatch" at bounding box center [1346, 274] width 392 height 24
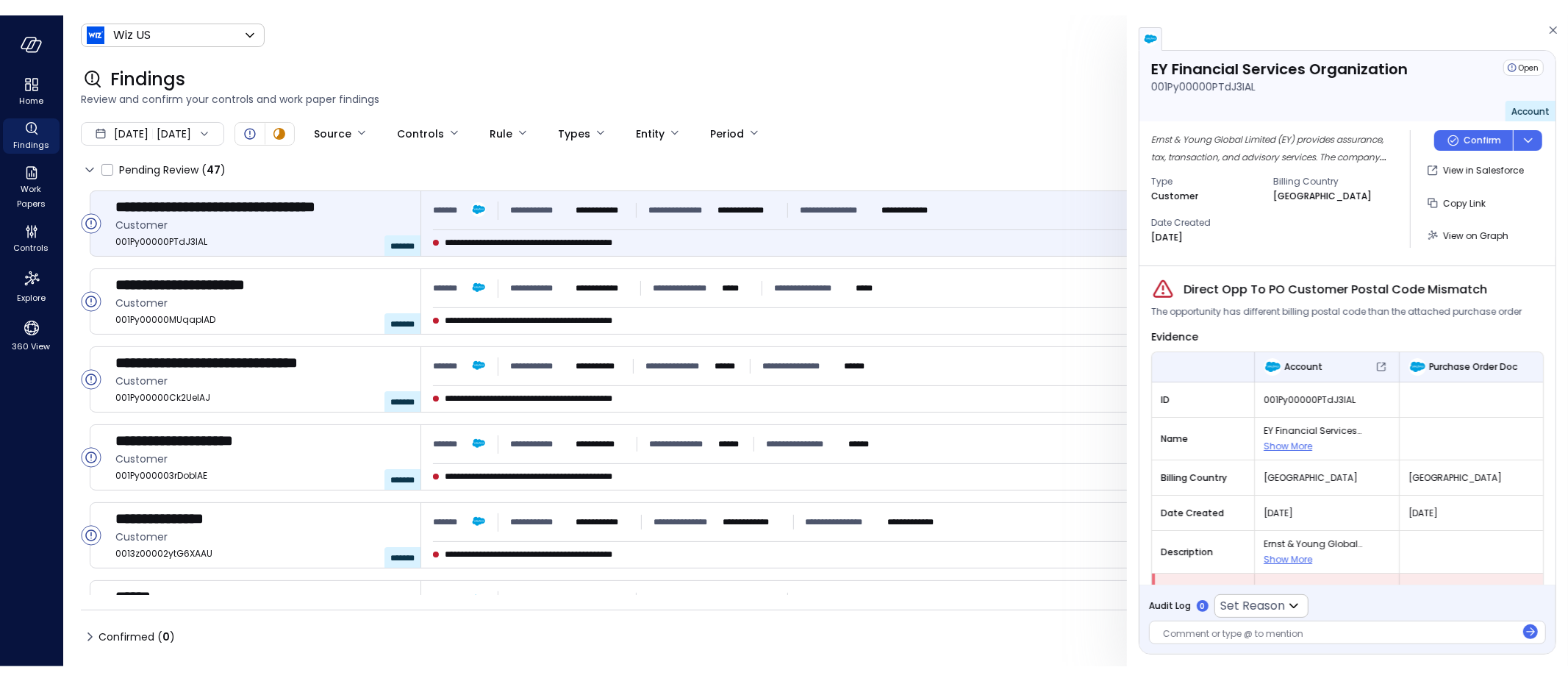
scroll to position [36, 0]
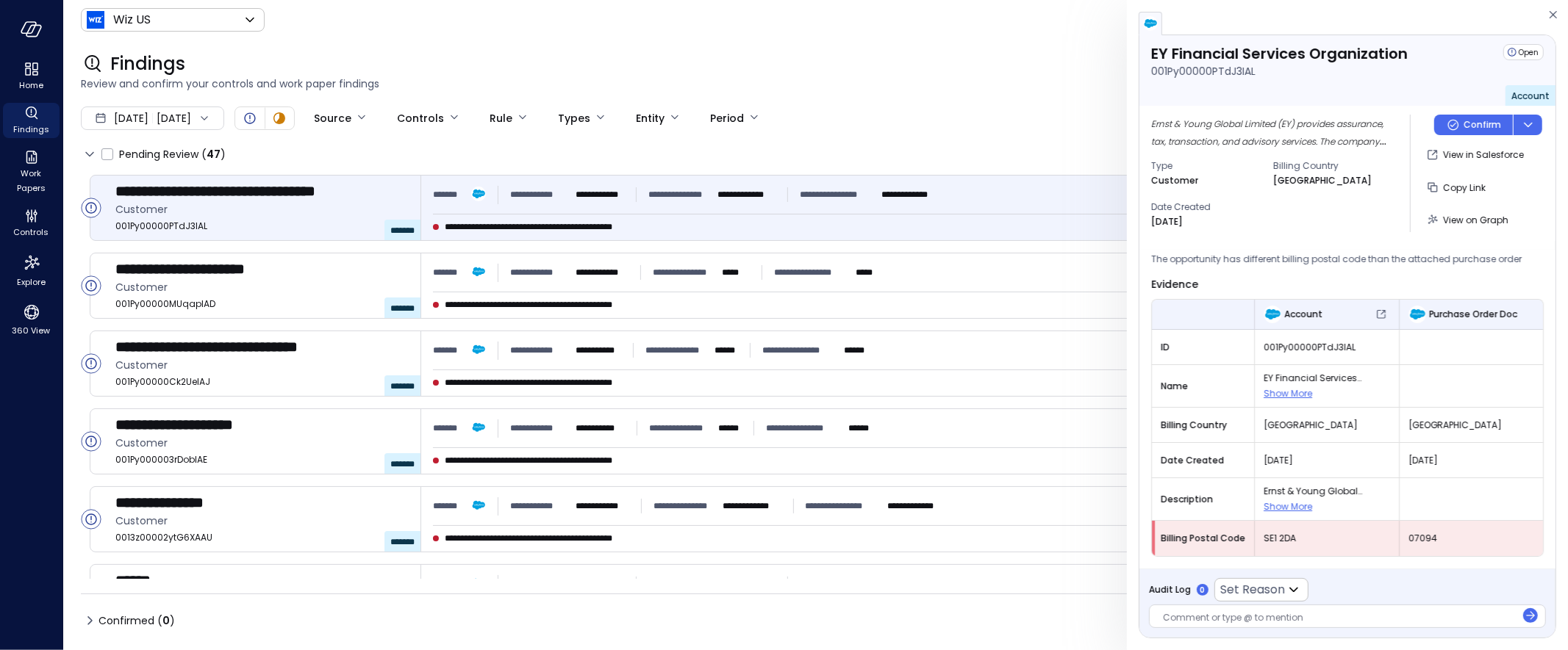
drag, startPoint x: 1275, startPoint y: 543, endPoint x: 1440, endPoint y: 538, distance: 165.1
click at [1440, 538] on tr "Billing Postal Code SE1 2DA 07094" at bounding box center [1347, 538] width 391 height 35
drag, startPoint x: 1193, startPoint y: 539, endPoint x: 1446, endPoint y: 540, distance: 253.0
click at [1446, 540] on tr "Billing Postal Code SE1 2DA 07094" at bounding box center [1347, 538] width 391 height 35
click at [1230, 623] on div at bounding box center [1340, 619] width 353 height 15
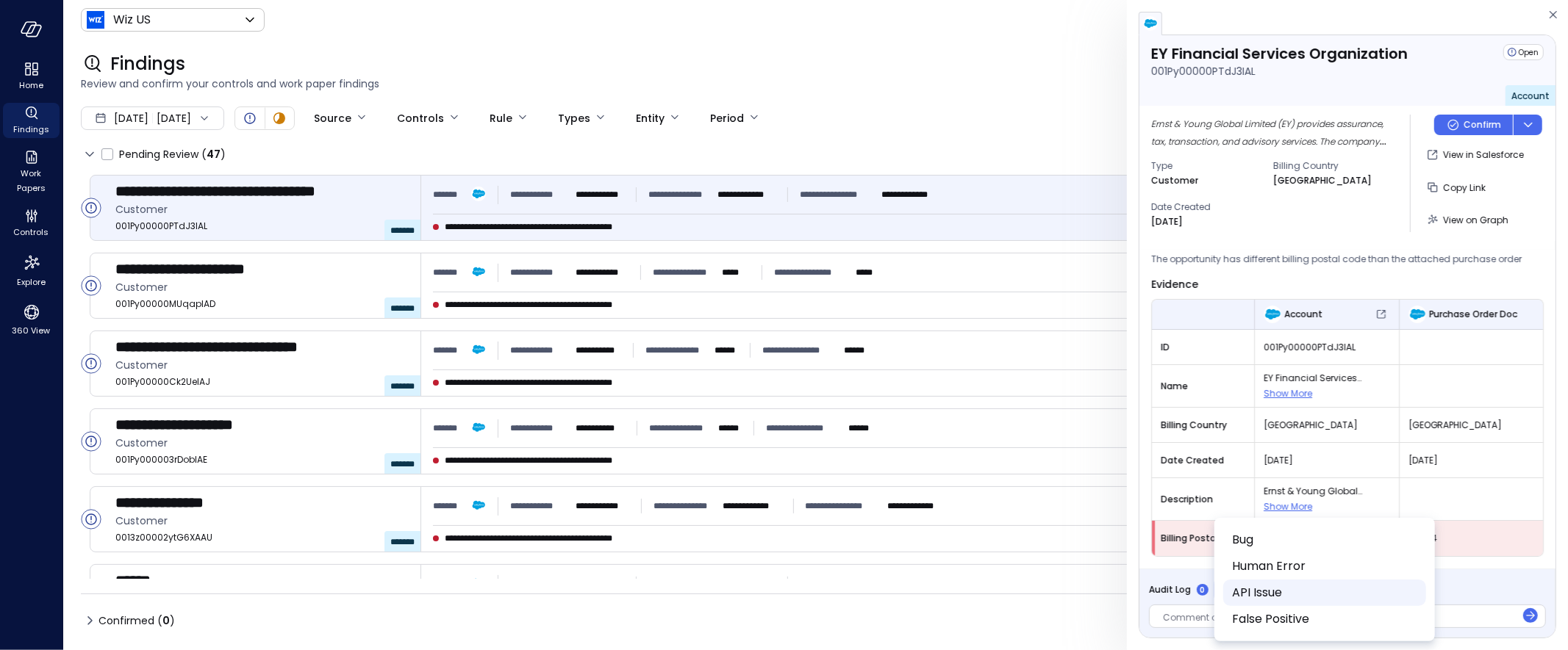
click at [1240, 590] on body "**********" at bounding box center [784, 325] width 1568 height 650
click at [550, 80] on div at bounding box center [784, 325] width 1568 height 650
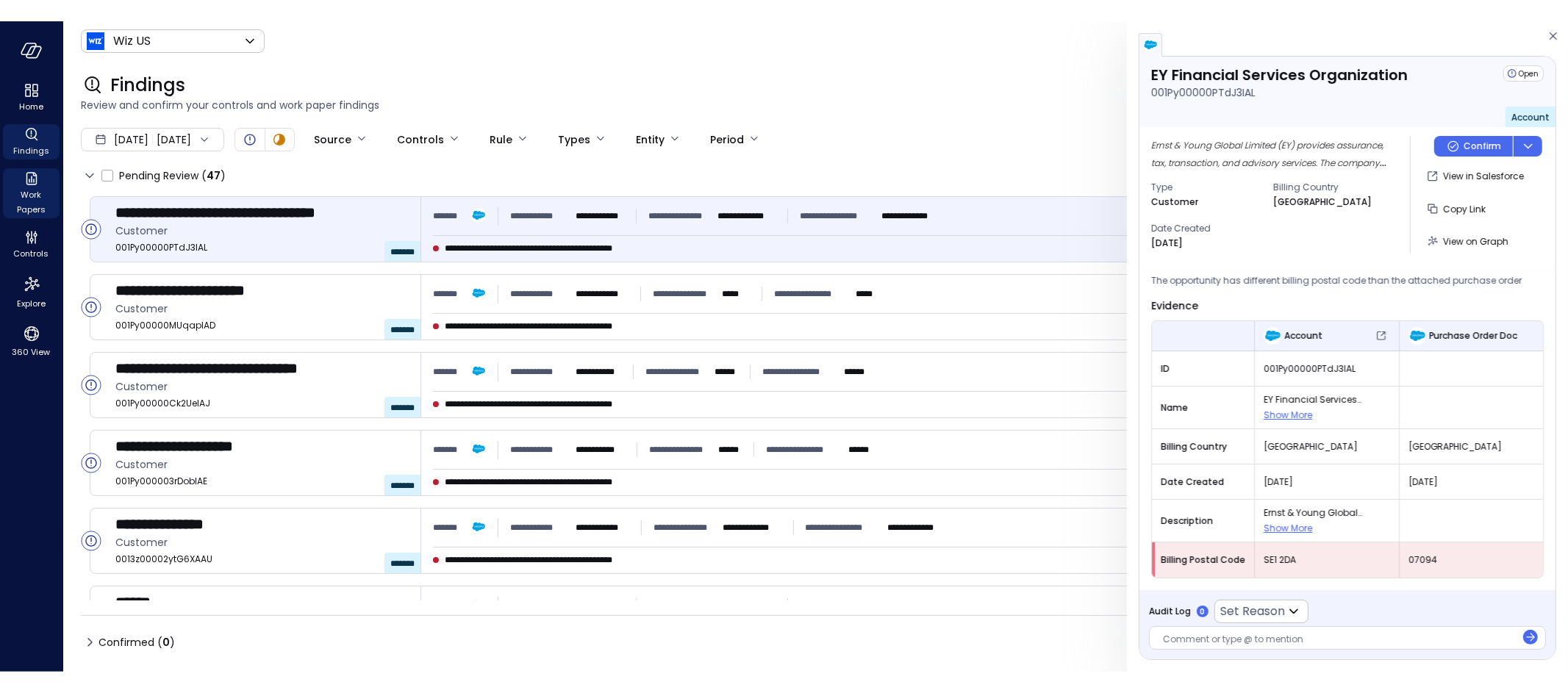
scroll to position [0, 0]
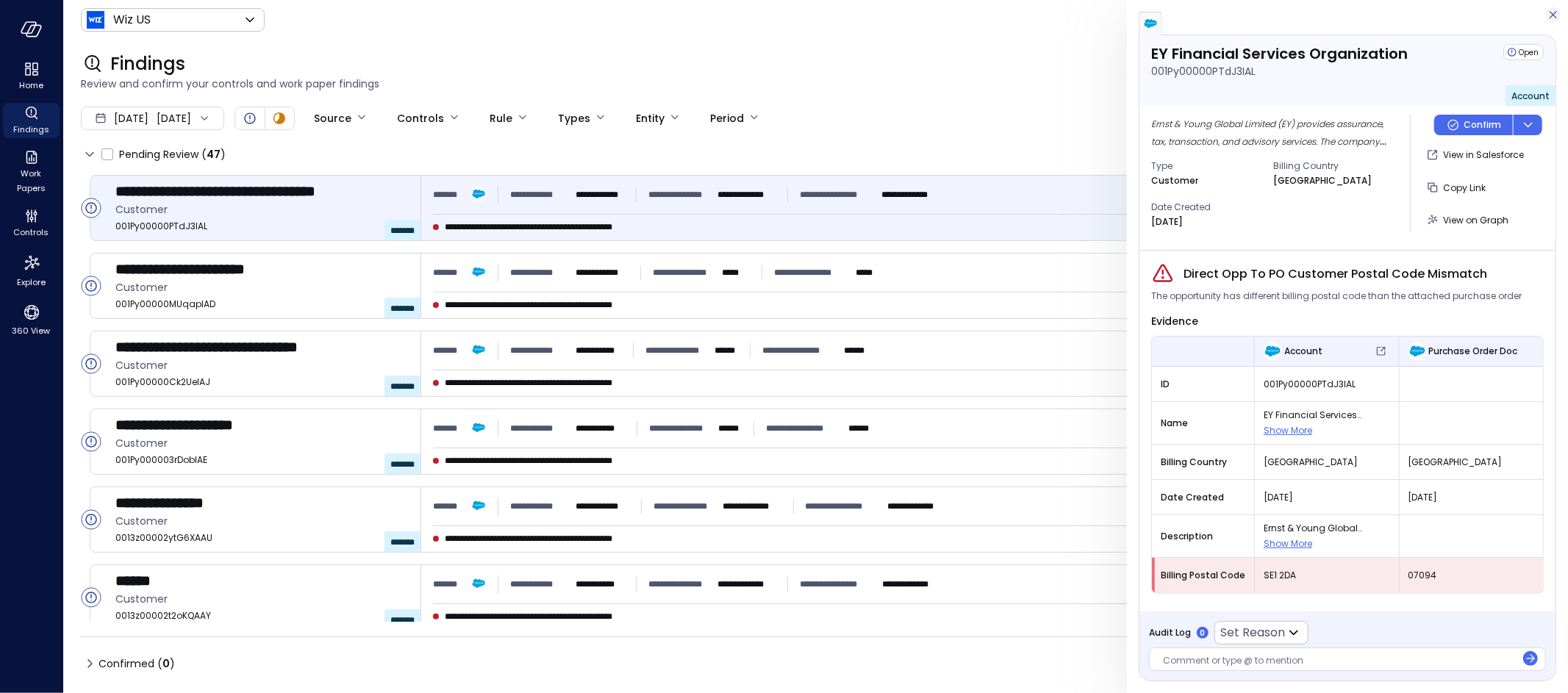
click at [1556, 16] on icon "button" at bounding box center [1554, 14] width 8 height 8
